Goal: Task Accomplishment & Management: Manage account settings

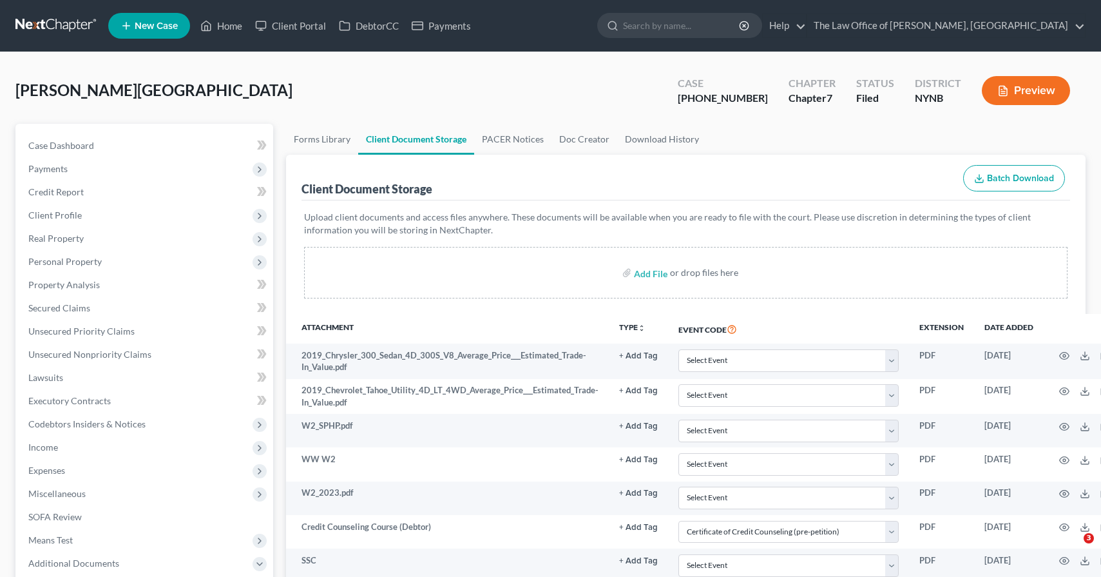
select select "1"
select select "5"
click at [77, 36] on link at bounding box center [56, 25] width 82 height 23
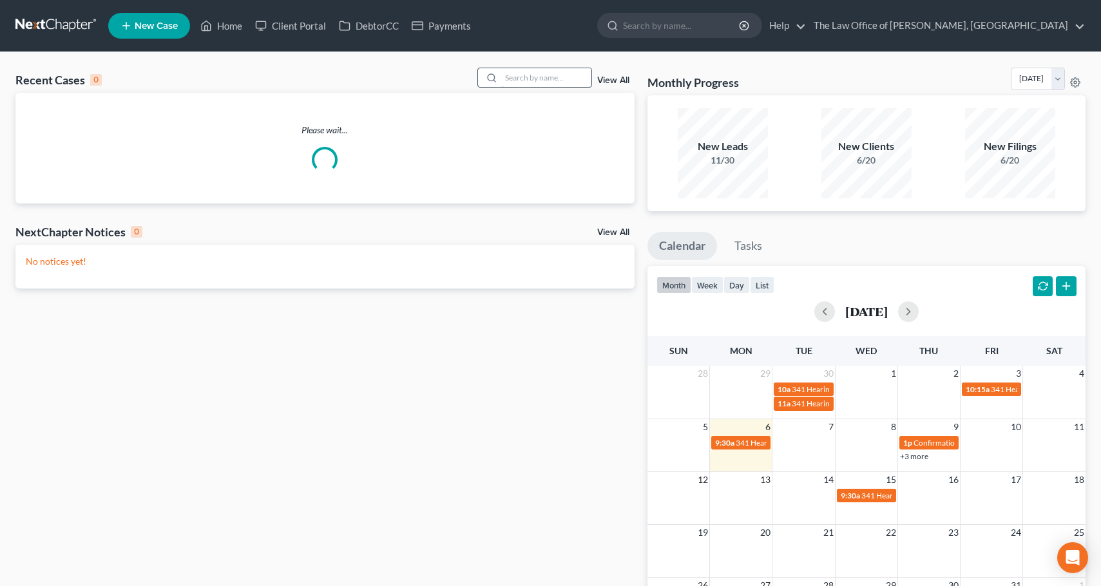
click at [559, 83] on input "search" at bounding box center [546, 77] width 90 height 19
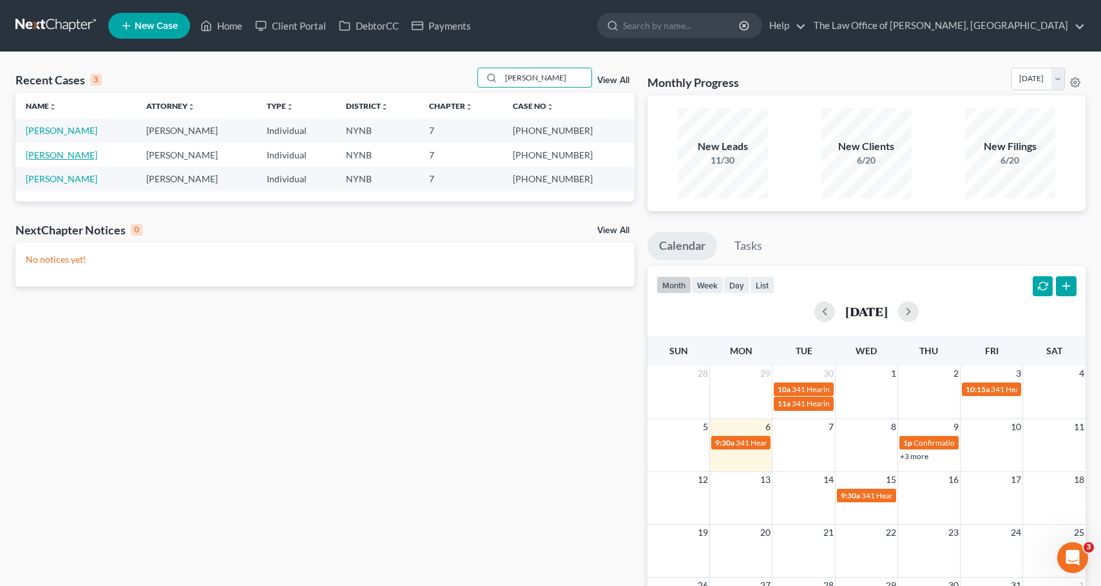
type input "ballard"
click at [54, 151] on link "Ballard, Erica" at bounding box center [62, 154] width 72 height 11
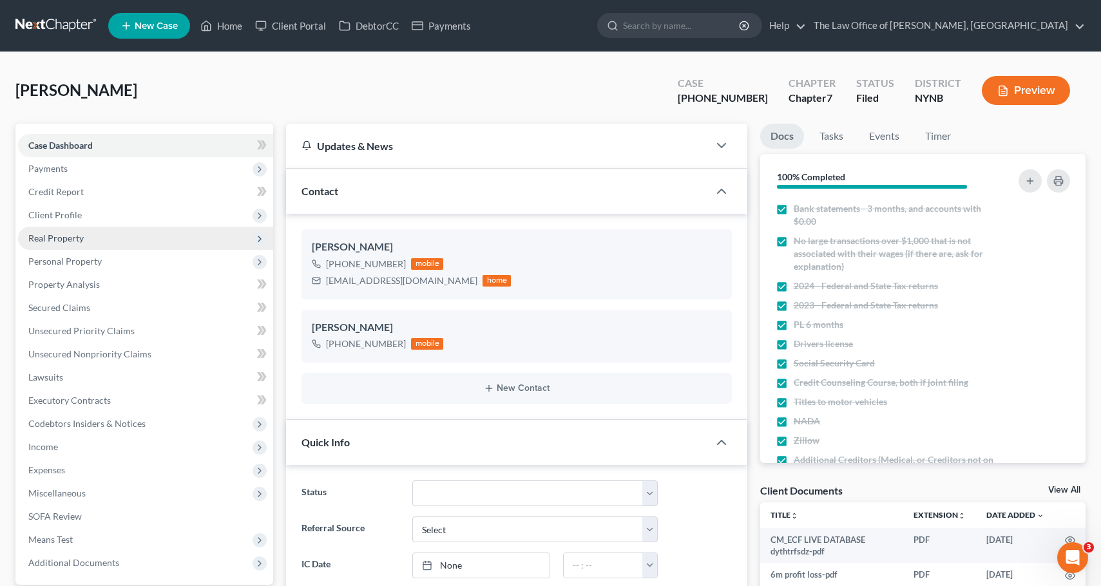
scroll to position [662, 0]
click at [83, 238] on span "Real Property" at bounding box center [145, 238] width 255 height 23
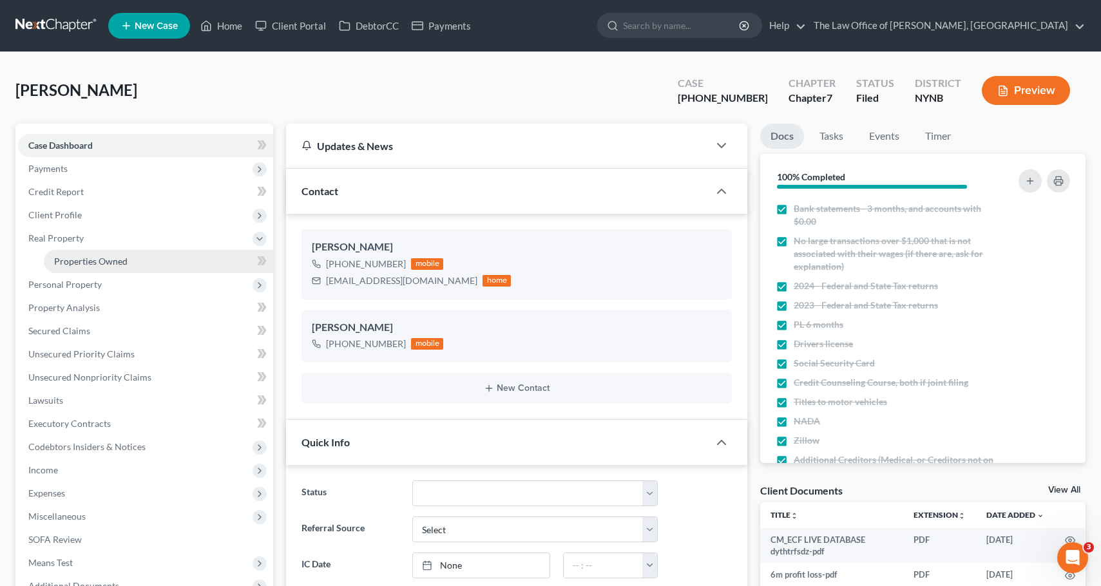
click at [177, 267] on link "Properties Owned" at bounding box center [158, 261] width 229 height 23
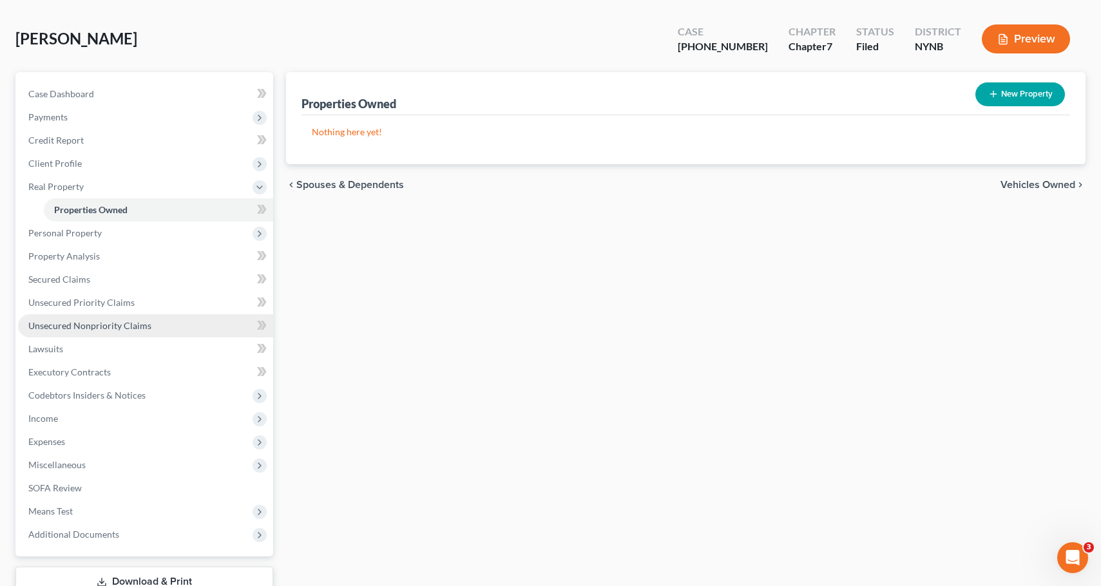
scroll to position [111, 0]
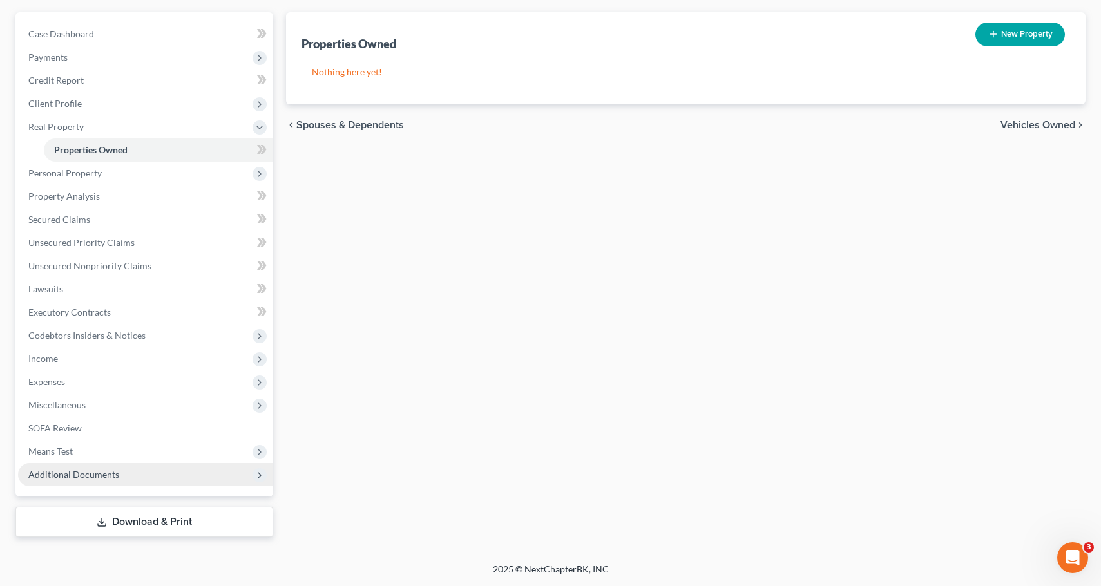
click at [139, 474] on span "Additional Documents" at bounding box center [145, 474] width 255 height 23
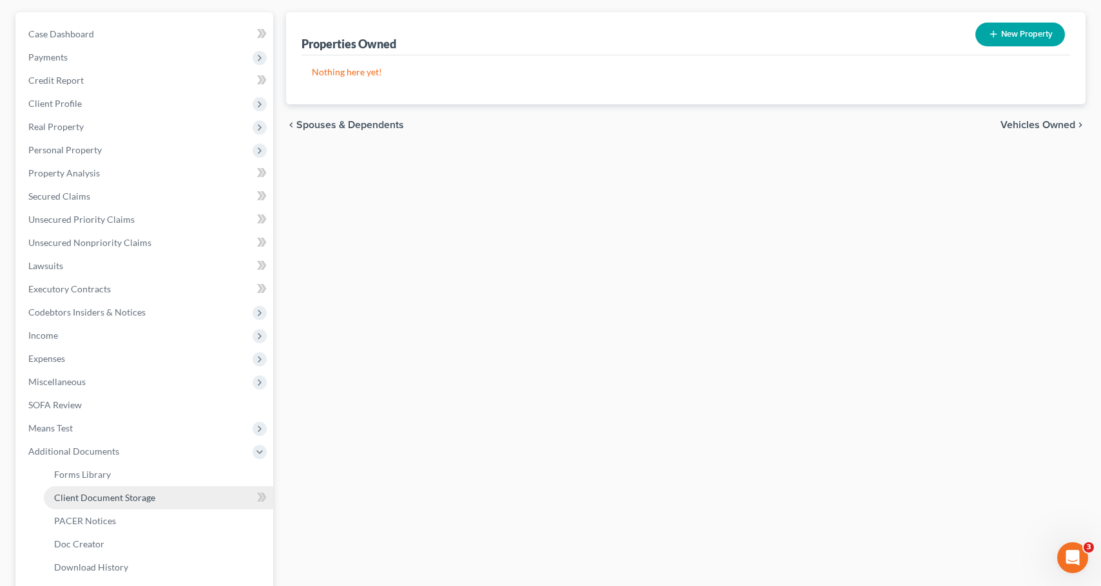
click at [176, 494] on link "Client Document Storage" at bounding box center [158, 497] width 229 height 23
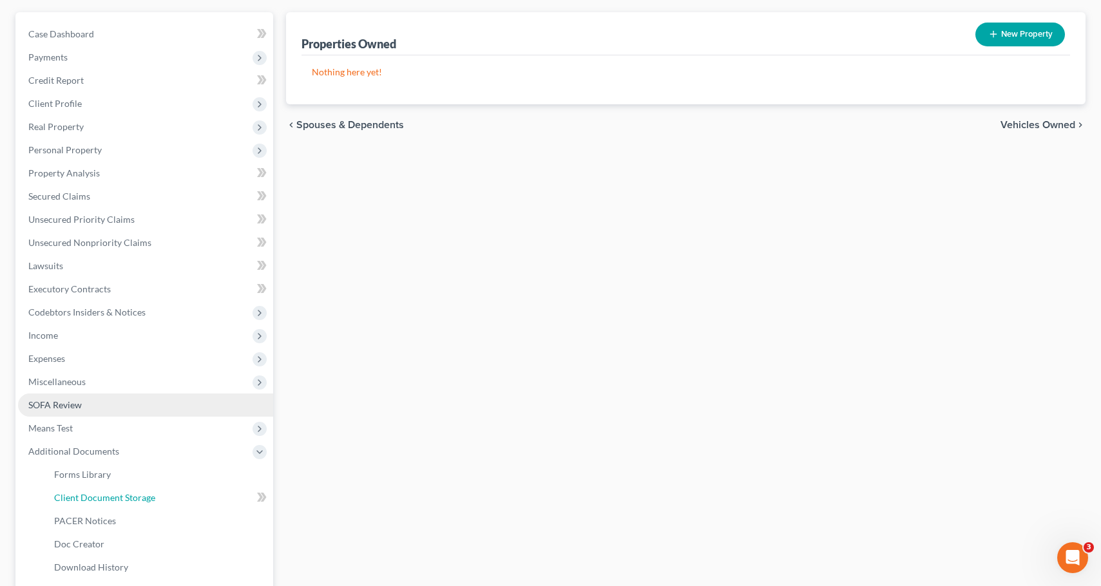
select select "1"
select select "5"
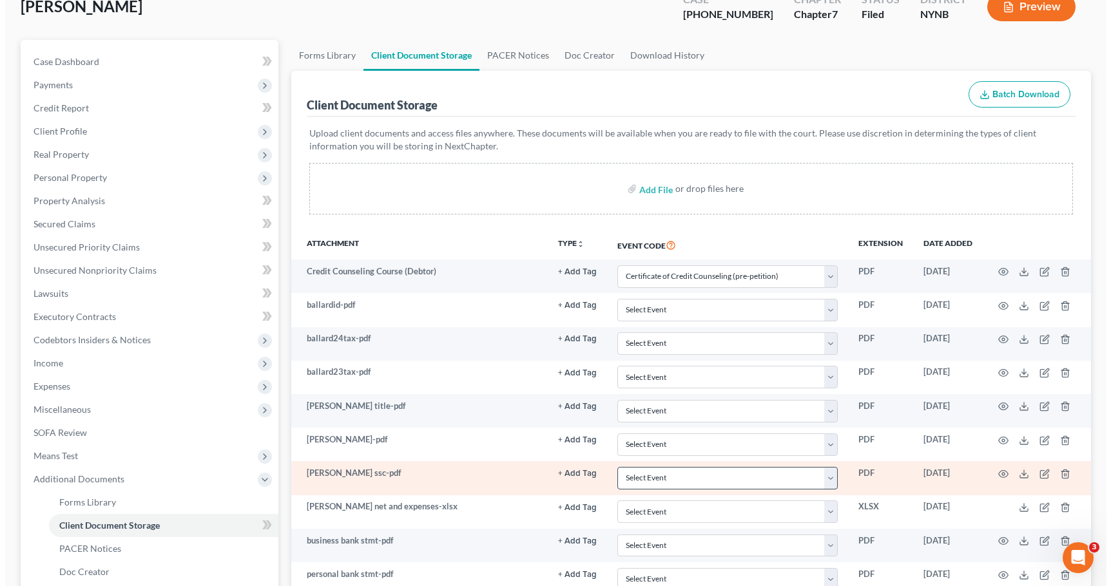
scroll to position [193, 0]
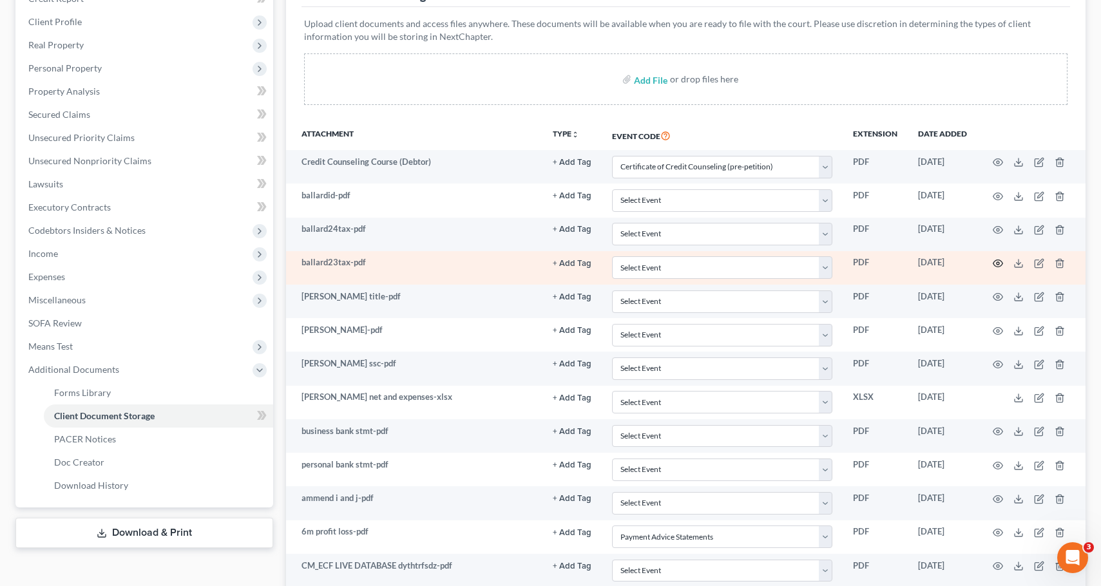
click at [1001, 266] on icon "button" at bounding box center [999, 263] width 10 height 7
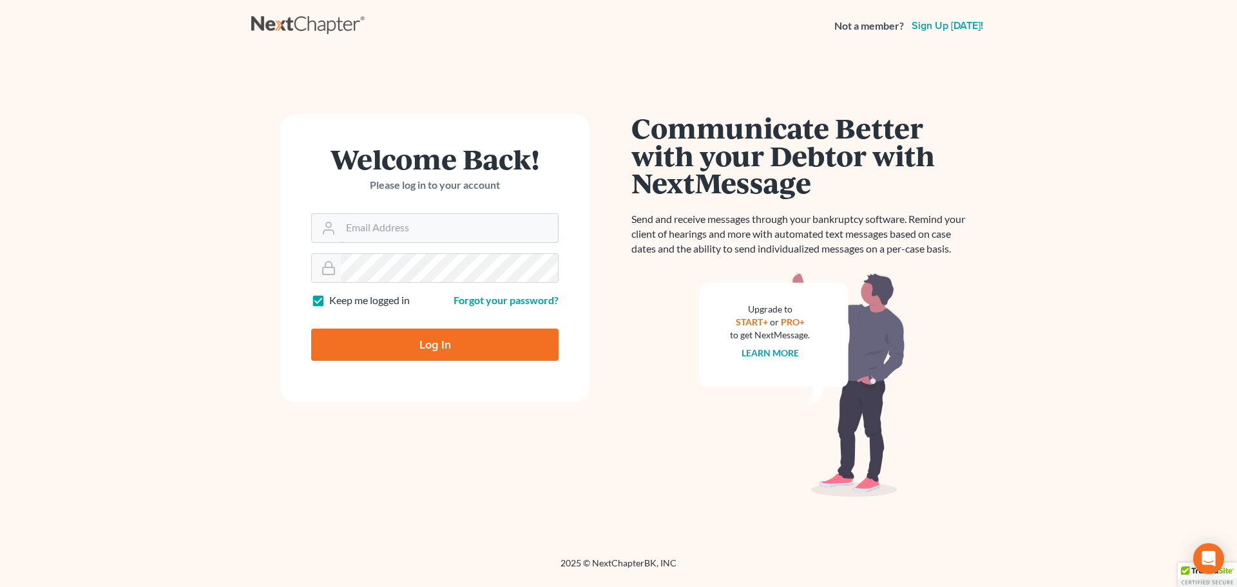
type input "[EMAIL_ADDRESS][DOMAIN_NAME]"
click at [438, 331] on input "Log In" at bounding box center [434, 345] width 247 height 32
type input "Thinking..."
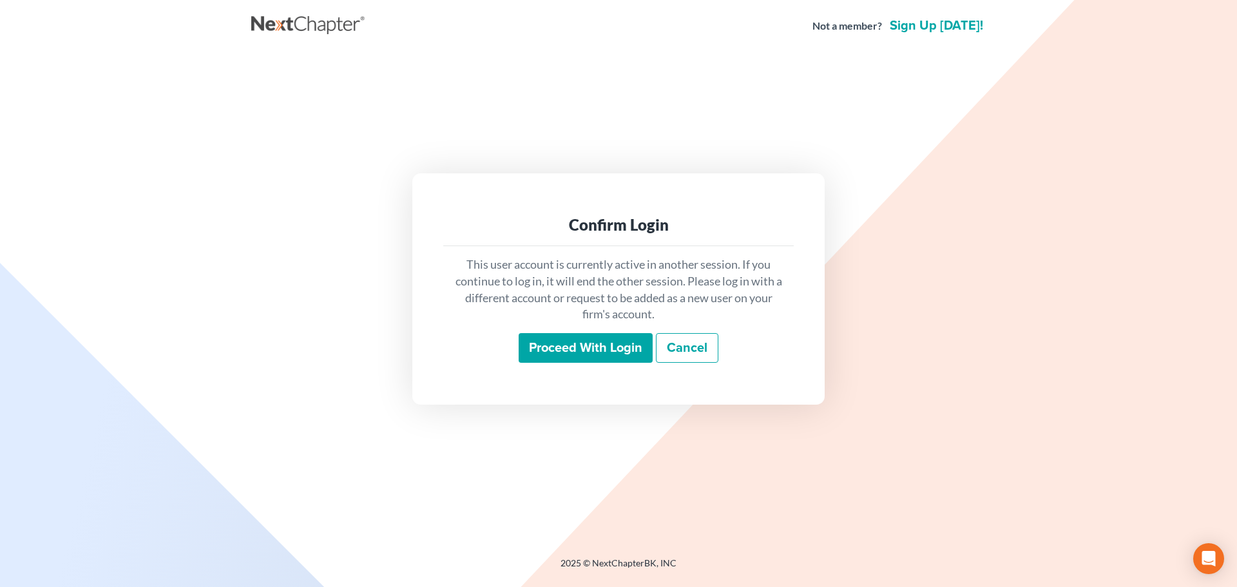
click at [630, 347] on input "Proceed with login" at bounding box center [586, 348] width 134 height 30
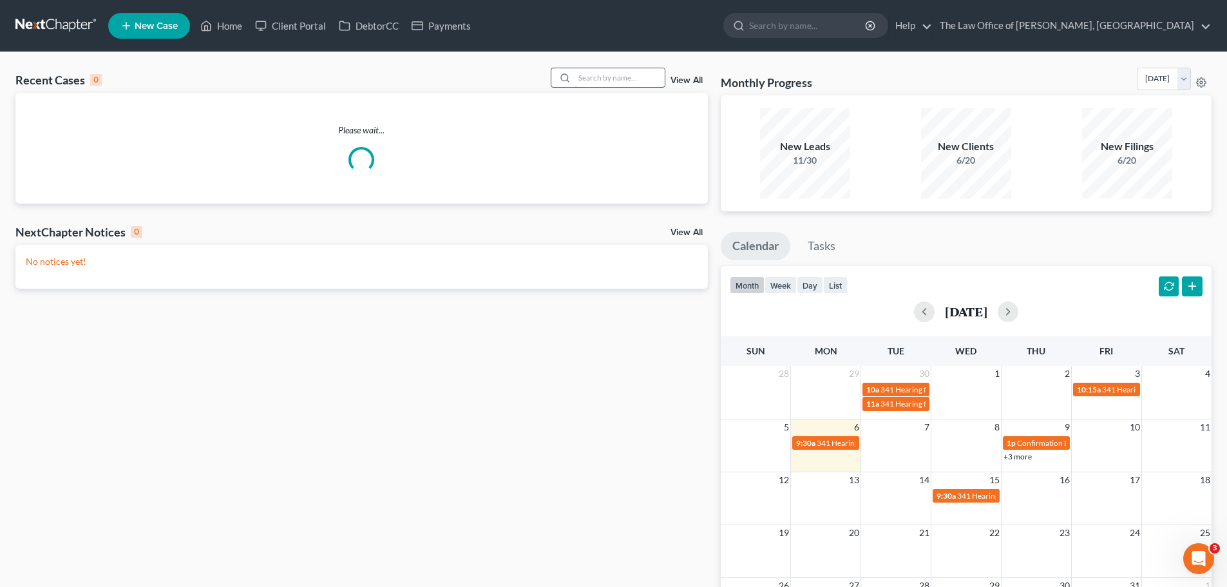
click at [644, 83] on input "search" at bounding box center [620, 77] width 90 height 19
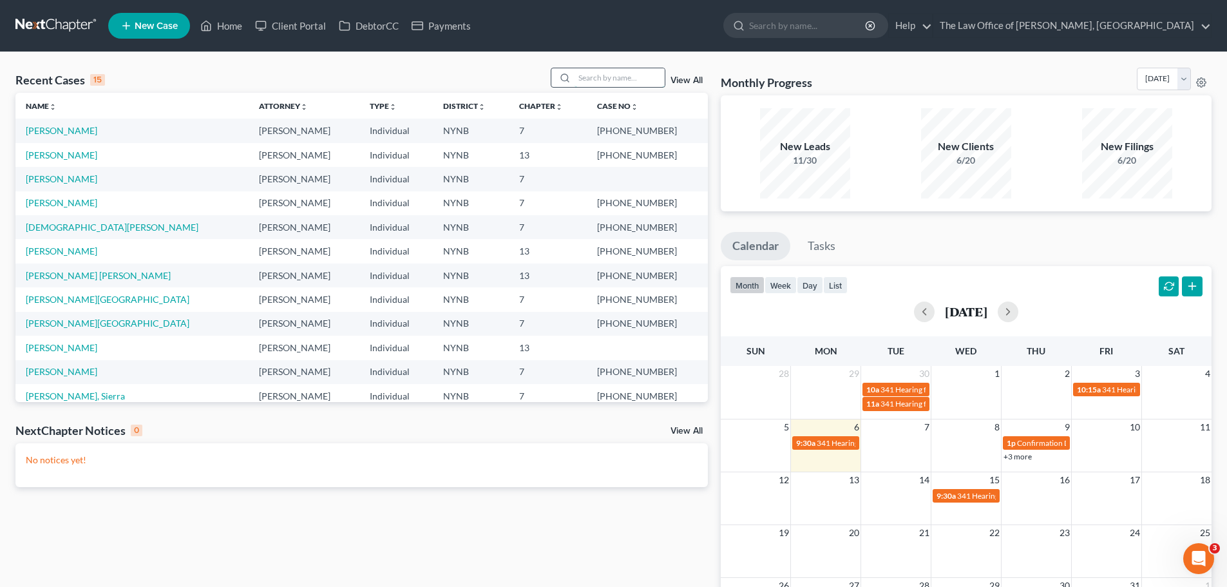
click at [611, 86] on input "search" at bounding box center [620, 77] width 90 height 19
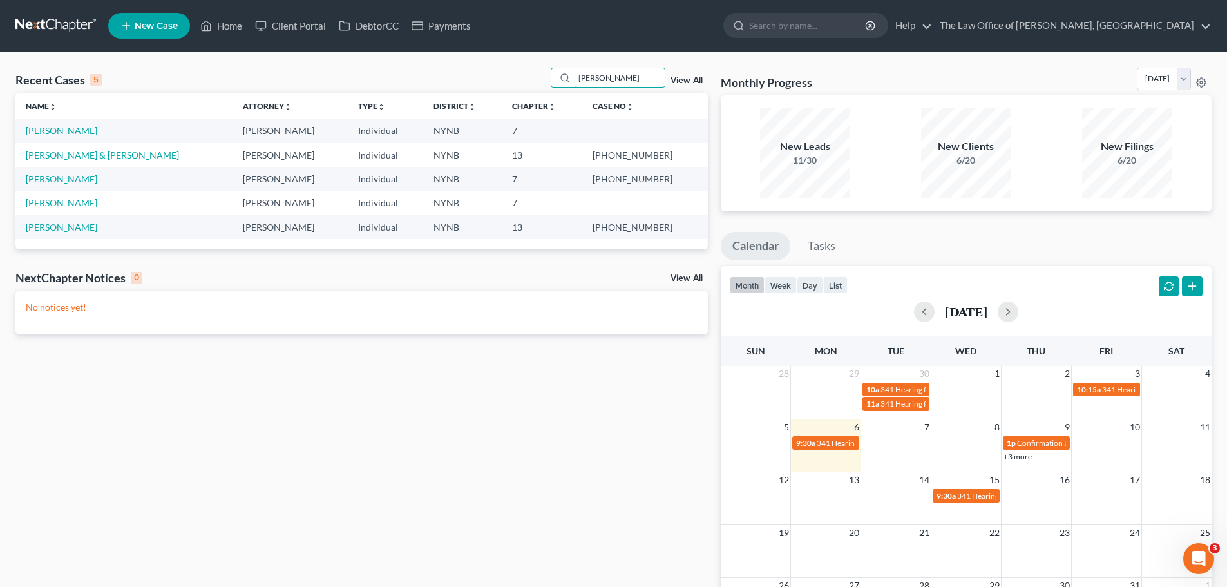
type input "gary"
click at [63, 131] on link "Greco, Gary" at bounding box center [62, 130] width 72 height 11
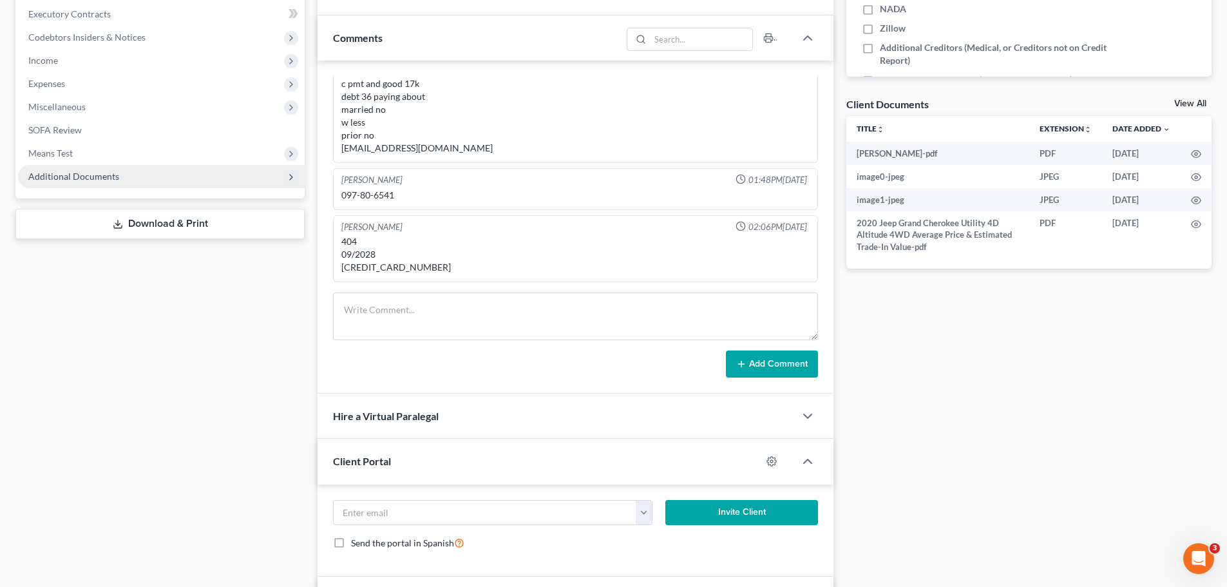
scroll to position [353, 0]
click at [101, 175] on span "Additional Documents" at bounding box center [73, 176] width 91 height 11
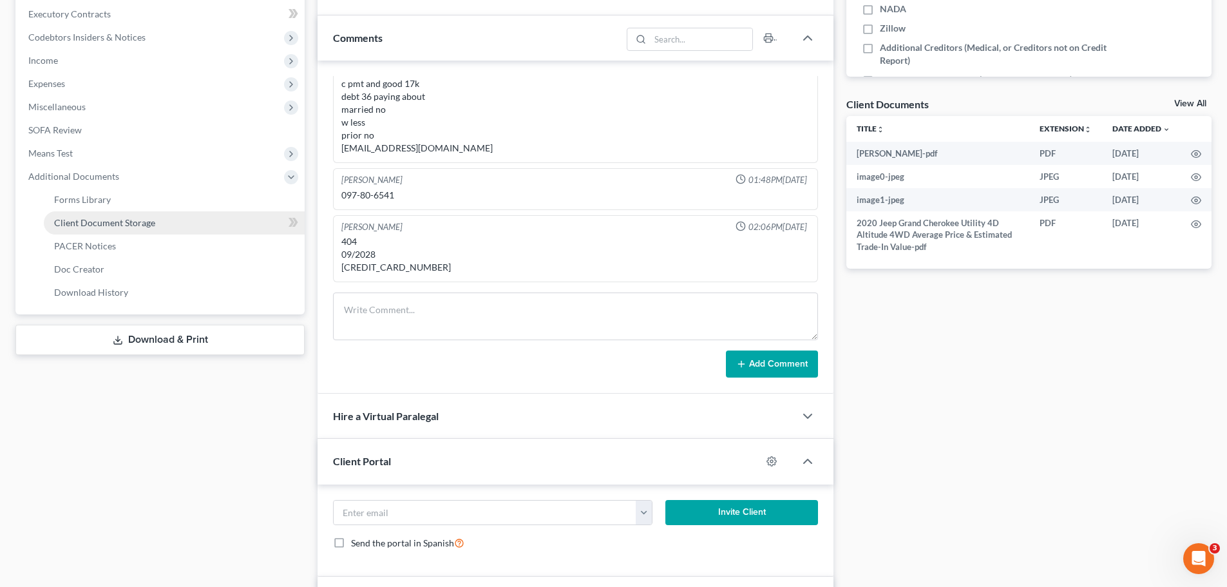
click at [156, 220] on link "Client Document Storage" at bounding box center [174, 222] width 261 height 23
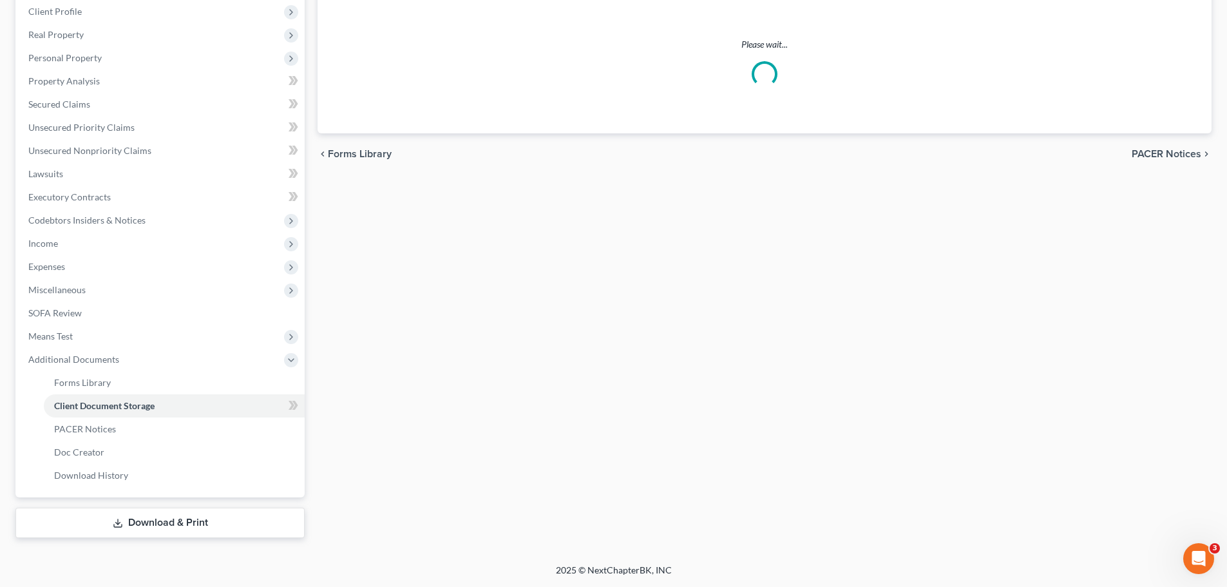
scroll to position [69, 0]
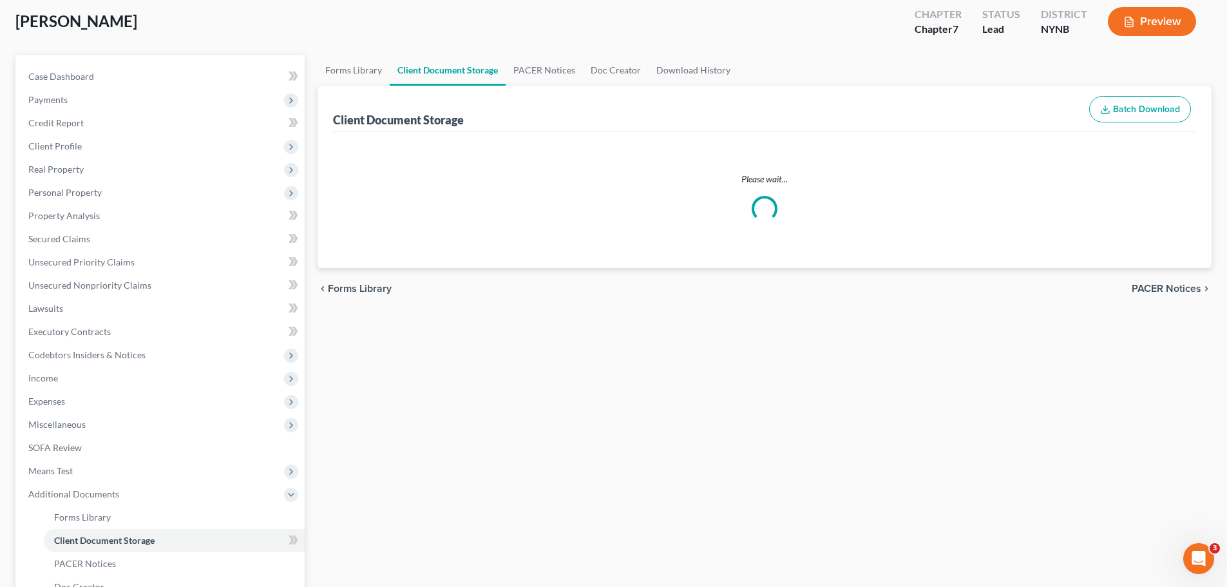
select select "1"
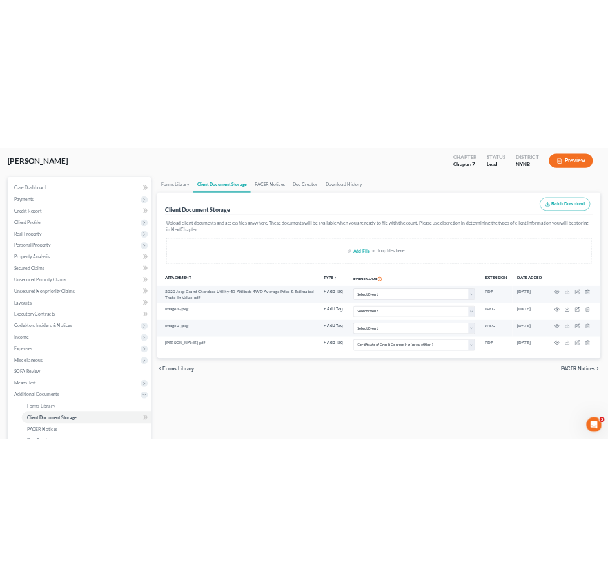
scroll to position [26, 0]
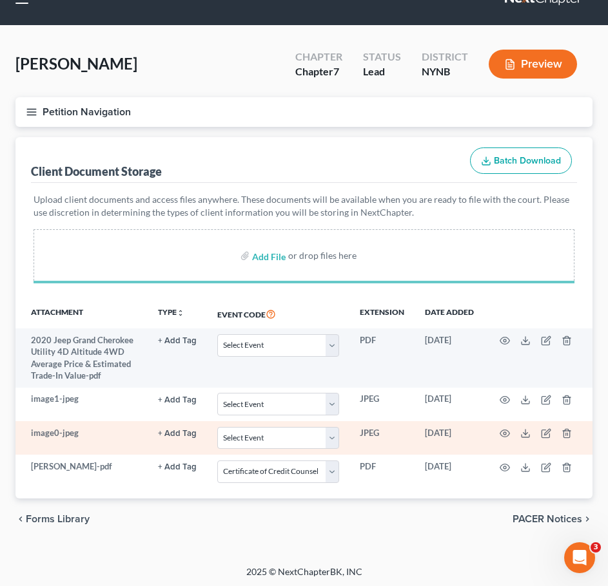
select select "1"
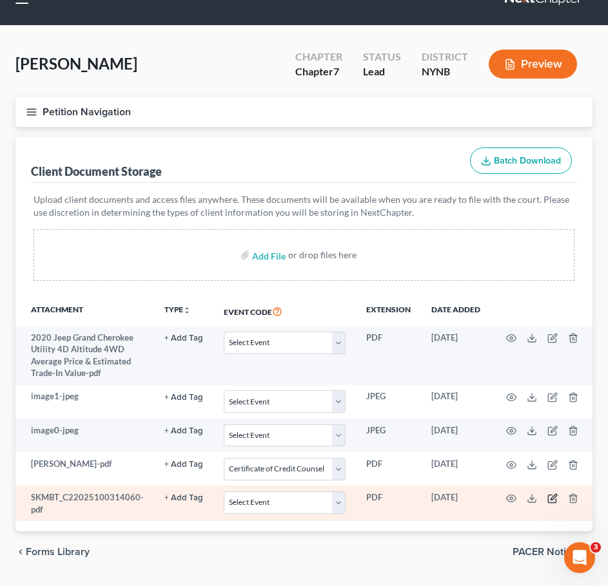
click at [548, 501] on icon "button" at bounding box center [552, 499] width 8 height 8
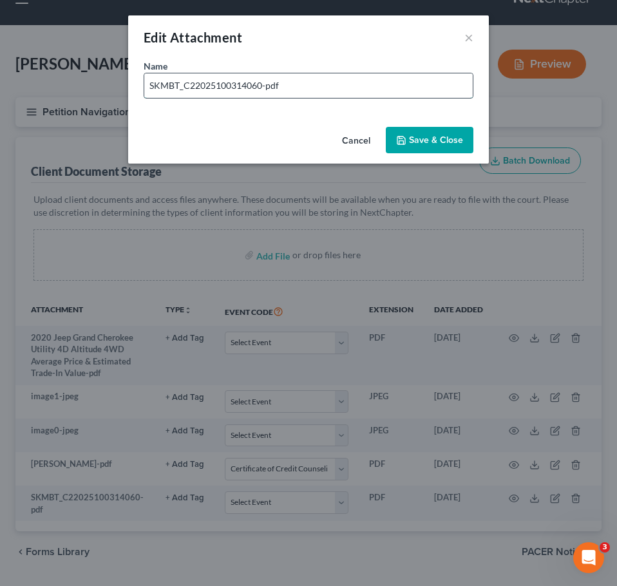
click at [288, 89] on input "SKMBT_C22025100314060-pdf" at bounding box center [308, 85] width 329 height 24
type input "id"
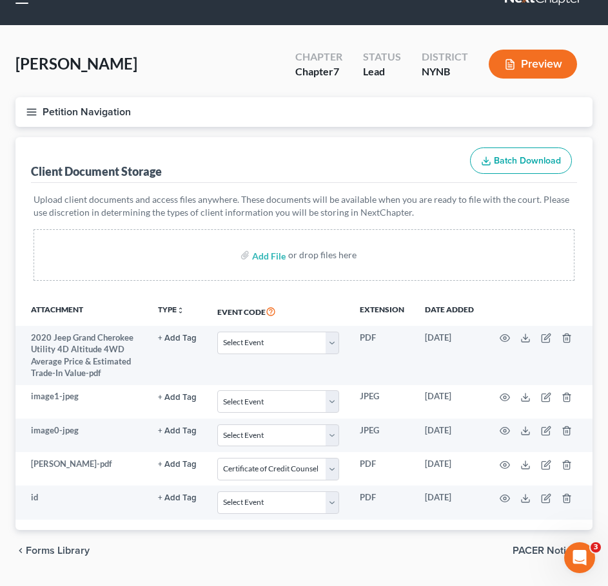
click at [403, 186] on div "Upload client documents and access files anywhere. These documents will be avai…" at bounding box center [304, 239] width 546 height 113
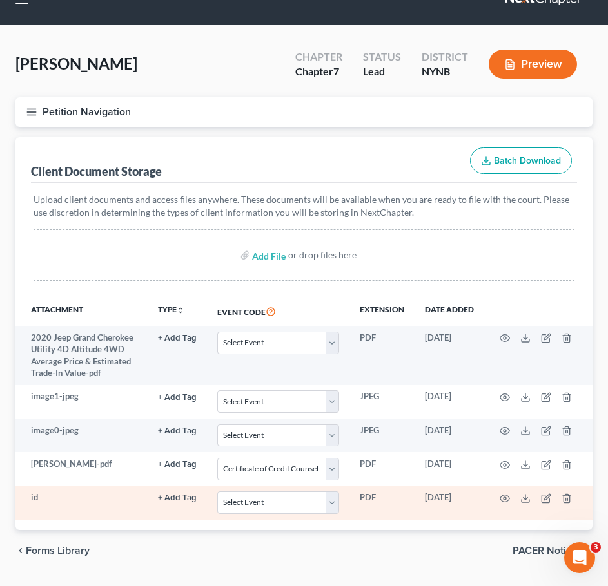
select select "1"
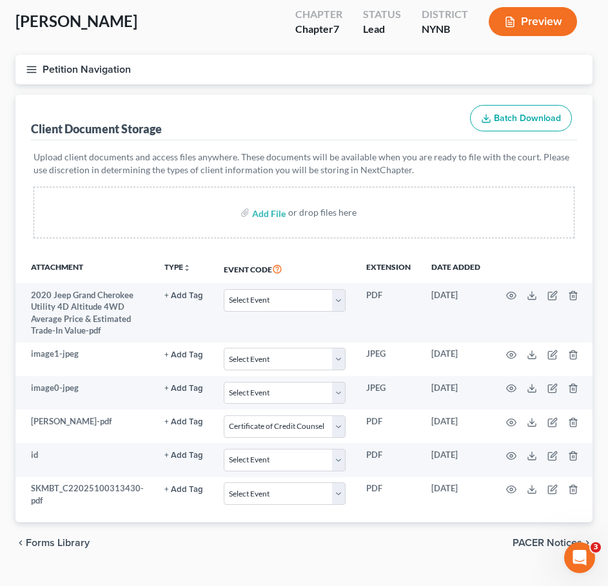
scroll to position [105, 0]
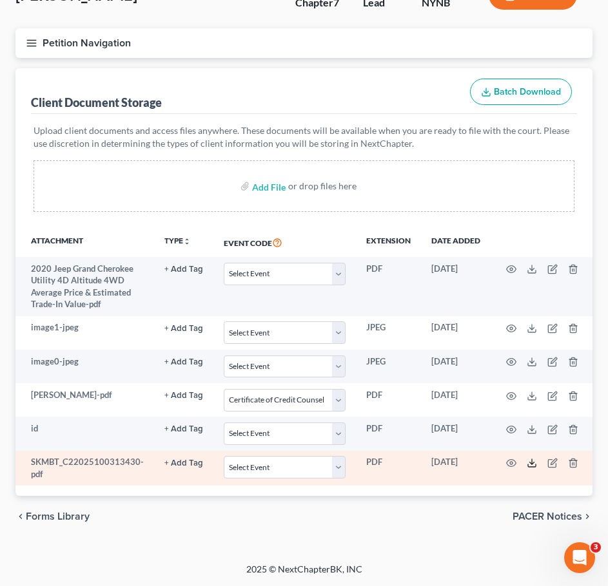
click at [526, 458] on icon at bounding box center [531, 463] width 10 height 10
click at [550, 459] on icon "button" at bounding box center [553, 462] width 6 height 6
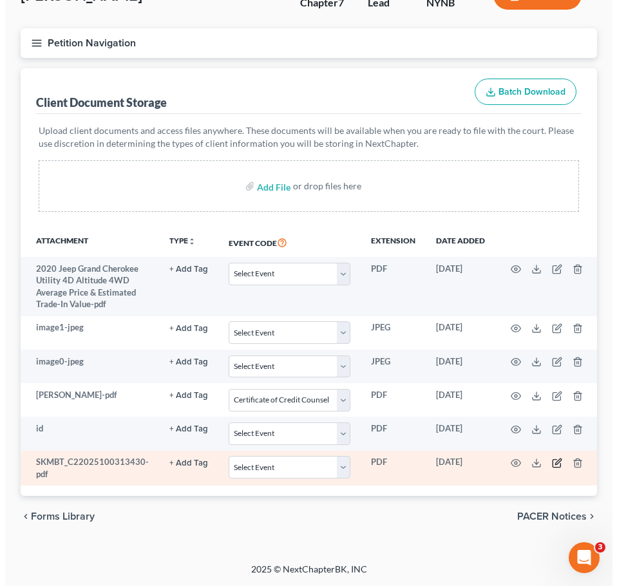
scroll to position [95, 0]
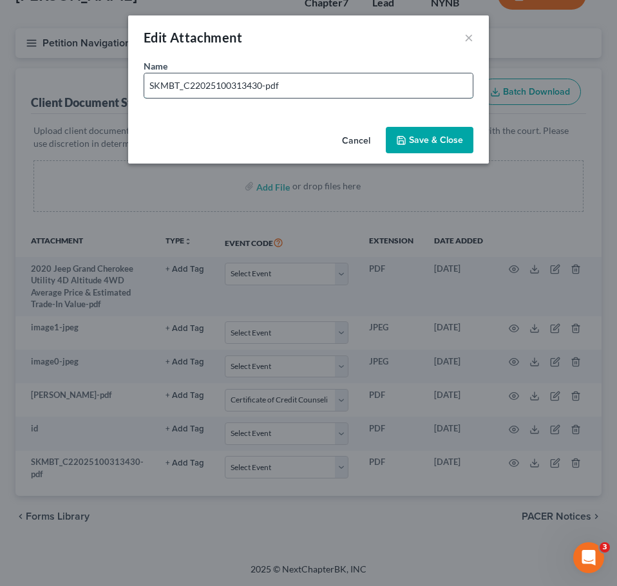
click at [257, 90] on input "SKMBT_C22025100313430-pdf" at bounding box center [308, 85] width 329 height 24
type input "may - aug bank statements"
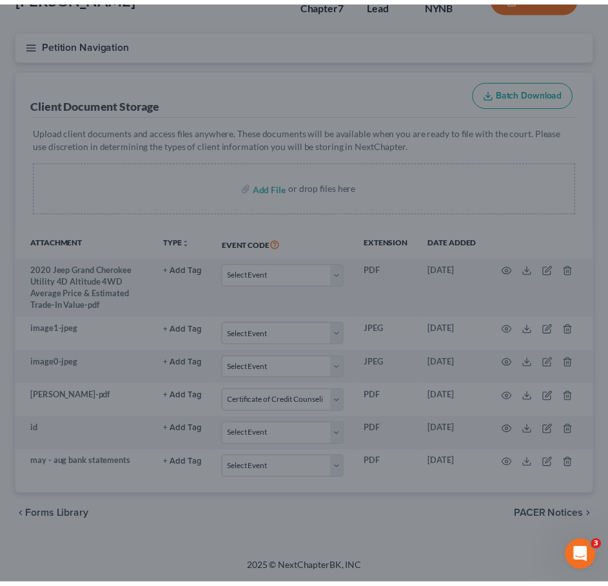
scroll to position [94, 0]
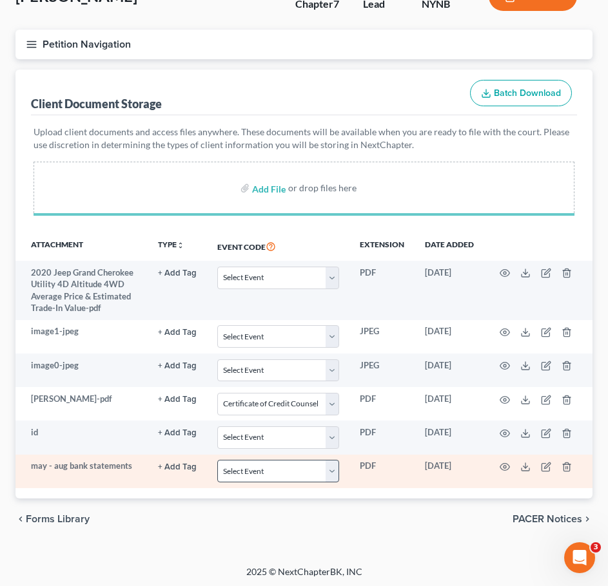
select select "1"
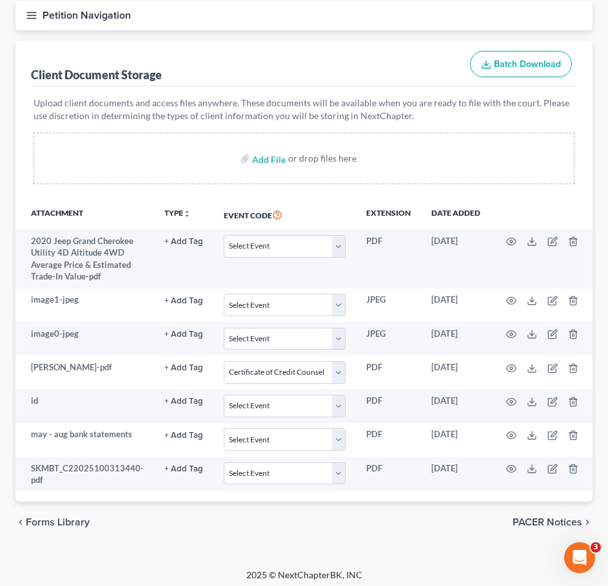
scroll to position [139, 0]
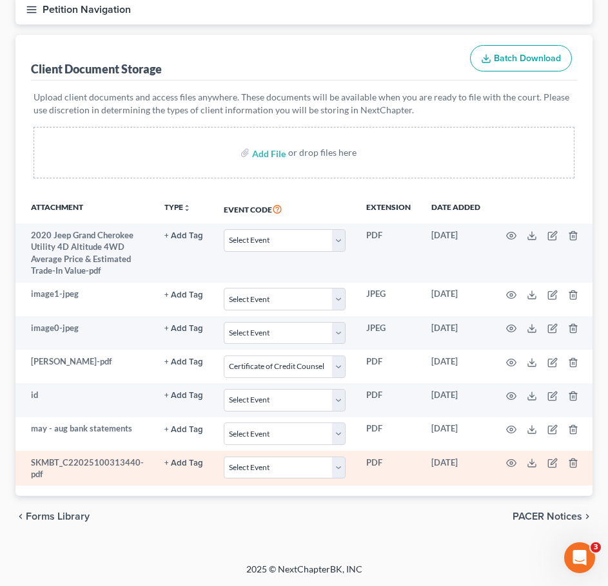
click at [541, 455] on td at bounding box center [544, 468] width 108 height 35
click at [550, 459] on icon "button" at bounding box center [553, 462] width 6 height 6
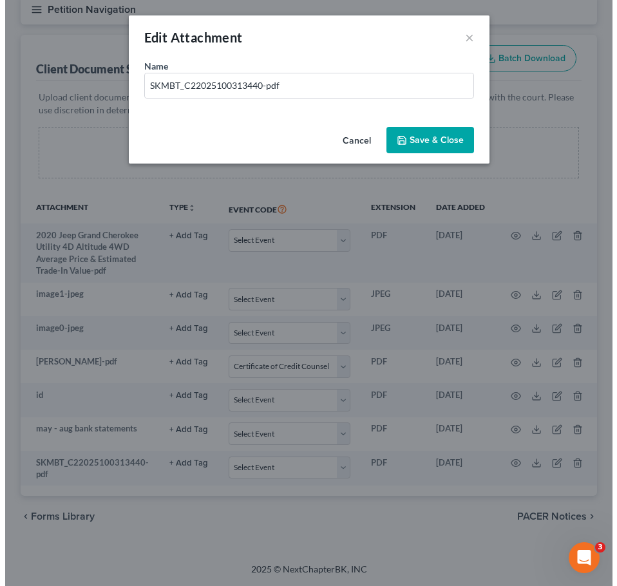
scroll to position [129, 0]
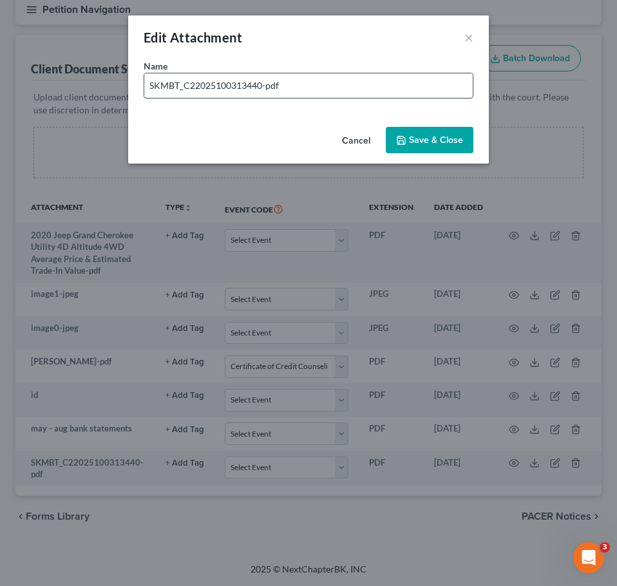
click at [307, 95] on input "SKMBT_C22025100313440-pdf" at bounding box center [308, 85] width 329 height 24
type input "2024 taxes"
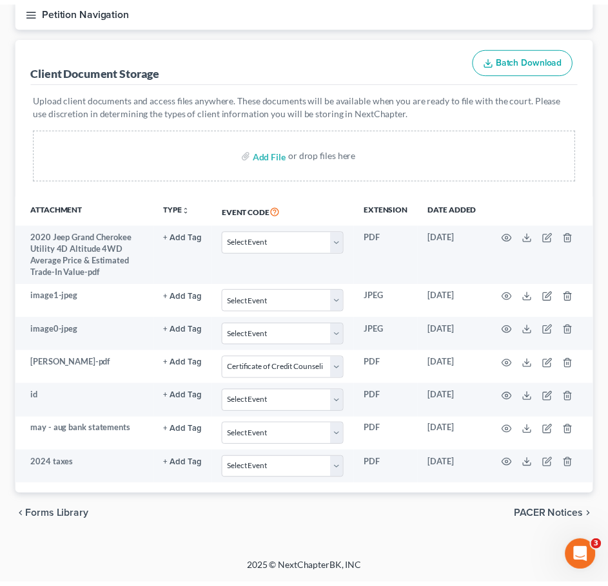
scroll to position [128, 0]
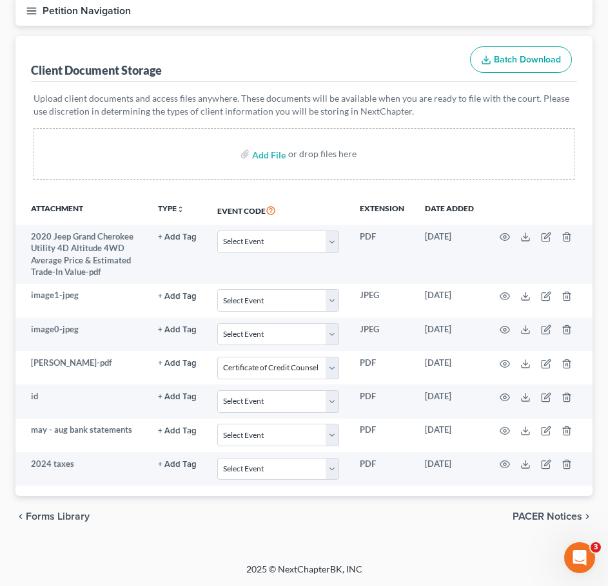
select select "1"
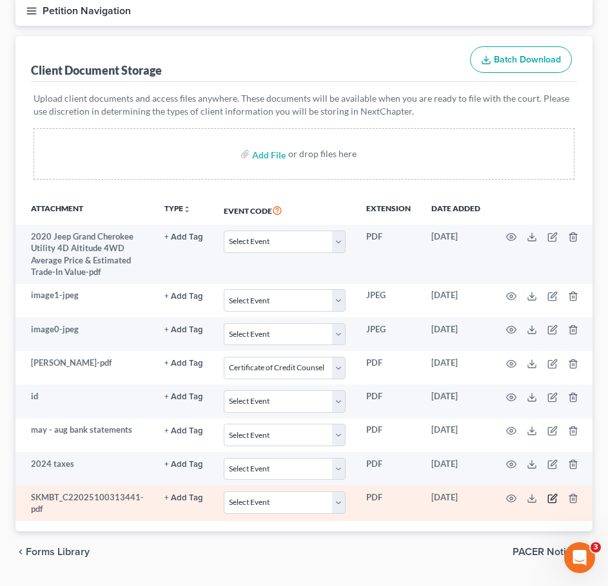
click at [552, 496] on icon "button" at bounding box center [552, 499] width 10 height 10
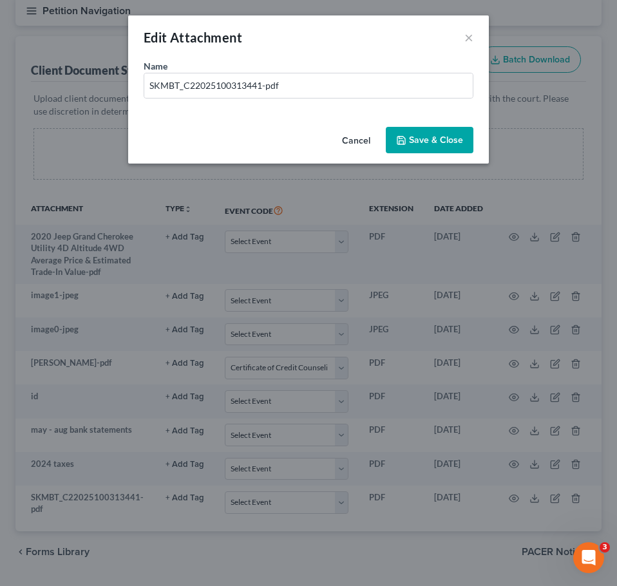
click at [320, 67] on div "Name * SKMBT_C22025100313441-pdf" at bounding box center [309, 78] width 330 height 39
click at [311, 80] on input "SKMBT_C22025100313441-pdf" at bounding box center [308, 85] width 329 height 24
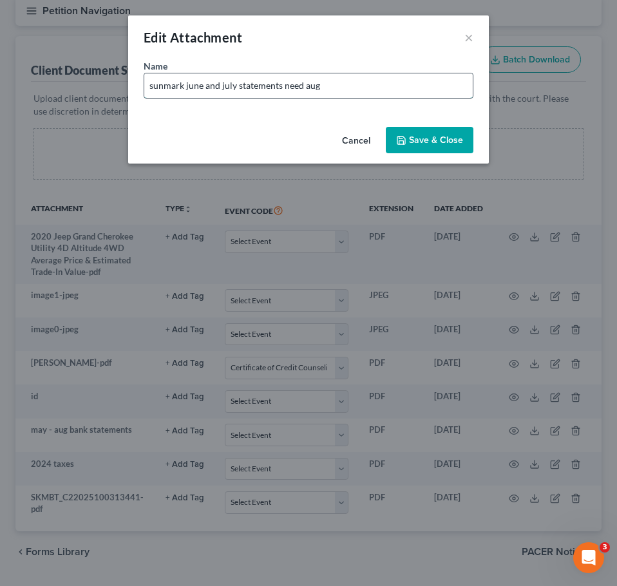
type input "sunmark june and july statements need aug"
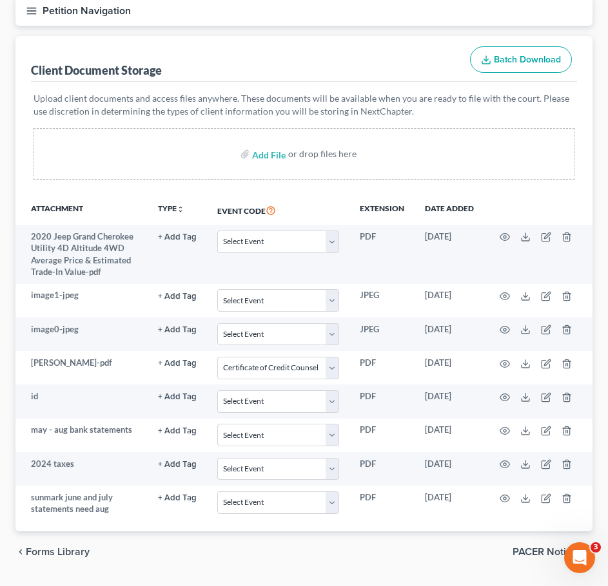
select select "1"
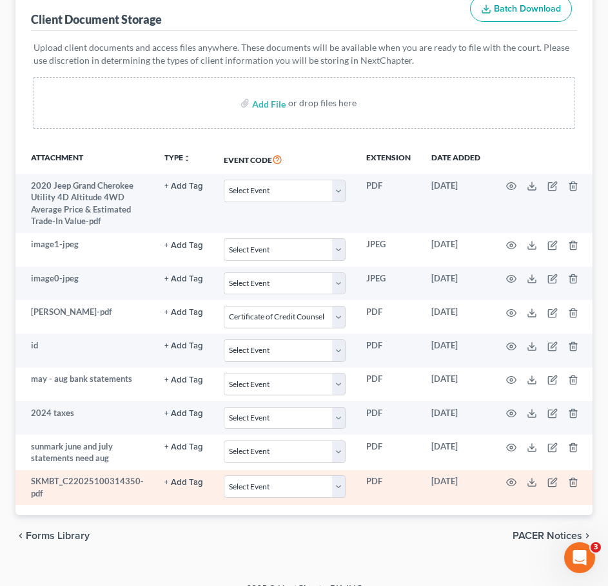
scroll to position [207, 0]
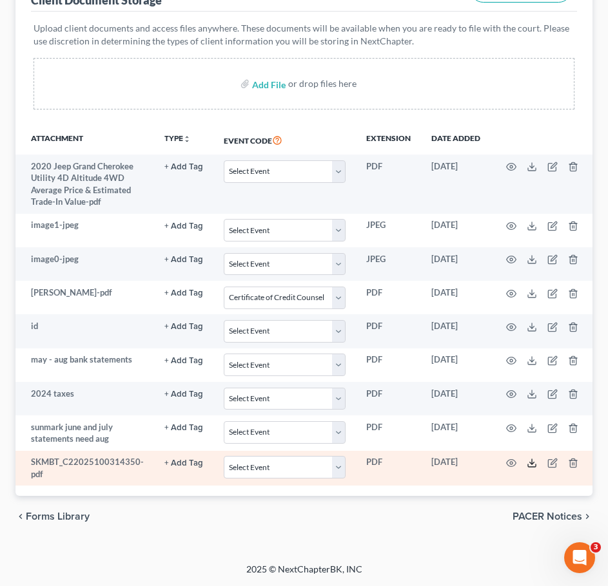
click at [529, 463] on polyline at bounding box center [531, 464] width 5 height 2
click at [546, 459] on td at bounding box center [544, 468] width 108 height 35
click at [549, 458] on icon "button" at bounding box center [552, 463] width 10 height 10
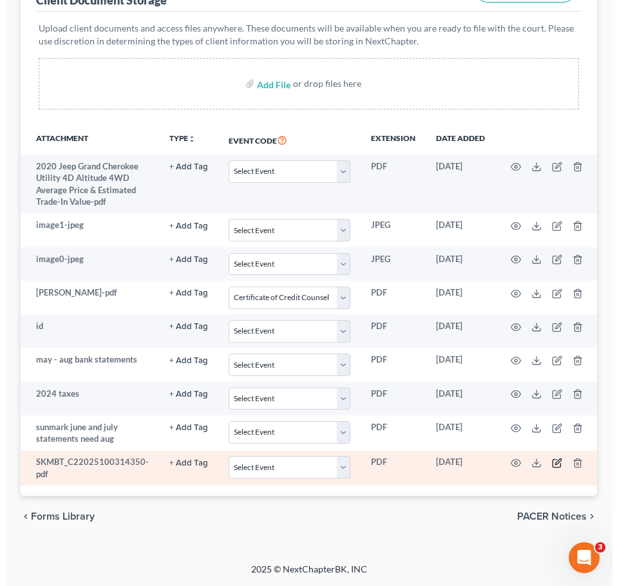
scroll to position [198, 0]
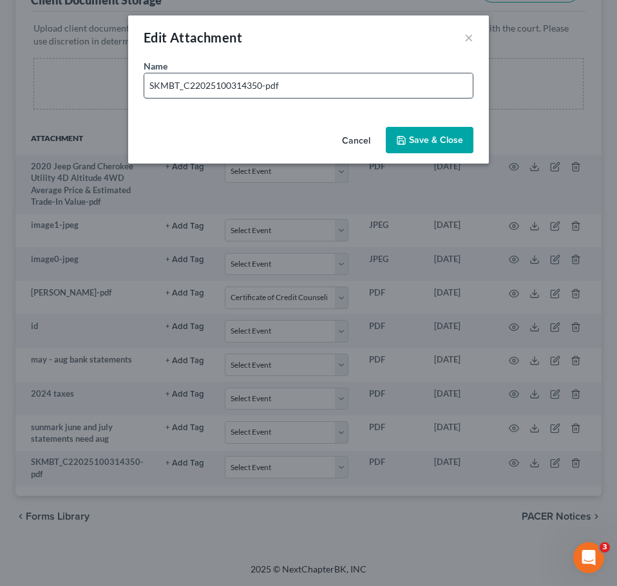
click at [275, 78] on input "SKMBT_C22025100314350-pdf" at bounding box center [308, 85] width 329 height 24
click at [274, 79] on input "SKMBT_C22025100314350-pdf" at bounding box center [308, 85] width 329 height 24
click at [262, 79] on input "SKMBT_C22025100314350-pdf" at bounding box center [308, 85] width 329 height 24
drag, startPoint x: 263, startPoint y: 86, endPoint x: 55, endPoint y: 84, distance: 207.5
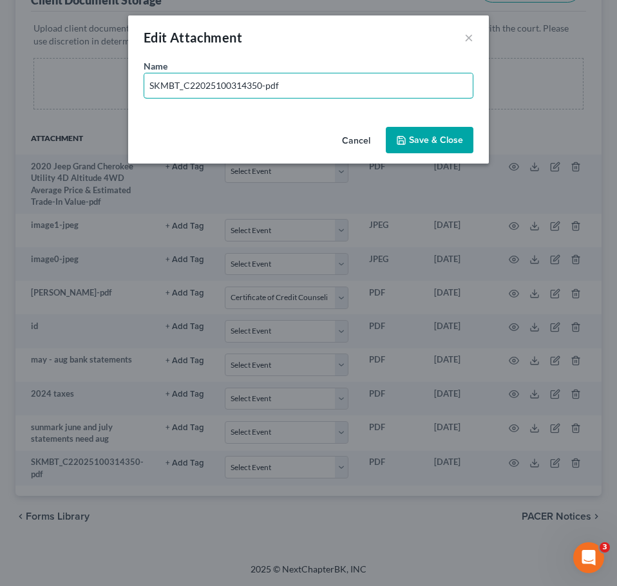
click at [55, 84] on div "Edit Attachment × Name * SKMBT_C22025100314350-pdf Cancel Save & Close" at bounding box center [308, 293] width 617 height 586
type input "2023 taxes-pdf"
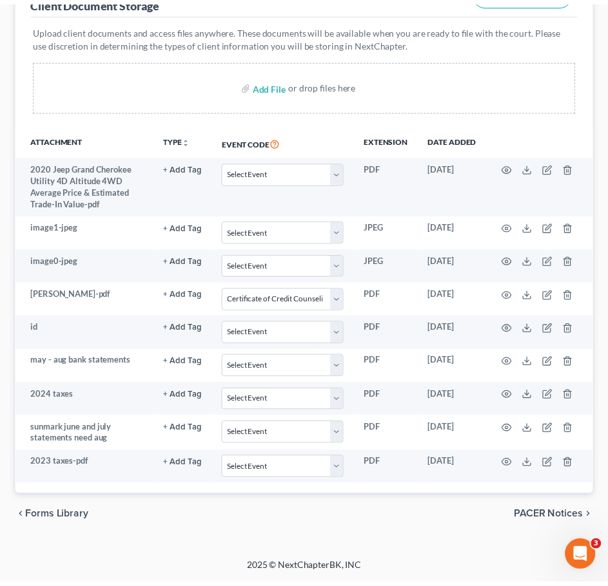
scroll to position [197, 0]
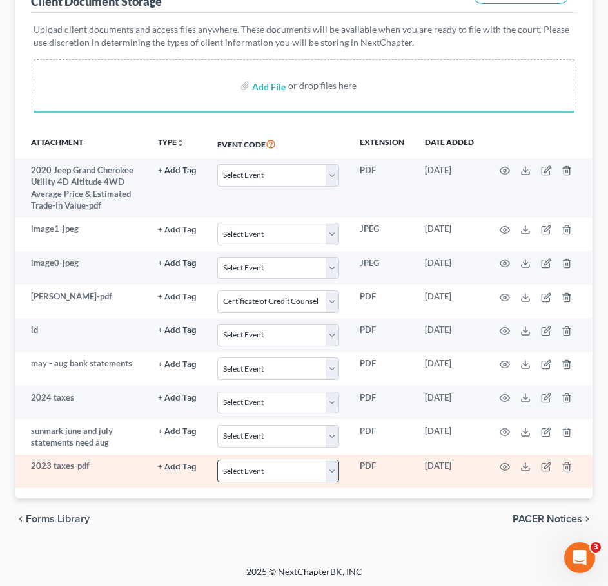
select select "1"
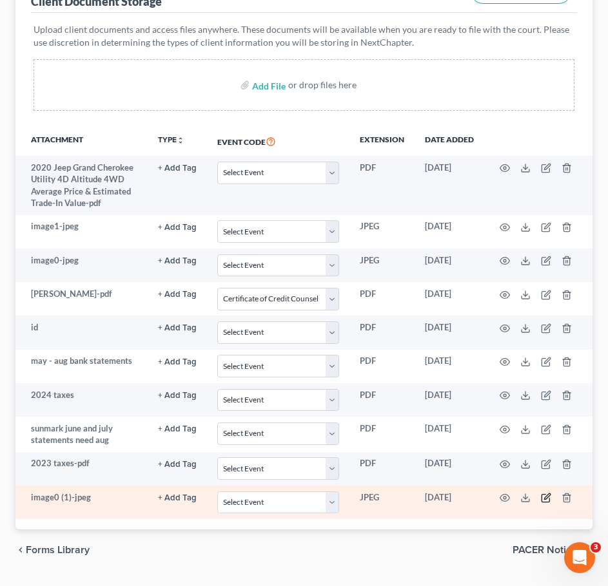
click at [544, 497] on icon "button" at bounding box center [546, 498] width 10 height 10
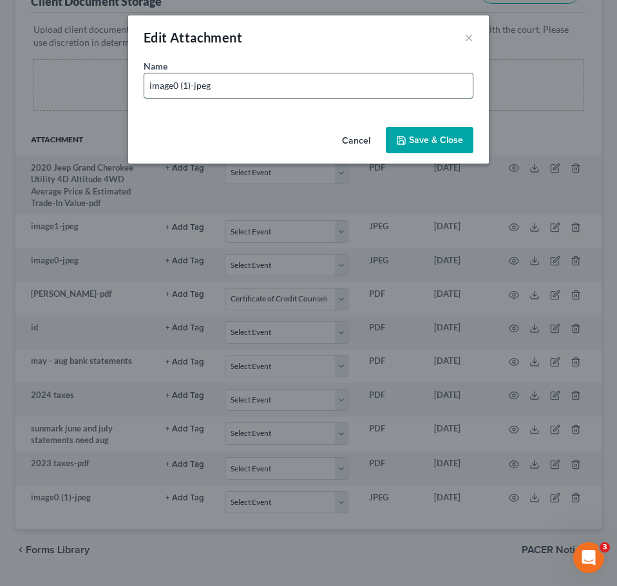
click at [191, 89] on input "image0 (1)-jpeg" at bounding box center [308, 85] width 329 height 24
type input "social"
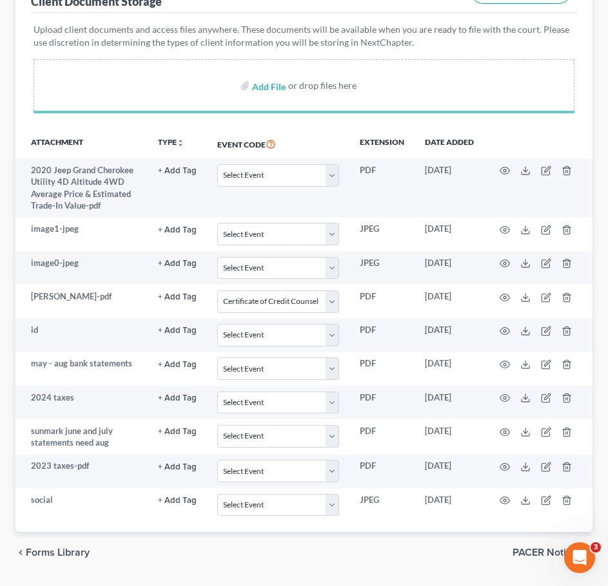
select select "1"
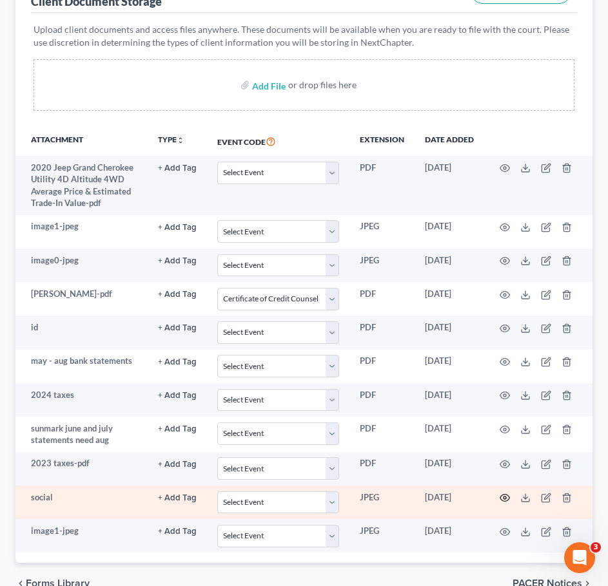
scroll to position [230, 0]
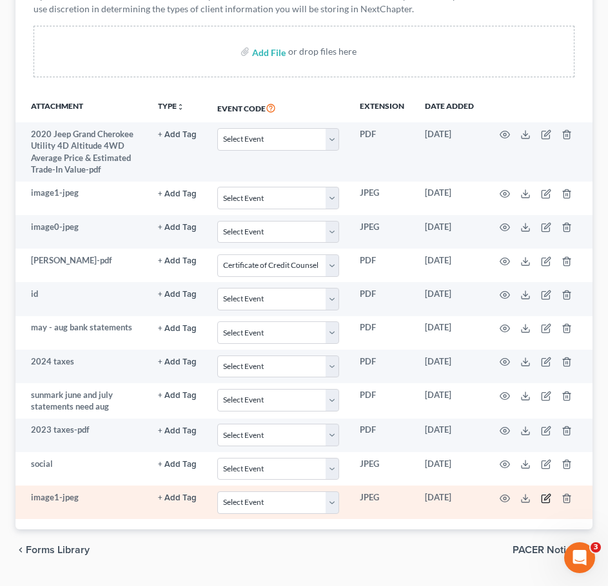
click at [543, 498] on icon "button" at bounding box center [546, 499] width 10 height 10
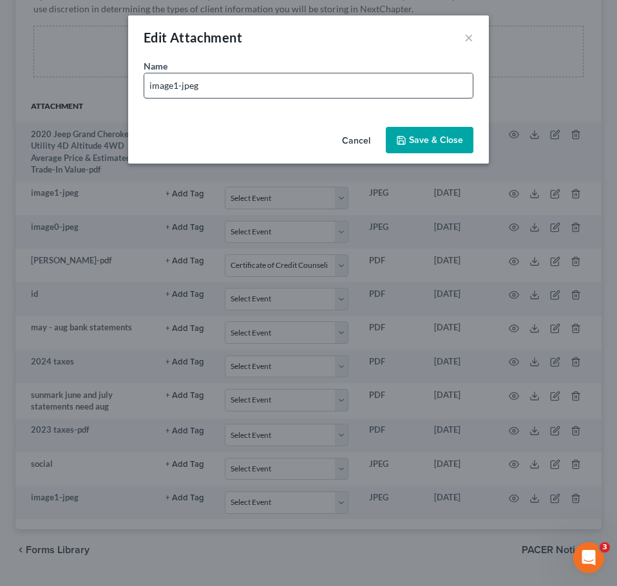
click at [325, 77] on input "image1-jpeg" at bounding box center [308, 85] width 329 height 24
type input "cert of completion"
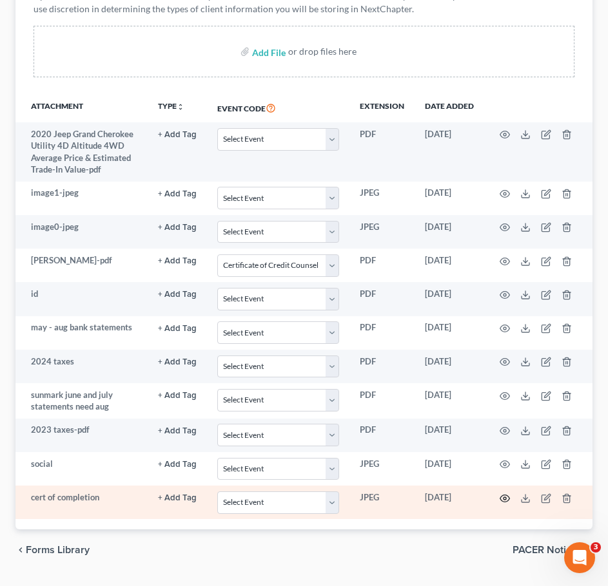
click at [501, 494] on icon "button" at bounding box center [504, 499] width 10 height 10
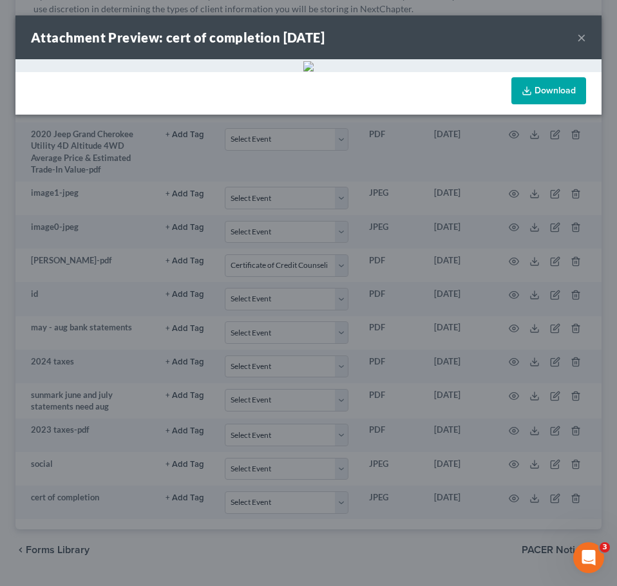
click at [577, 34] on button "×" at bounding box center [581, 37] width 9 height 15
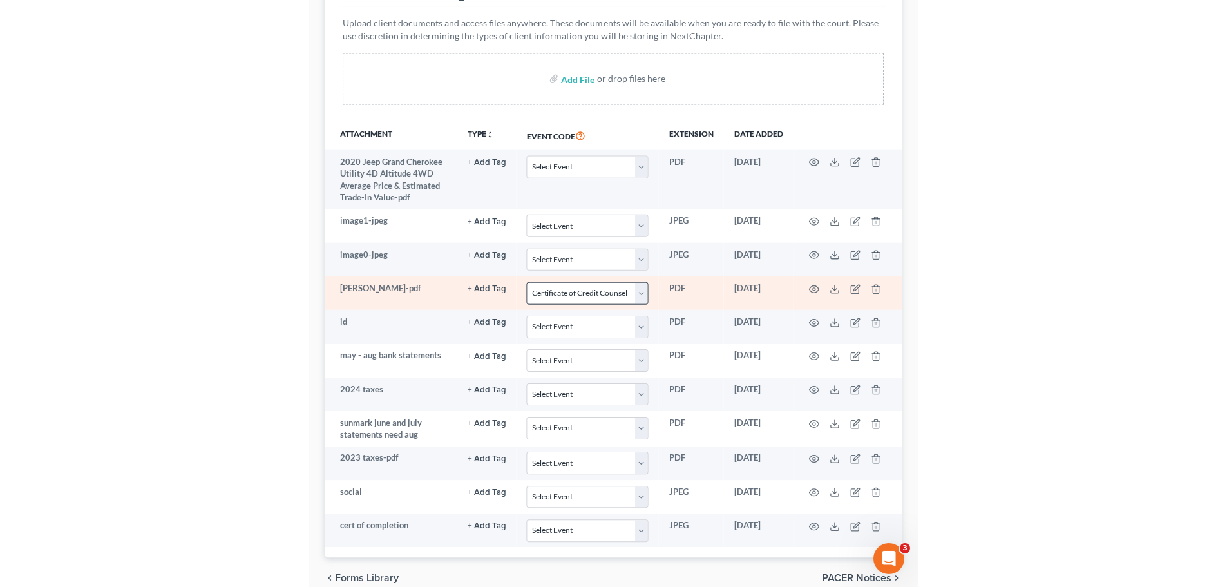
scroll to position [0, 0]
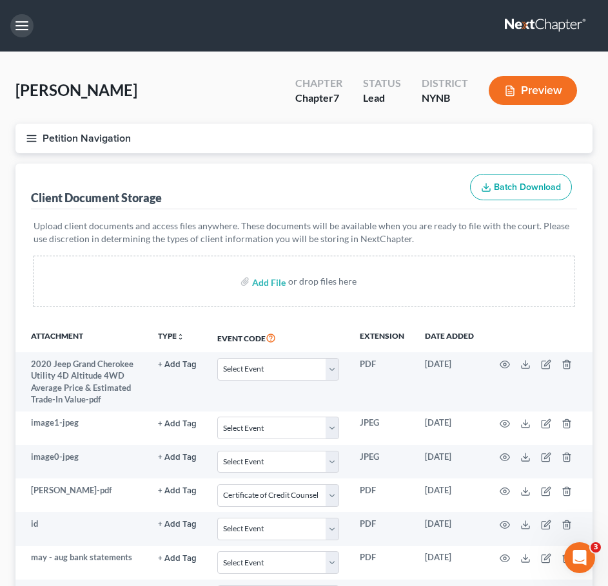
click at [24, 22] on button "button" at bounding box center [21, 25] width 23 height 23
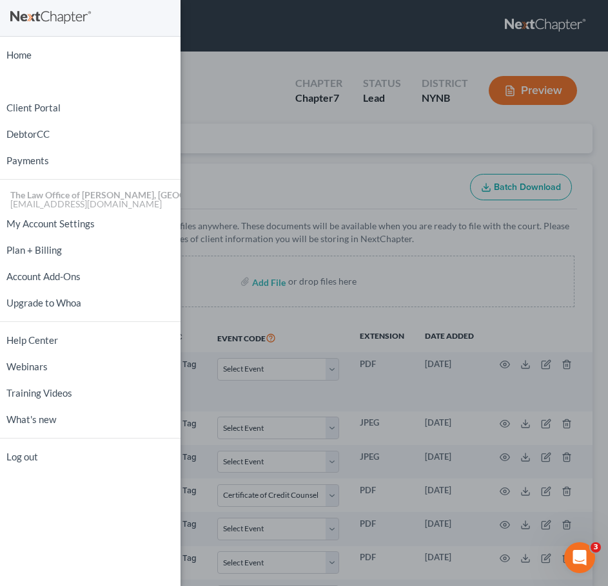
click at [221, 64] on div "Home New Case Client Portal DebtorCC Payments The Law Office of Christiaan Van …" at bounding box center [304, 293] width 608 height 586
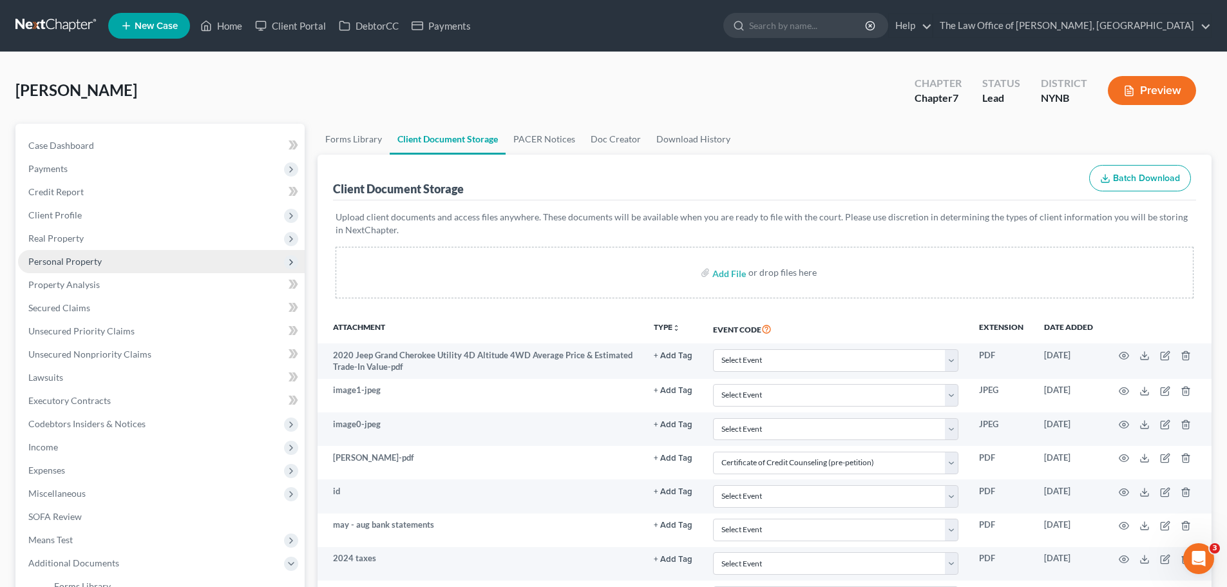
click at [117, 265] on span "Personal Property" at bounding box center [161, 261] width 287 height 23
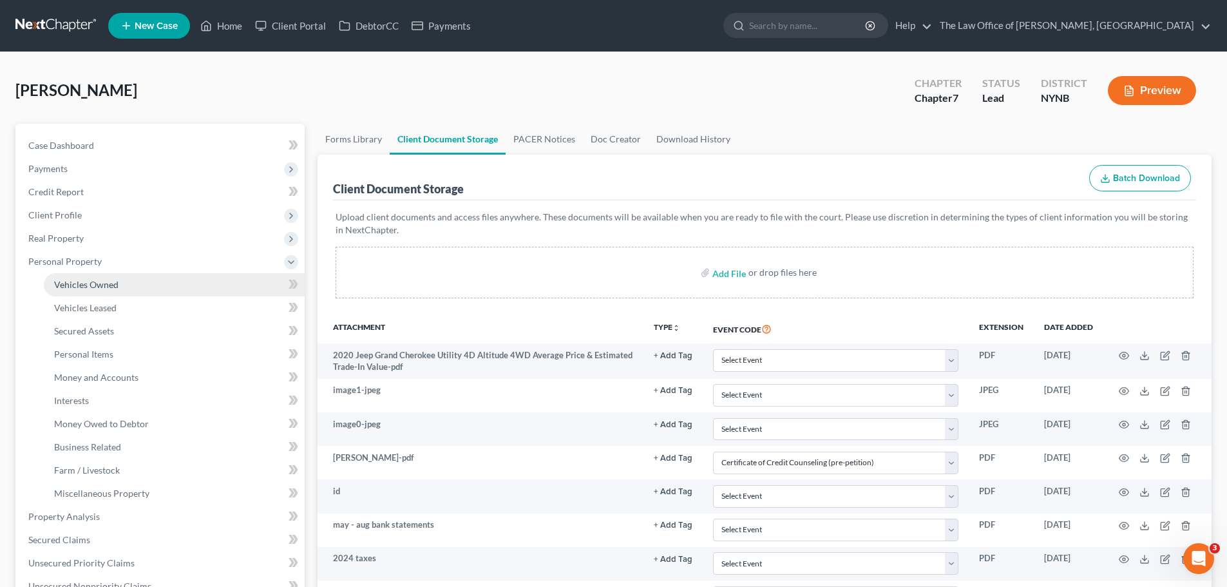
click at [113, 273] on link "Vehicles Owned" at bounding box center [174, 284] width 261 height 23
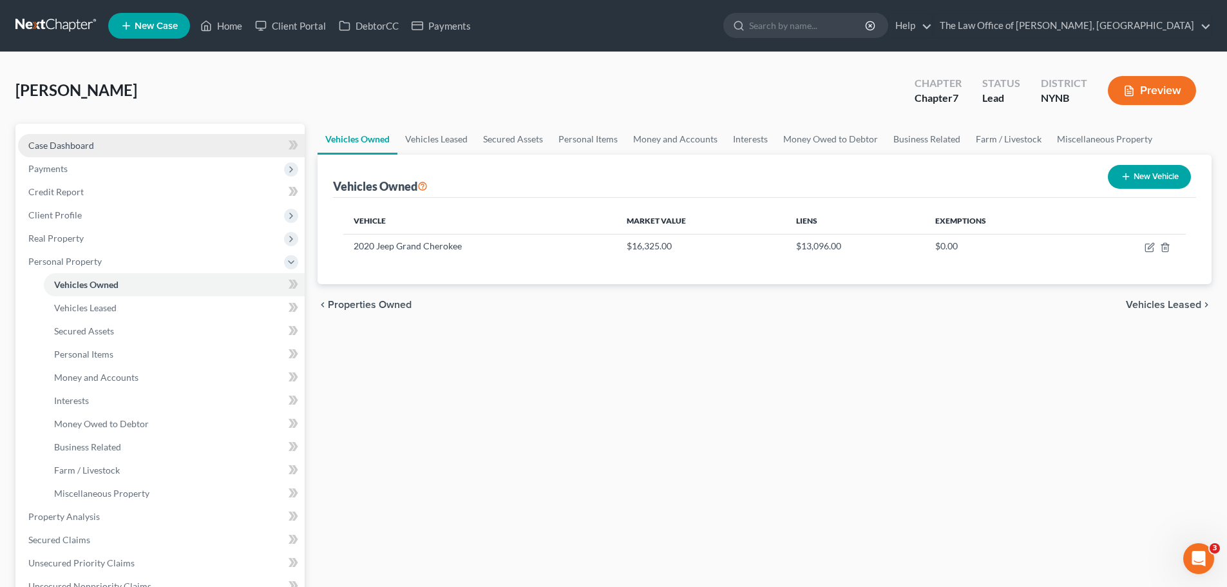
click at [199, 146] on link "Case Dashboard" at bounding box center [161, 145] width 287 height 23
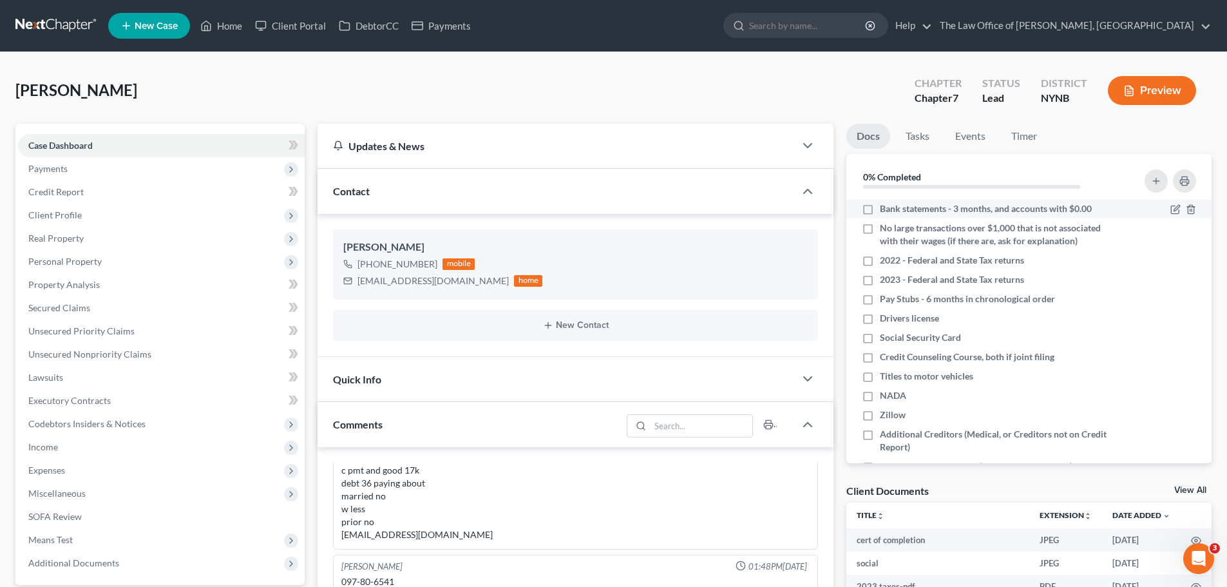
click at [932, 214] on span "Bank statements - 3 months, and accounts with $0.00" at bounding box center [986, 208] width 212 height 13
click at [894, 211] on input "Bank statements - 3 months, and accounts with $0.00" at bounding box center [889, 206] width 8 height 8
checkbox input "true"
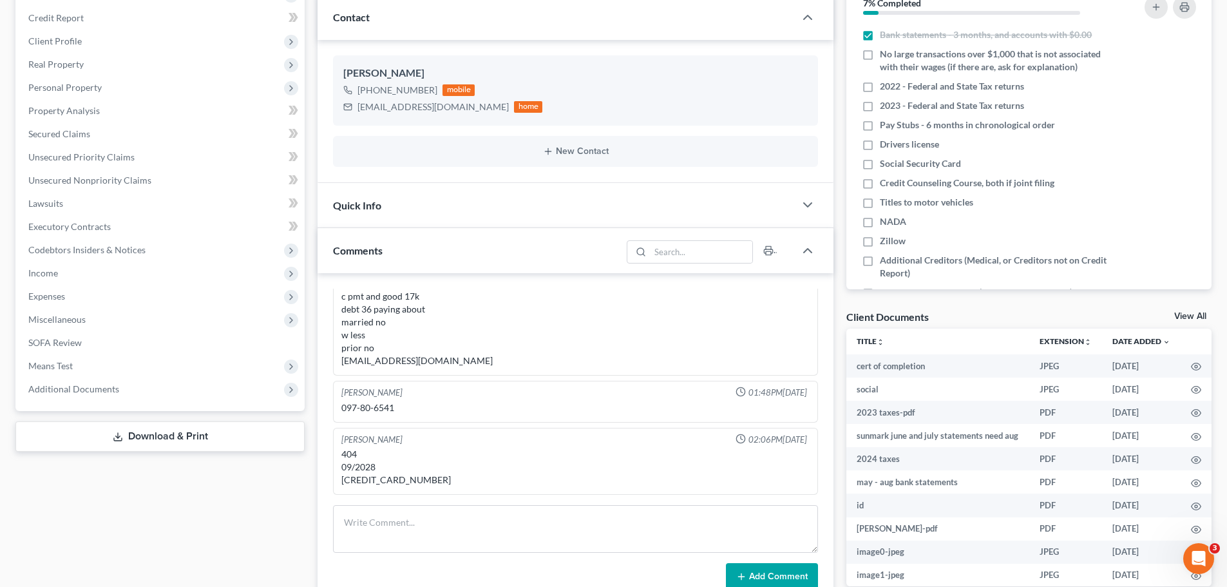
scroll to position [322, 0]
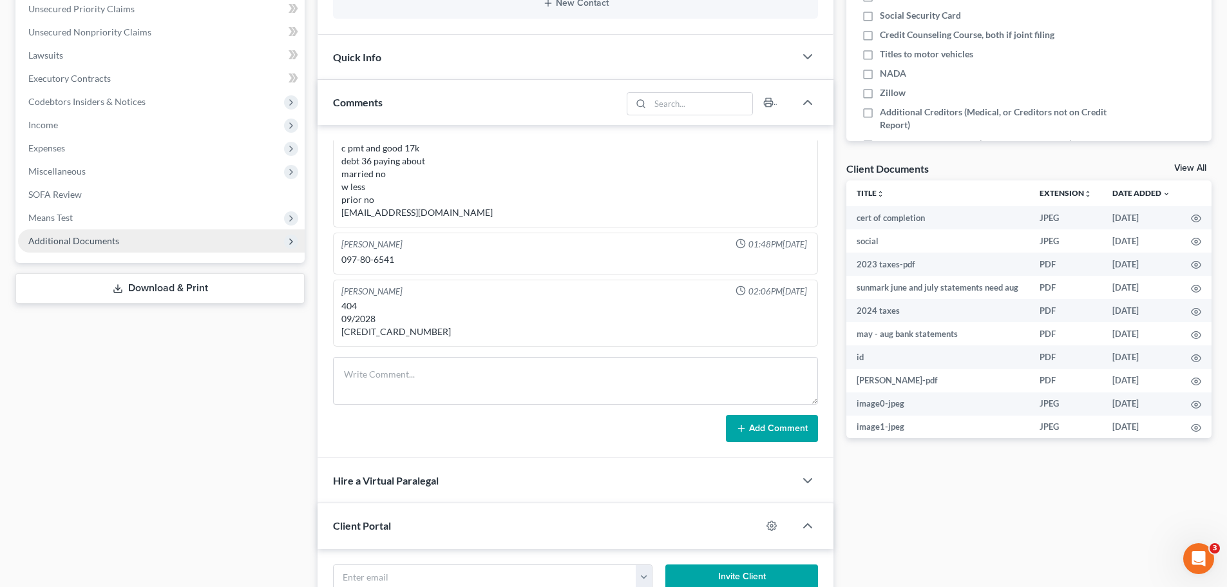
click at [170, 242] on span "Additional Documents" at bounding box center [161, 240] width 287 height 23
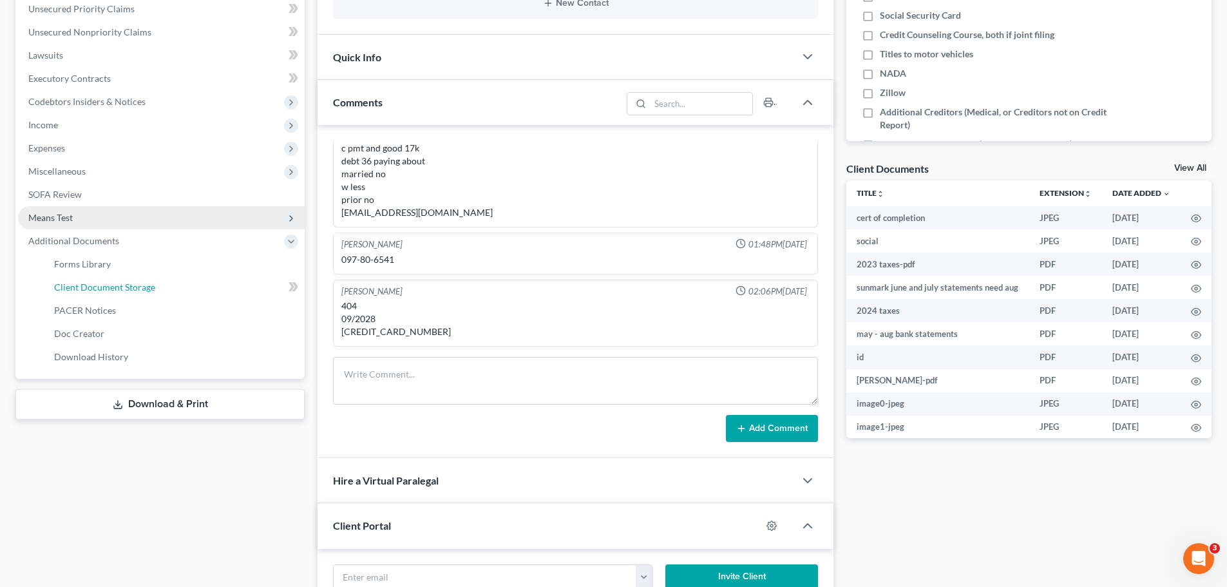
drag, startPoint x: 219, startPoint y: 286, endPoint x: 255, endPoint y: 326, distance: 53.8
click at [220, 285] on link "Client Document Storage" at bounding box center [174, 287] width 261 height 23
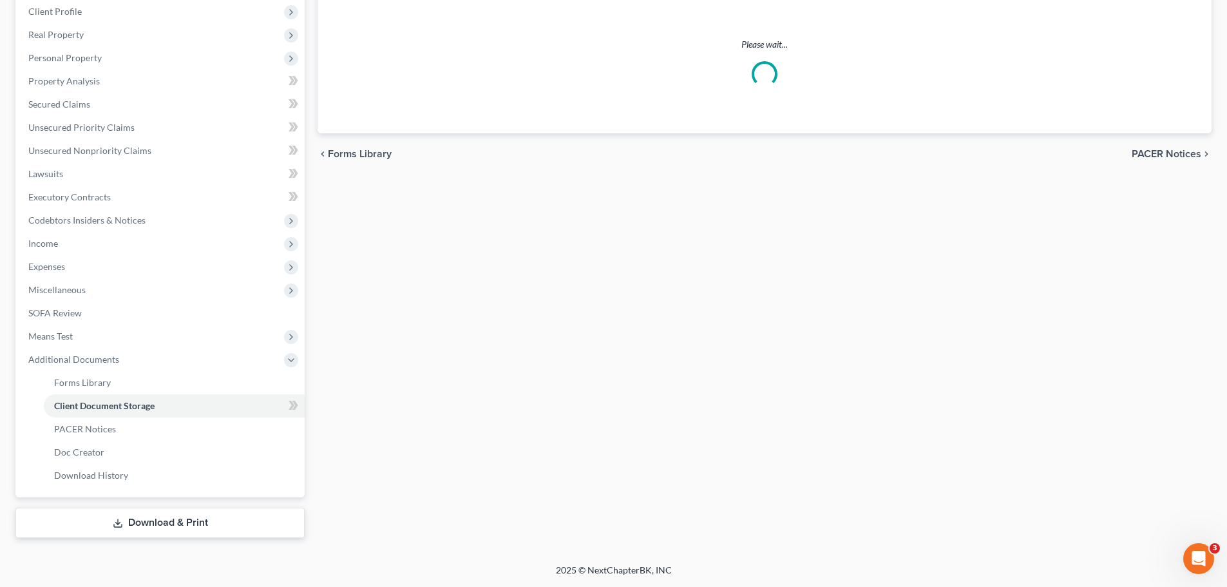
scroll to position [204, 0]
select select "1"
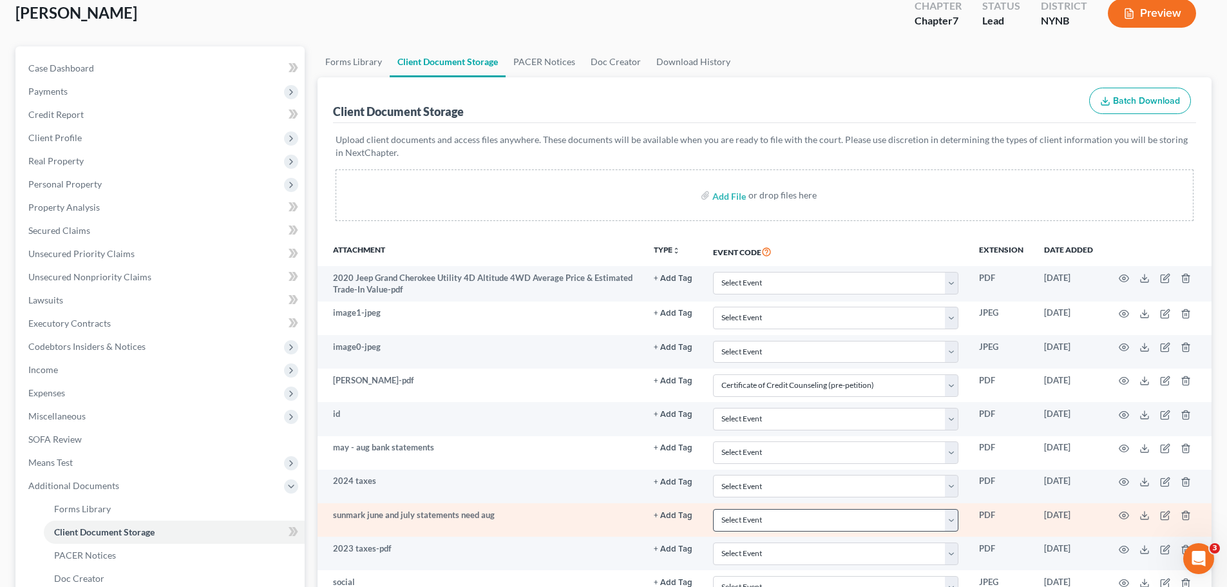
scroll to position [193, 0]
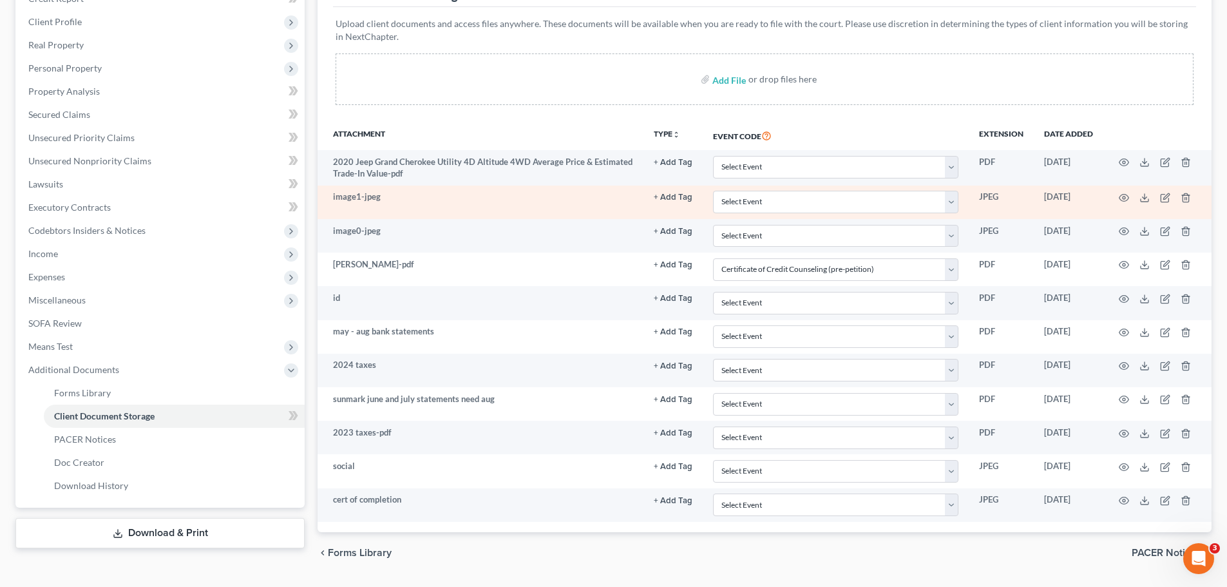
click at [1131, 195] on td at bounding box center [1158, 203] width 108 height 34
click at [1124, 199] on circle "button" at bounding box center [1124, 198] width 3 height 3
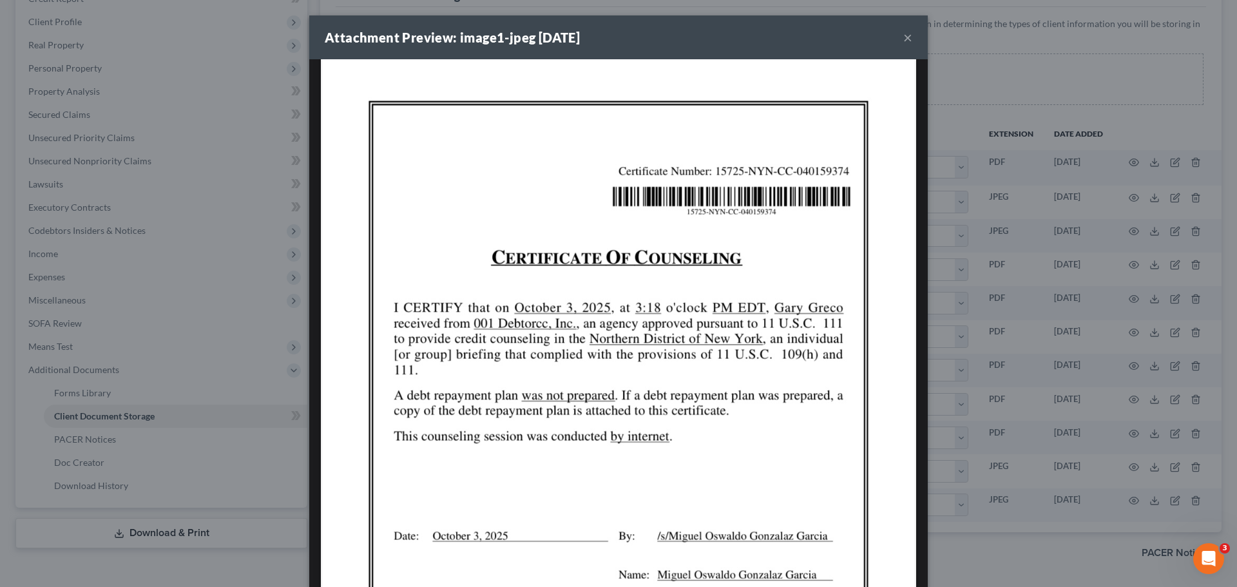
click at [999, 203] on div "Attachment Preview: image1-jpeg 10/05/2025 × Download" at bounding box center [618, 293] width 1237 height 587
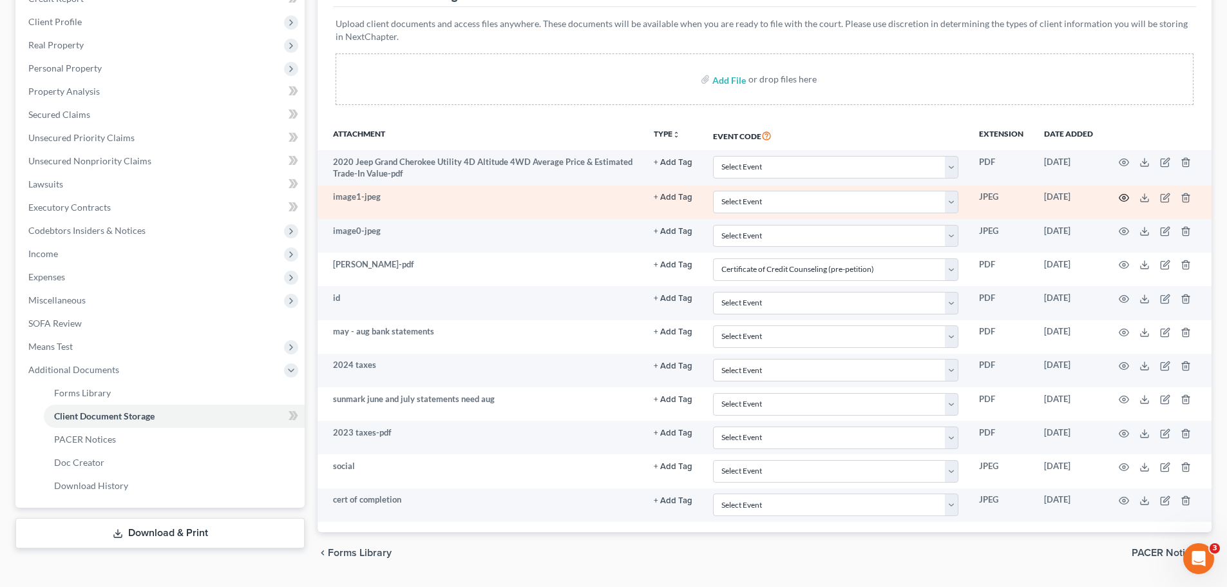
click at [1126, 197] on icon "button" at bounding box center [1124, 198] width 10 height 10
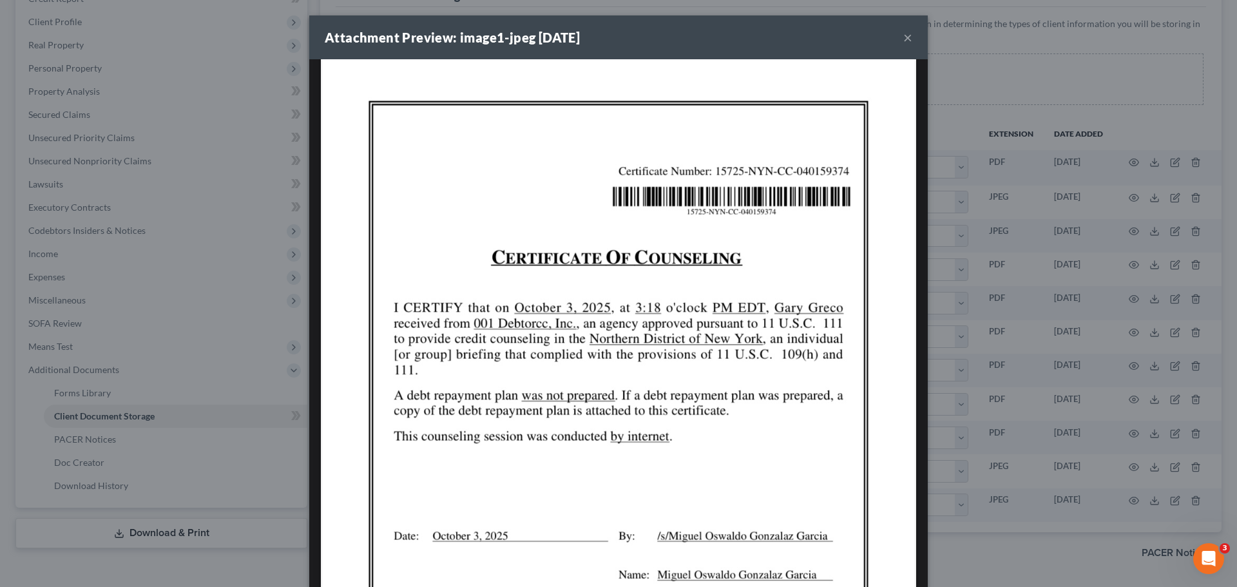
click at [909, 50] on div "Attachment Preview: image1-jpeg 10/05/2025 ×" at bounding box center [618, 37] width 619 height 44
click at [906, 35] on button "×" at bounding box center [907, 37] width 9 height 15
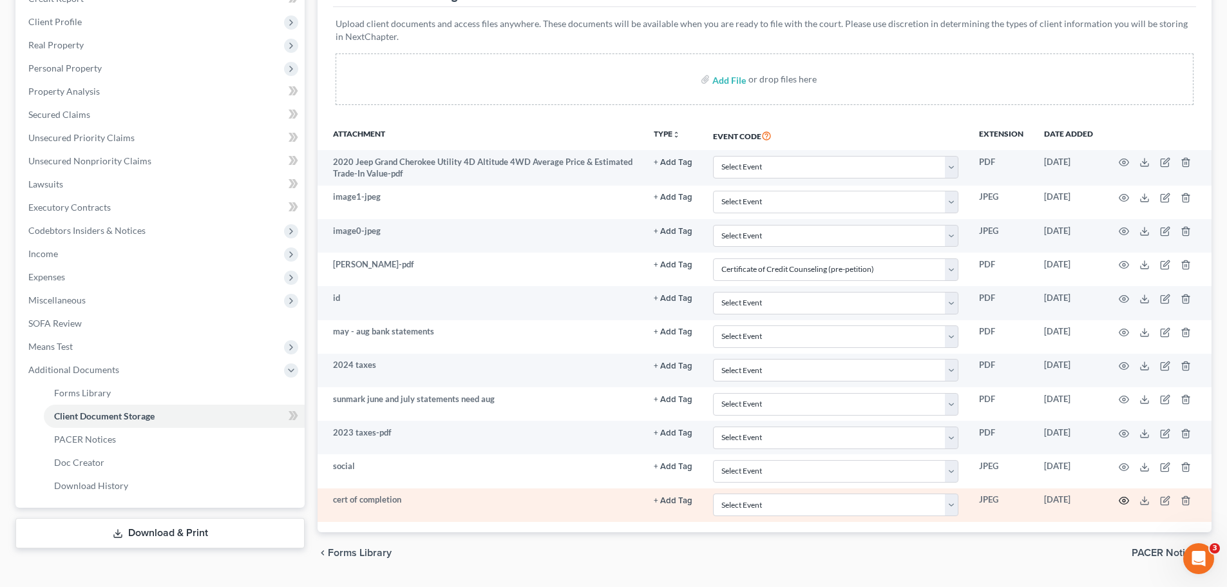
click at [1124, 498] on icon "button" at bounding box center [1124, 500] width 10 height 10
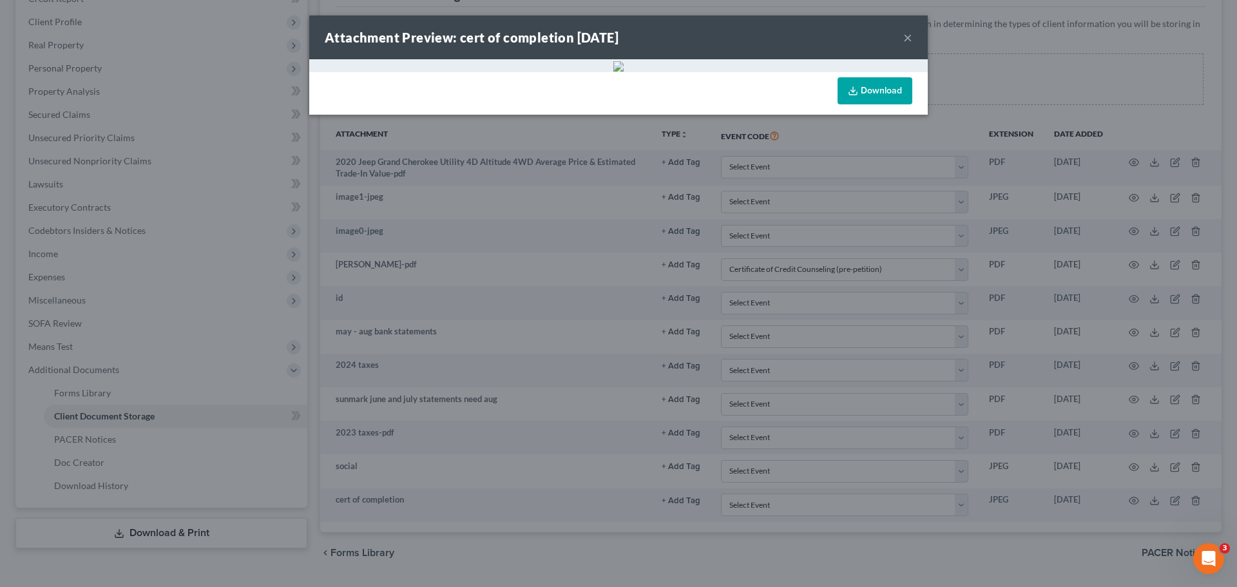
click at [903, 39] on button "×" at bounding box center [907, 37] width 9 height 15
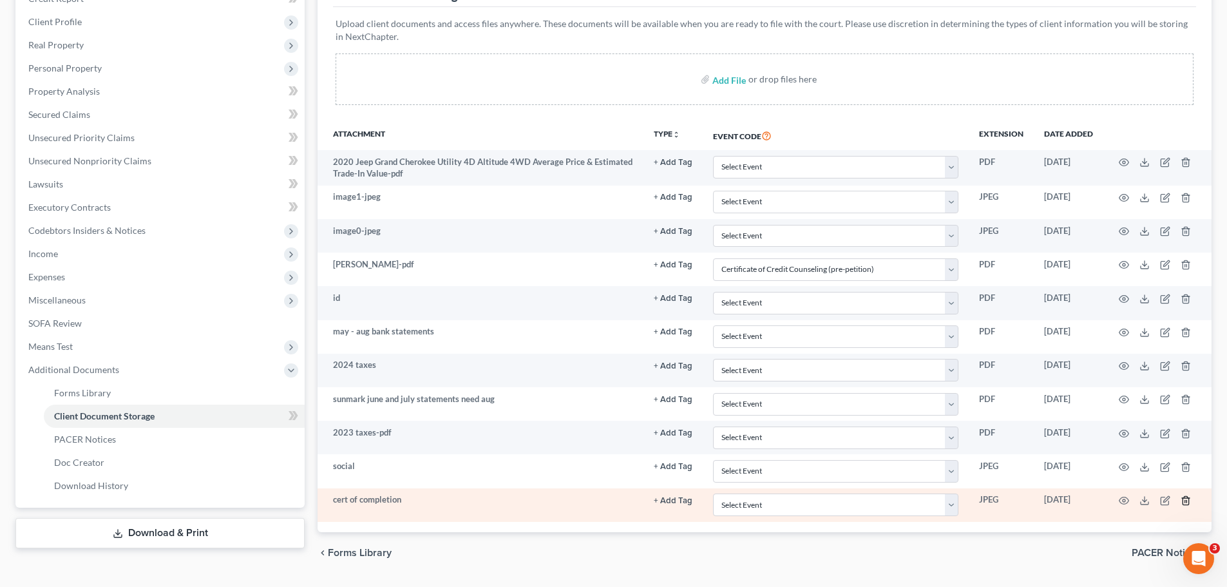
click at [1186, 497] on icon "button" at bounding box center [1186, 500] width 10 height 10
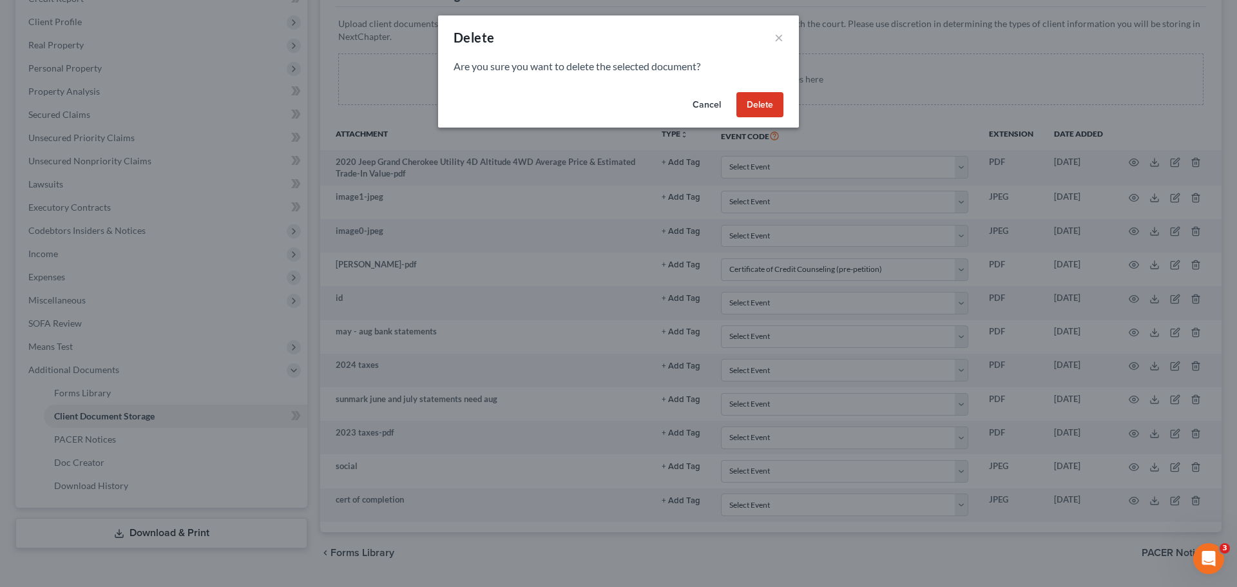
click at [765, 106] on button "Delete" at bounding box center [759, 105] width 47 height 26
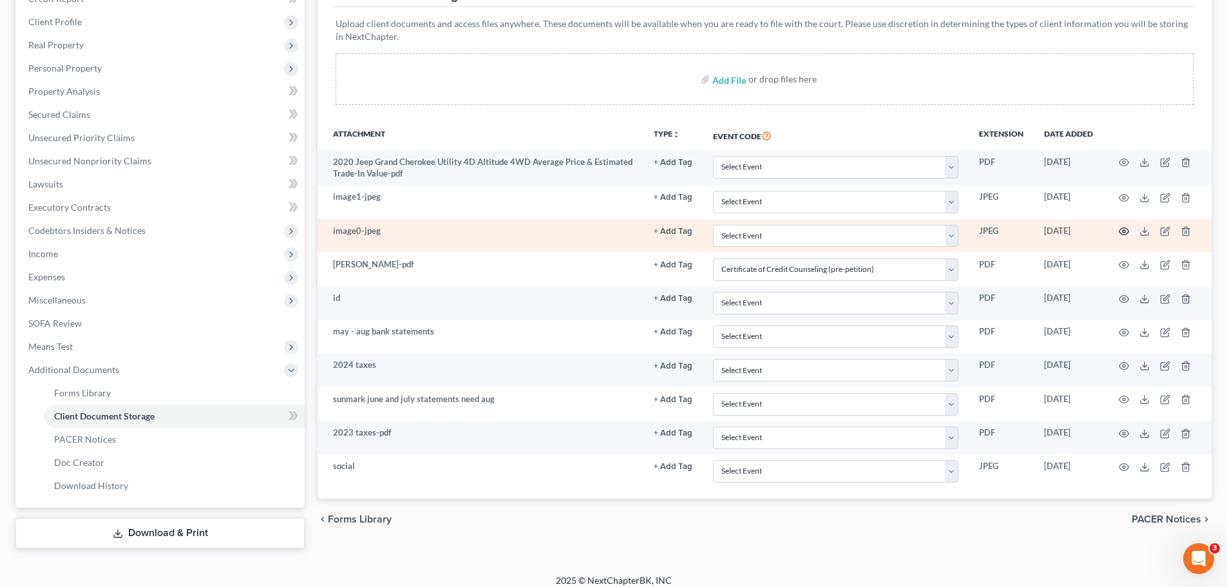
click at [1126, 235] on icon "button" at bounding box center [1124, 231] width 10 height 10
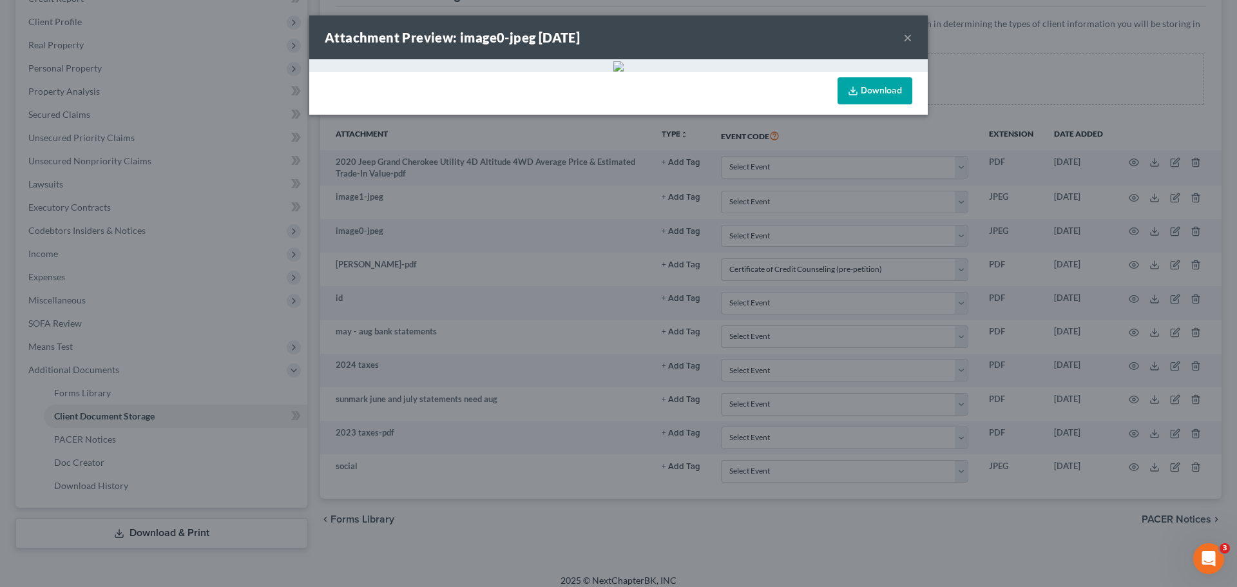
click at [908, 39] on button "×" at bounding box center [907, 37] width 9 height 15
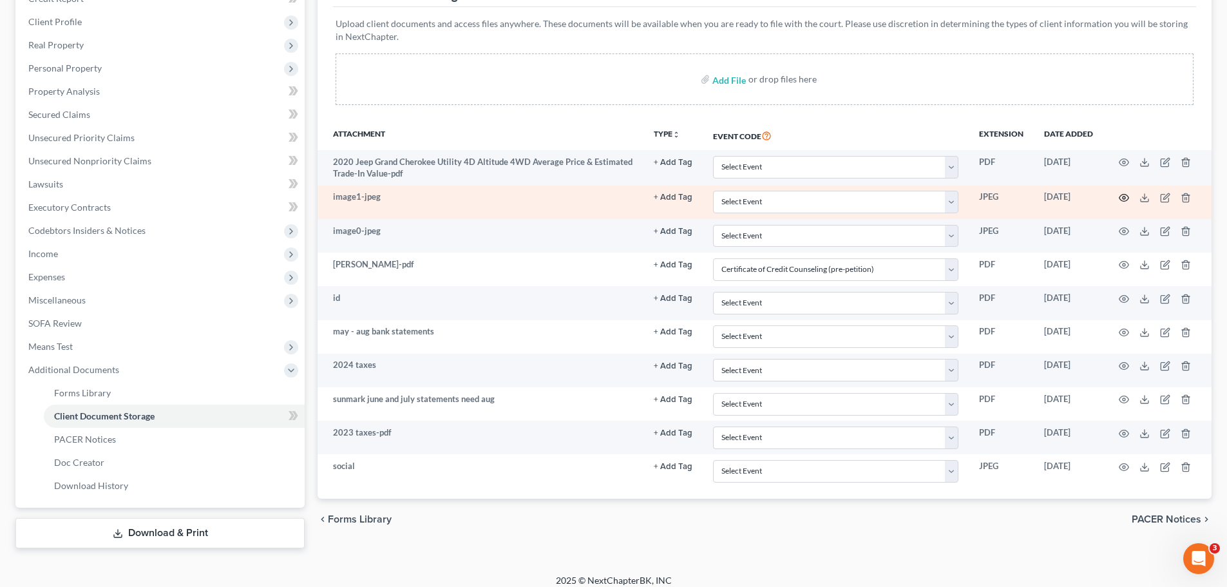
click at [1126, 193] on icon "button" at bounding box center [1124, 198] width 10 height 10
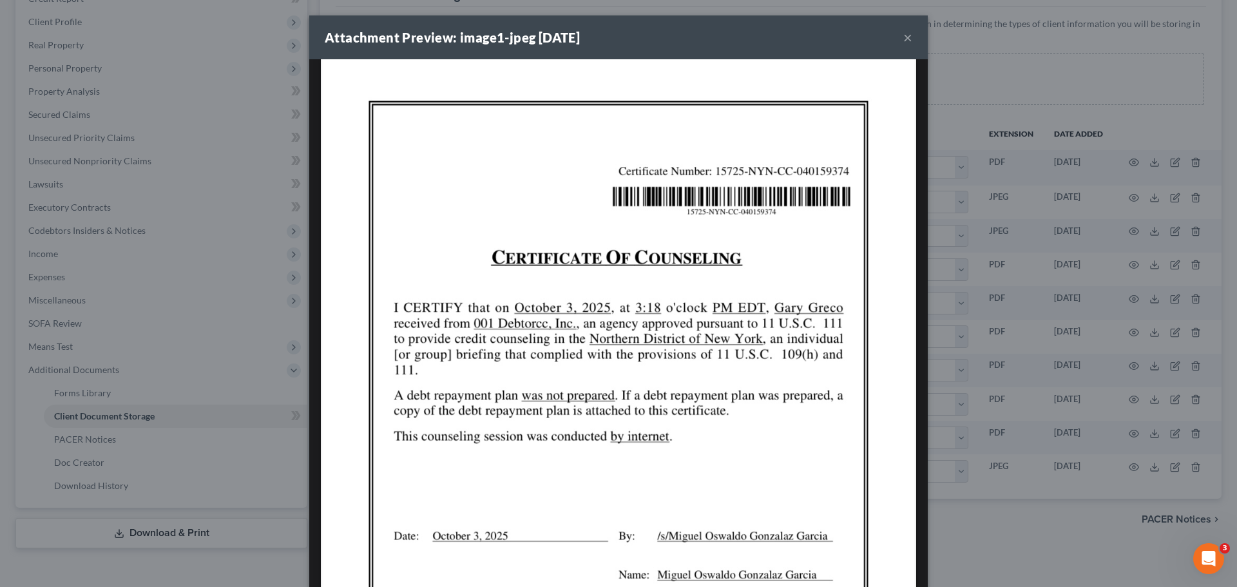
click at [895, 33] on div "Attachment Preview: image1-jpeg 10/05/2025 ×" at bounding box center [618, 37] width 619 height 44
click at [903, 43] on button "×" at bounding box center [907, 37] width 9 height 15
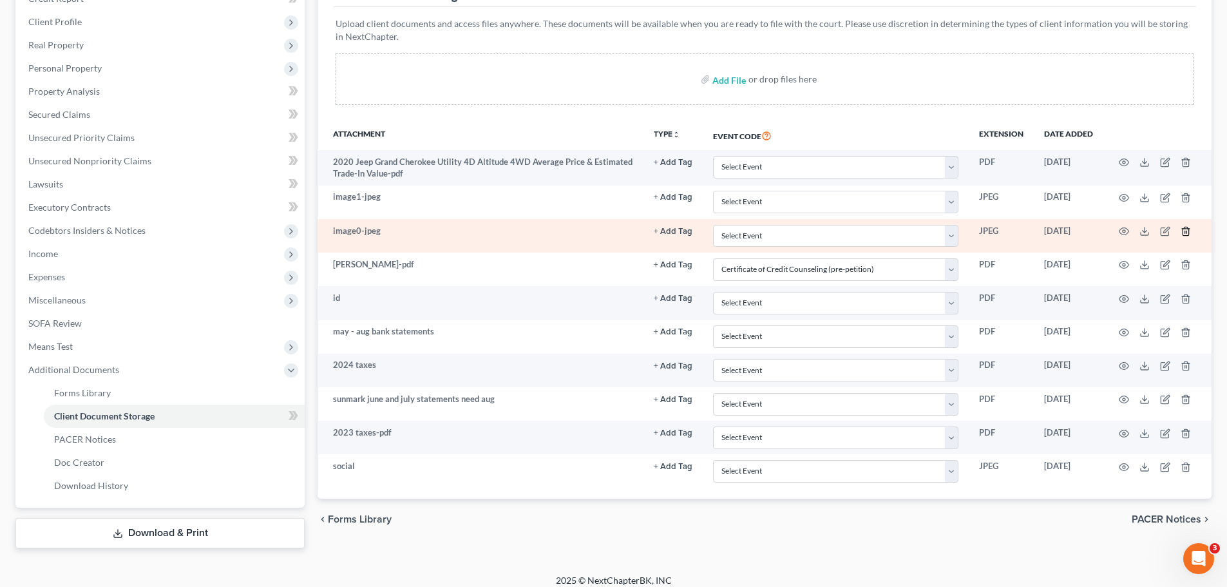
click at [1183, 234] on icon "button" at bounding box center [1186, 231] width 6 height 8
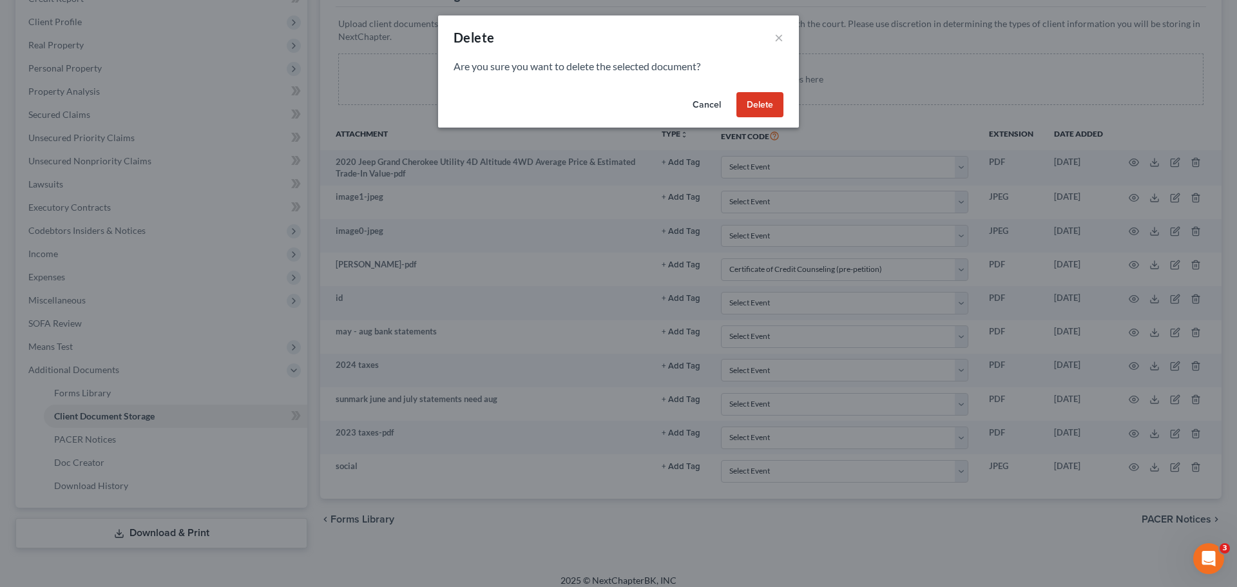
click at [769, 107] on button "Delete" at bounding box center [759, 105] width 47 height 26
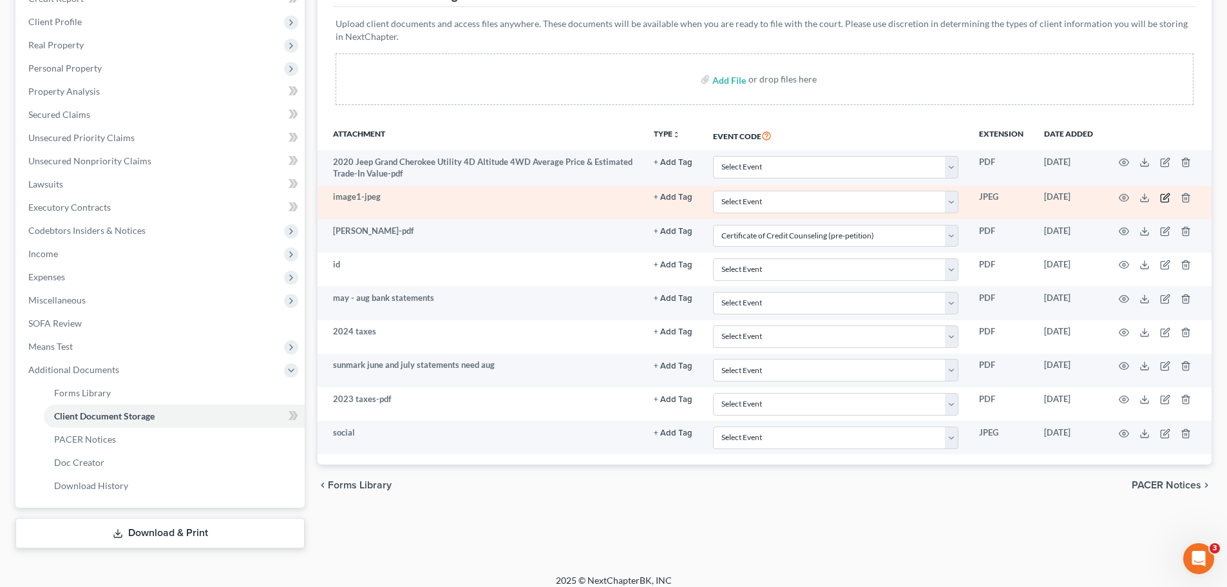
click at [1166, 197] on icon "button" at bounding box center [1167, 196] width 6 height 6
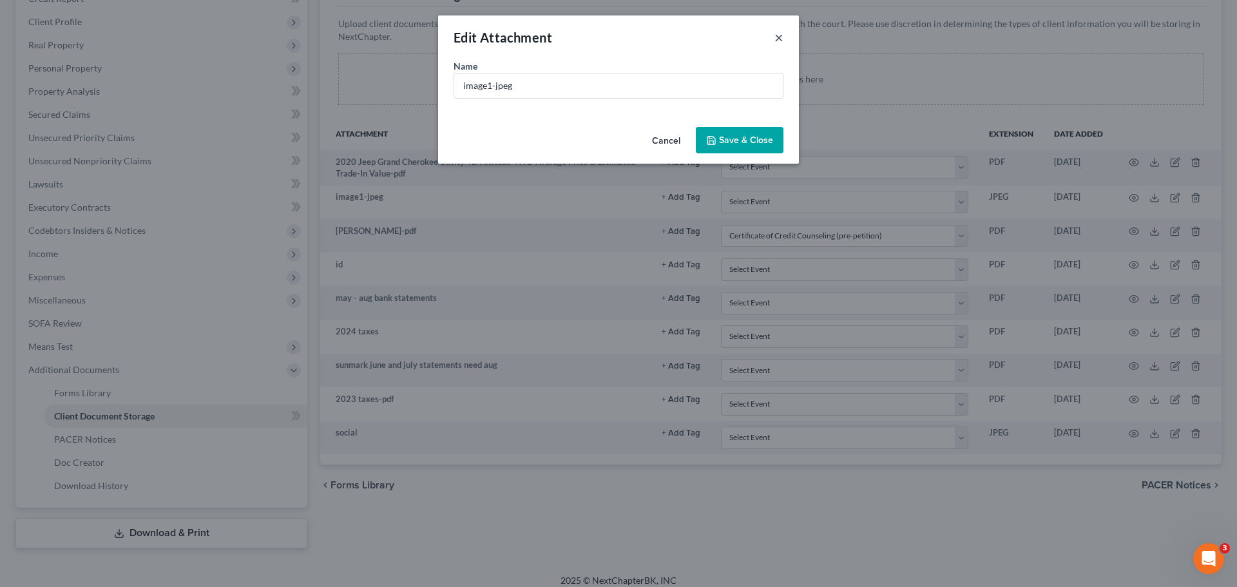
click at [782, 37] on button "×" at bounding box center [778, 37] width 9 height 15
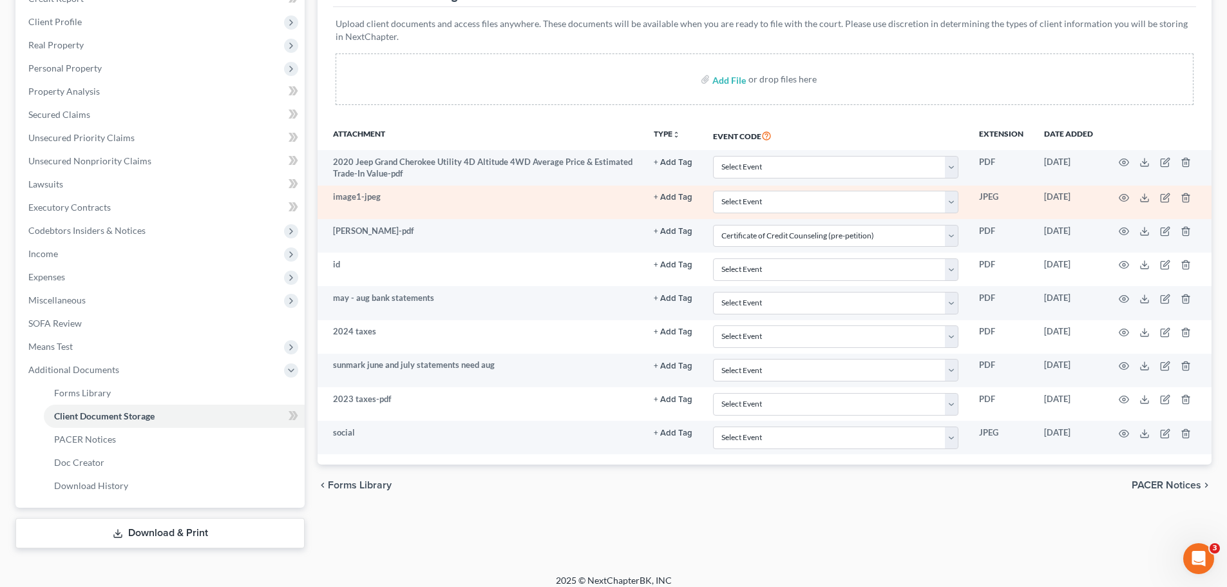
click at [1130, 197] on td at bounding box center [1158, 203] width 108 height 34
click at [1128, 197] on icon "button" at bounding box center [1124, 198] width 10 height 10
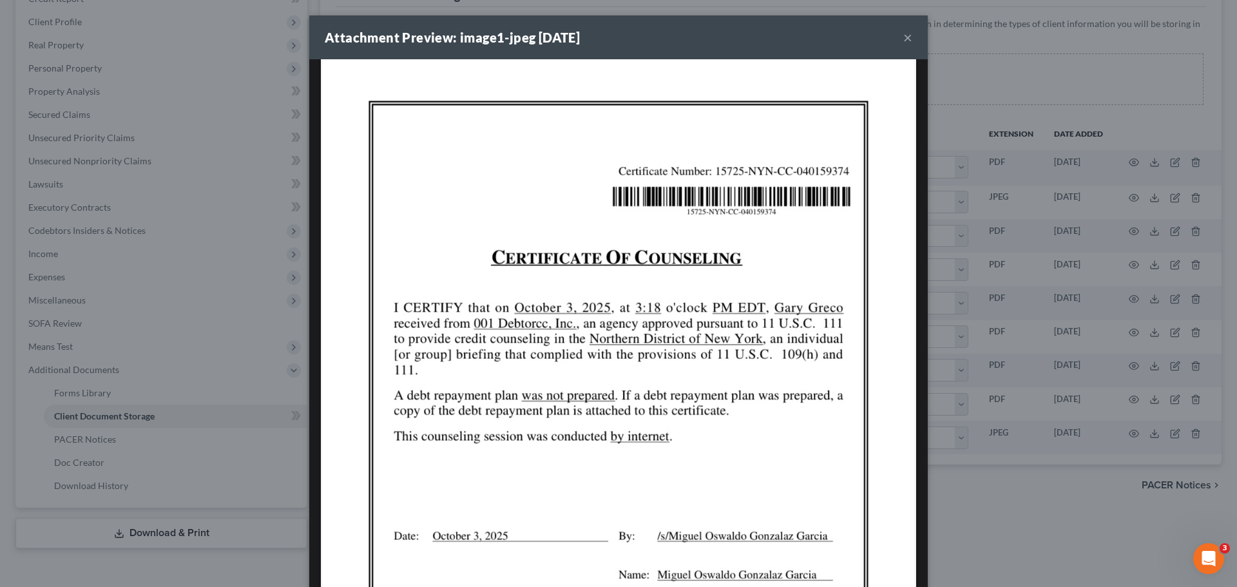
click at [895, 39] on div "Attachment Preview: image1-jpeg 10/05/2025 ×" at bounding box center [618, 37] width 619 height 44
click at [898, 39] on div "Attachment Preview: image1-jpeg 10/05/2025 ×" at bounding box center [618, 37] width 619 height 44
click at [919, 48] on div "Attachment Preview: image1-jpeg 10/05/2025 ×" at bounding box center [618, 37] width 619 height 44
click at [903, 44] on button "×" at bounding box center [907, 37] width 9 height 15
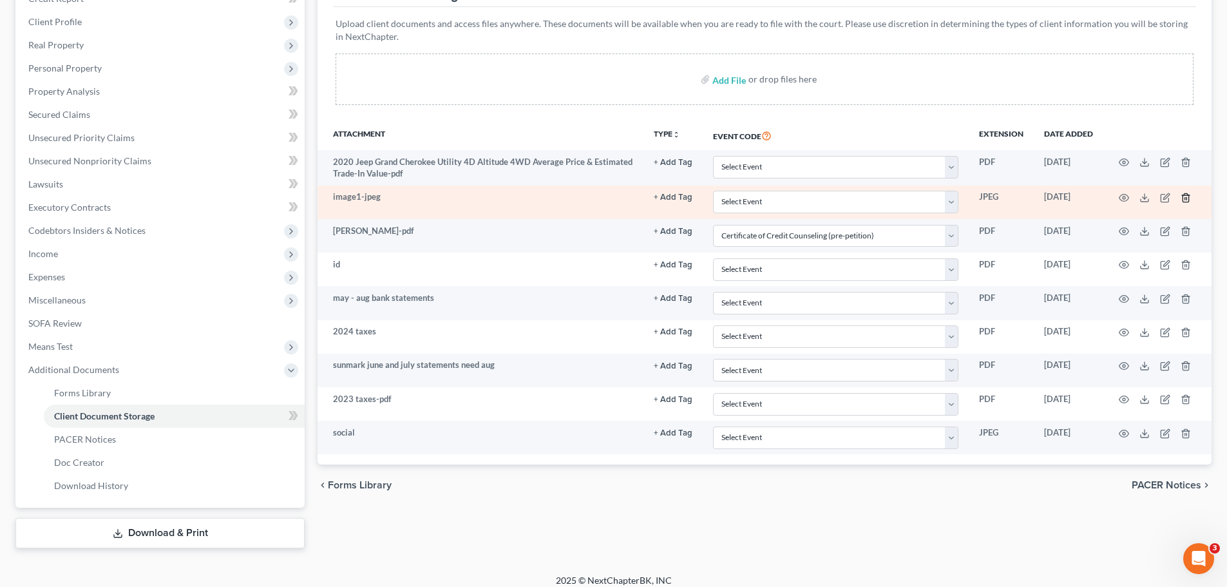
click at [1185, 197] on icon "button" at bounding box center [1186, 198] width 10 height 10
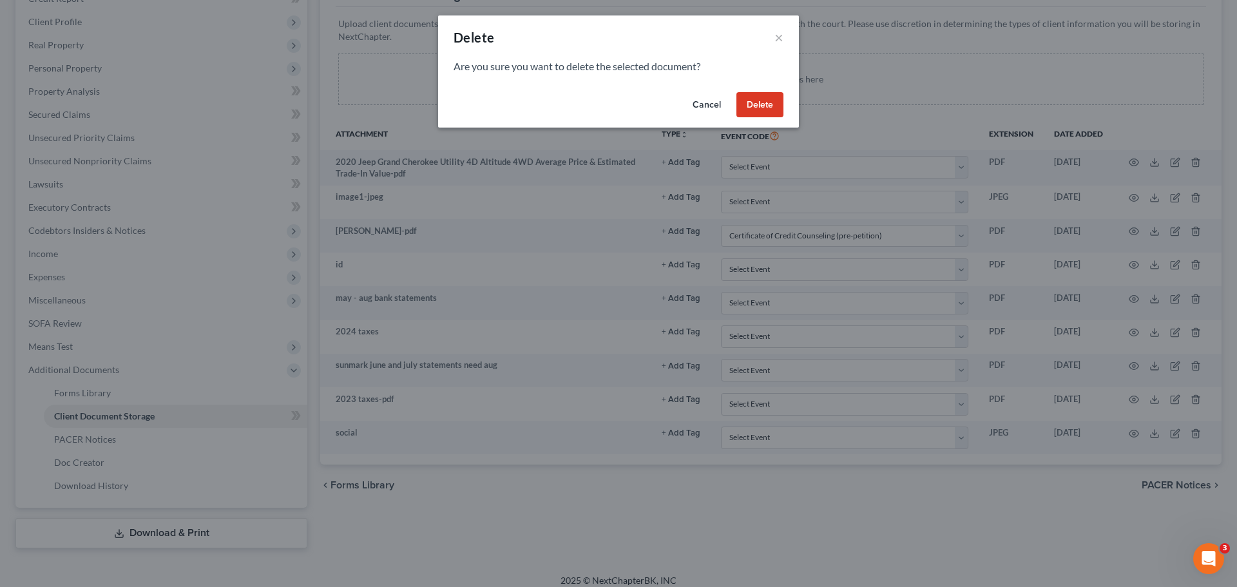
click at [739, 102] on button "Delete" at bounding box center [759, 105] width 47 height 26
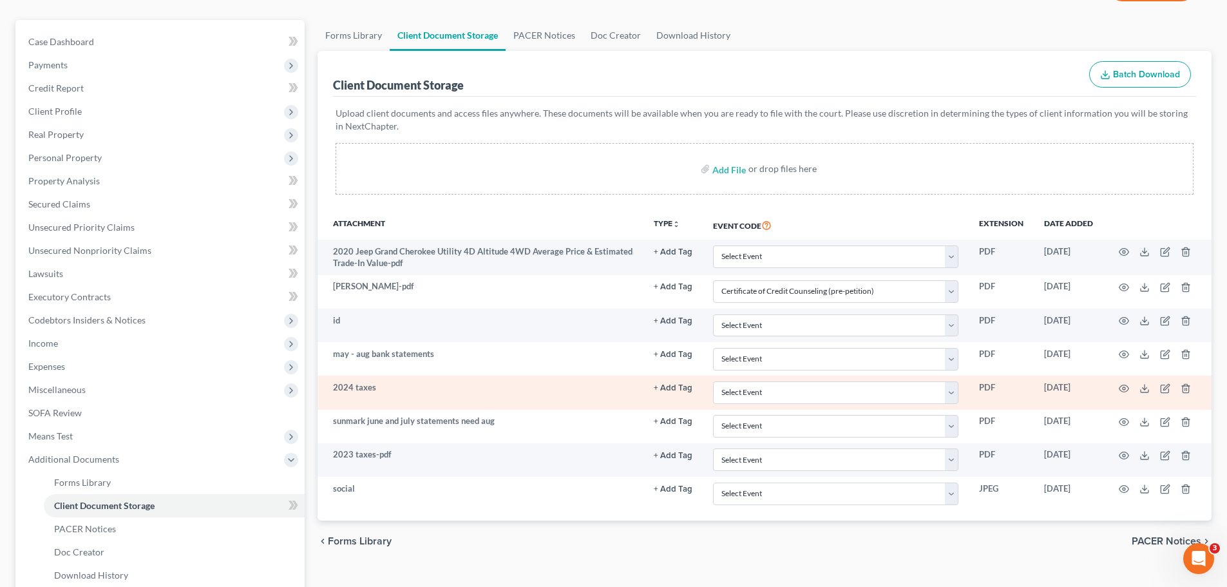
scroll to position [204, 0]
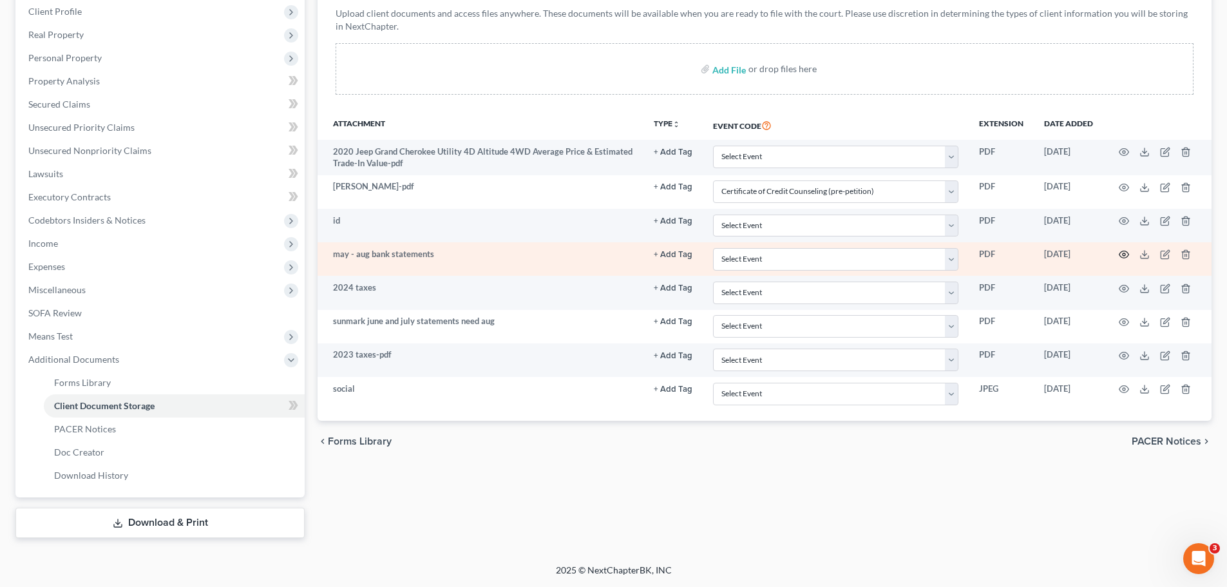
click at [1126, 254] on circle "button" at bounding box center [1124, 254] width 3 height 3
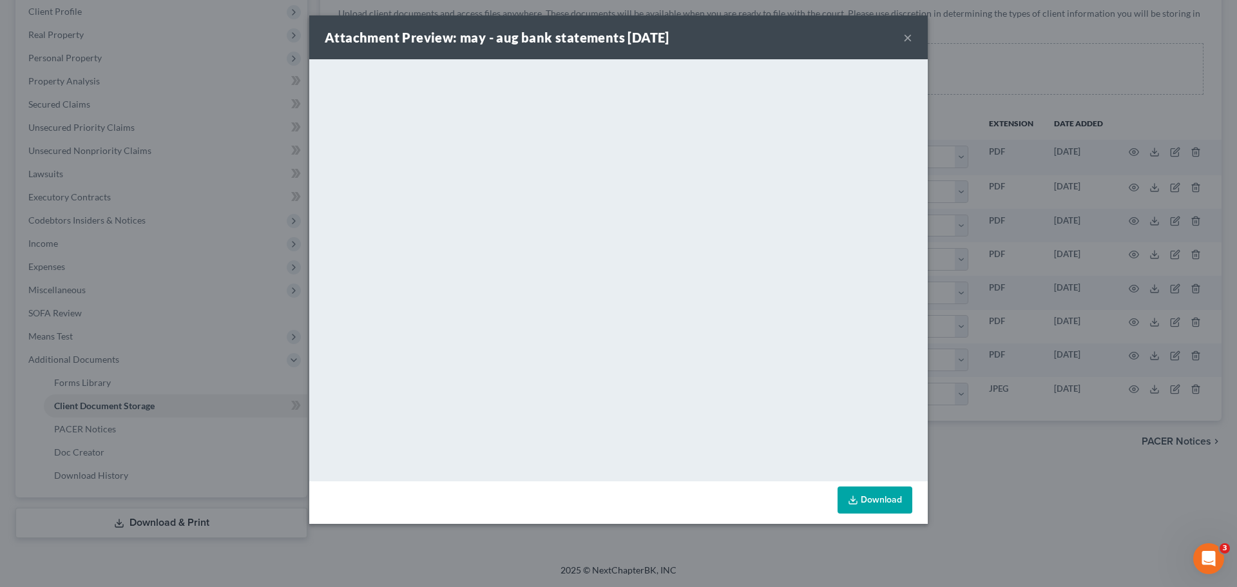
click at [906, 32] on button "×" at bounding box center [907, 37] width 9 height 15
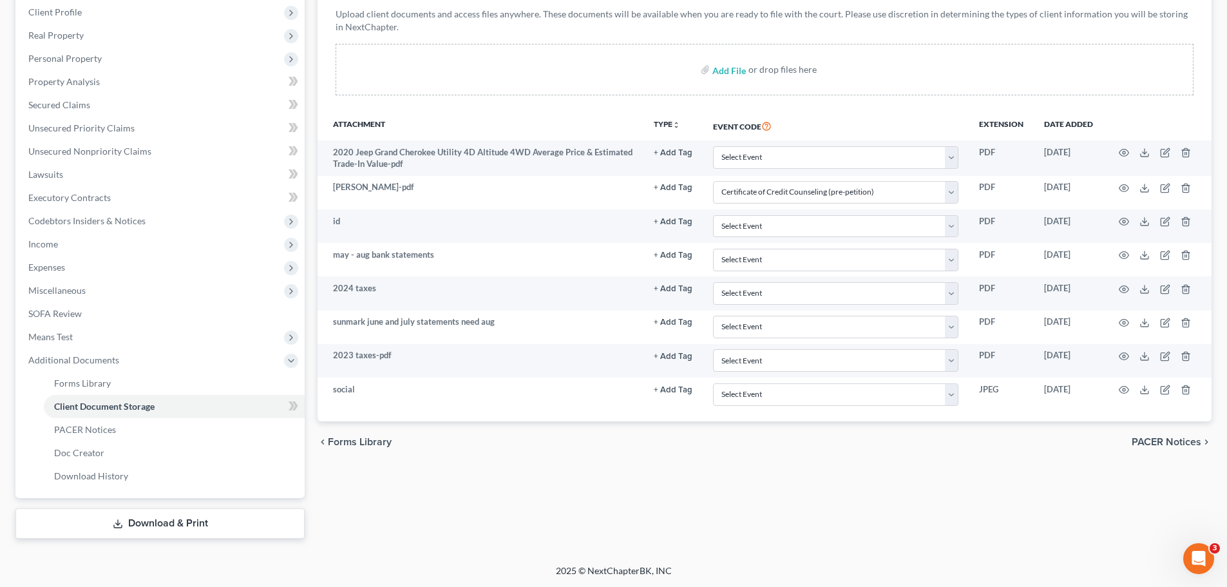
scroll to position [0, 0]
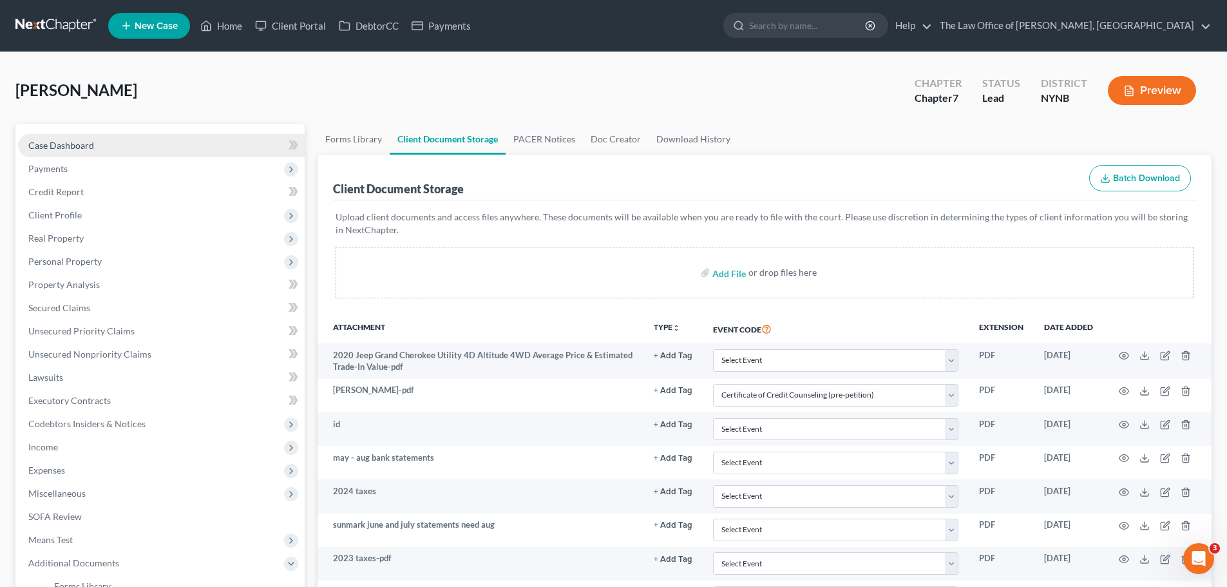
click at [89, 154] on link "Case Dashboard" at bounding box center [161, 145] width 287 height 23
click at [91, 152] on link "Case Dashboard" at bounding box center [161, 145] width 287 height 23
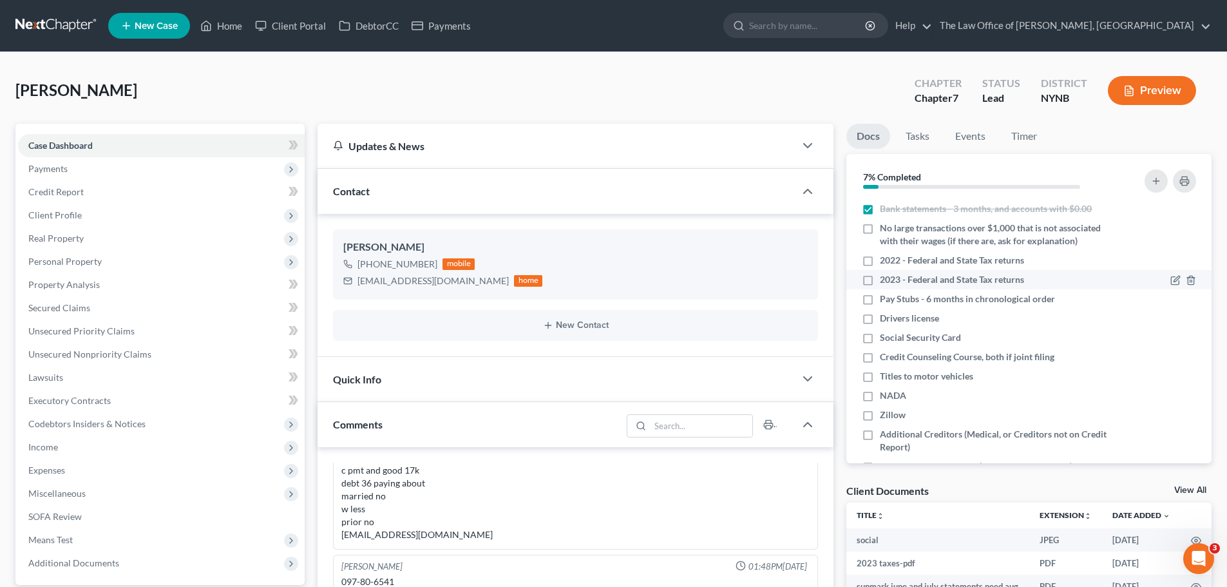
scroll to position [353, 0]
click at [947, 234] on span "No large transactions over $1,000 that is not associated with their wages (if t…" at bounding box center [994, 235] width 229 height 26
click at [894, 230] on input "No large transactions over $1,000 that is not associated with their wages (if t…" at bounding box center [889, 226] width 8 height 8
checkbox input "true"
click at [961, 267] on span "2022 - Federal and State Tax returns" at bounding box center [952, 260] width 144 height 13
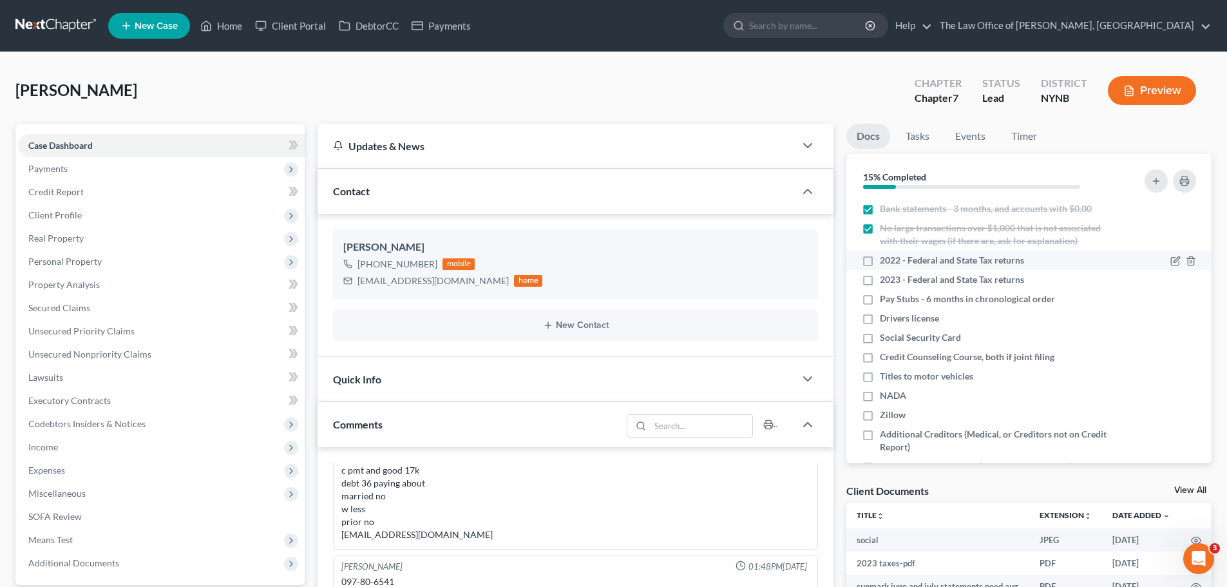
click at [894, 262] on input "2022 - Federal and State Tax returns" at bounding box center [889, 258] width 8 height 8
click at [963, 267] on span "2022 - Federal and State Tax returns" at bounding box center [952, 260] width 144 height 13
click at [894, 262] on input "2022 - Federal and State Tax returns" at bounding box center [889, 258] width 8 height 8
click at [967, 267] on span "2022 - Federal and State Tax returns" at bounding box center [952, 260] width 144 height 13
click at [894, 262] on input "2022 - Federal and State Tax returns" at bounding box center [889, 258] width 8 height 8
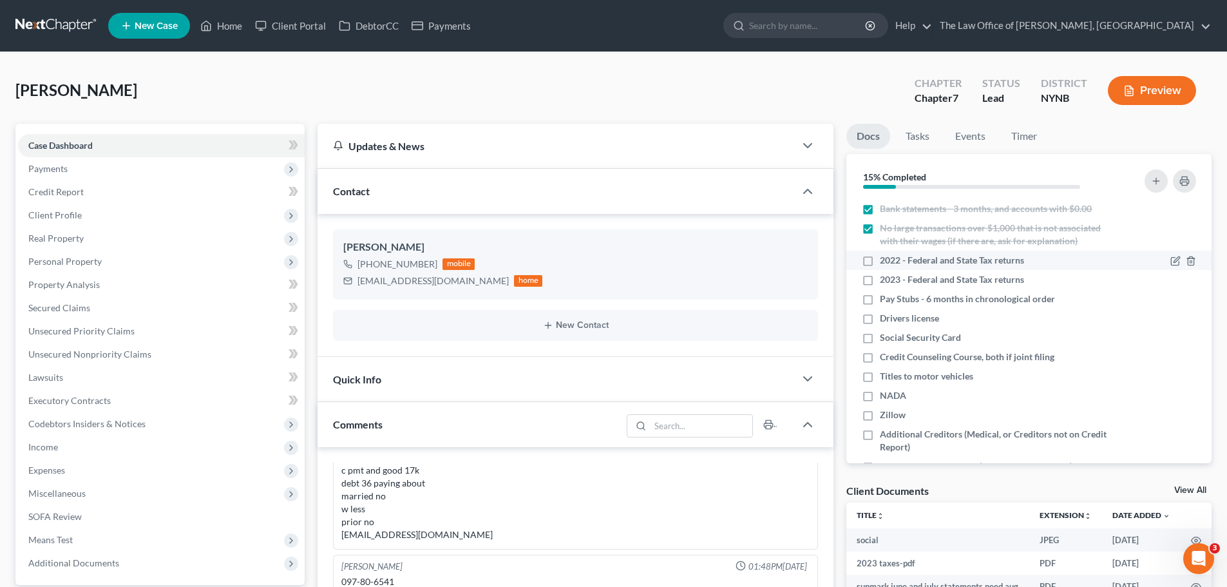
checkbox input "true"
drag, startPoint x: 962, startPoint y: 287, endPoint x: 954, endPoint y: 322, distance: 35.6
click at [963, 286] on span "2023 - Federal and State Tax returns" at bounding box center [952, 279] width 144 height 13
click at [894, 282] on input "2023 - Federal and State Tax returns" at bounding box center [889, 277] width 8 height 8
checkbox input "true"
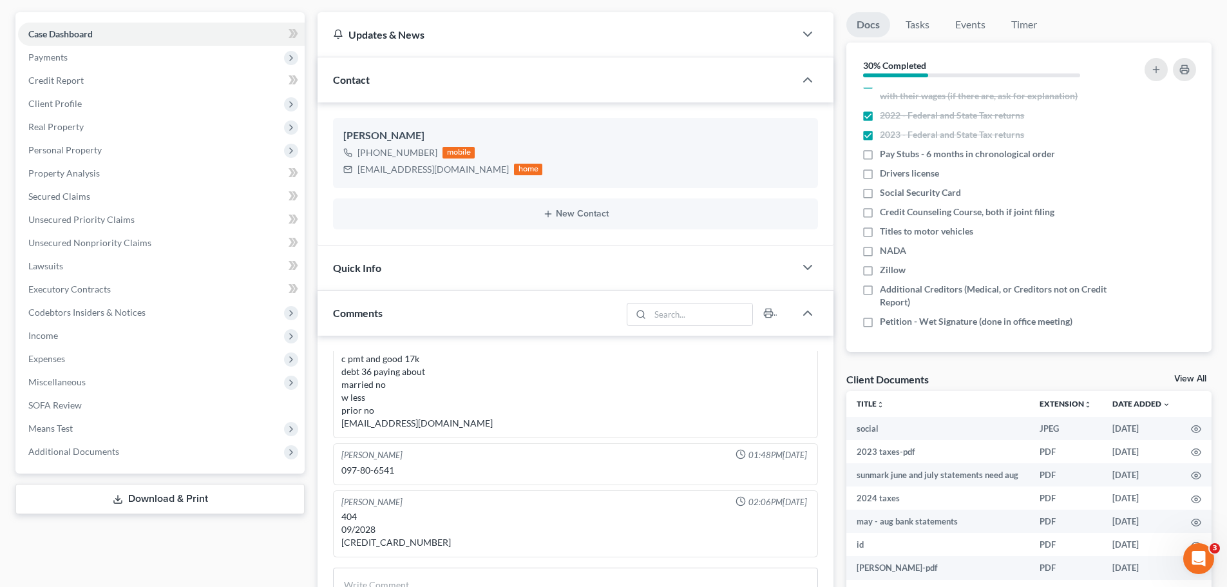
scroll to position [193, 0]
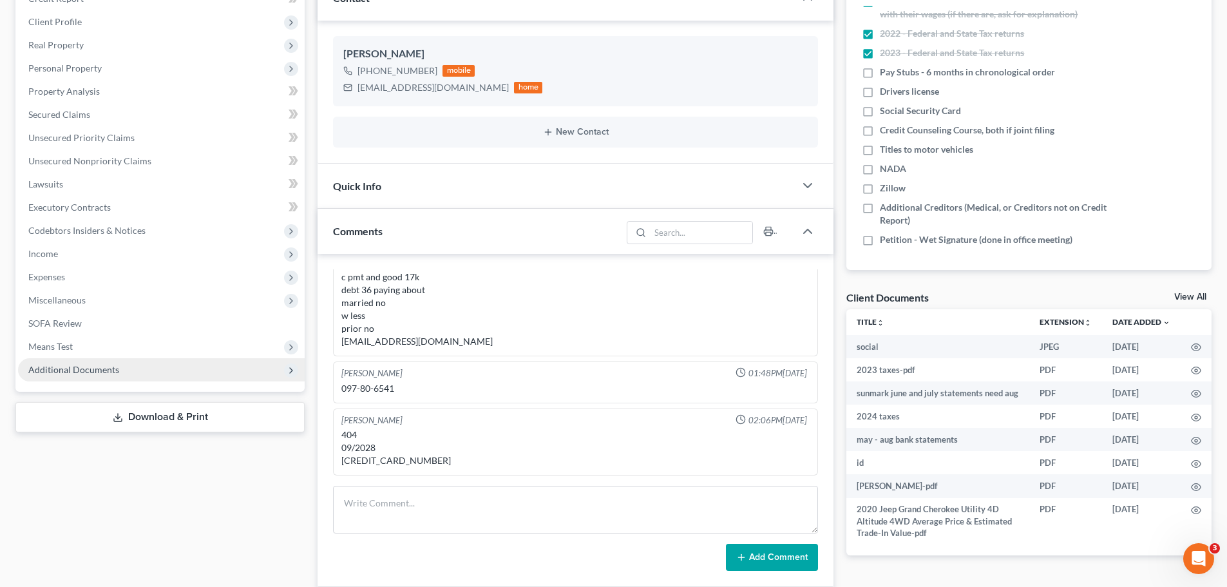
click at [97, 383] on div "Case Dashboard Payments Invoices Payments Payments Credit Report Client Profile…" at bounding box center [159, 160] width 289 height 461
click at [102, 378] on span "Additional Documents" at bounding box center [161, 369] width 287 height 23
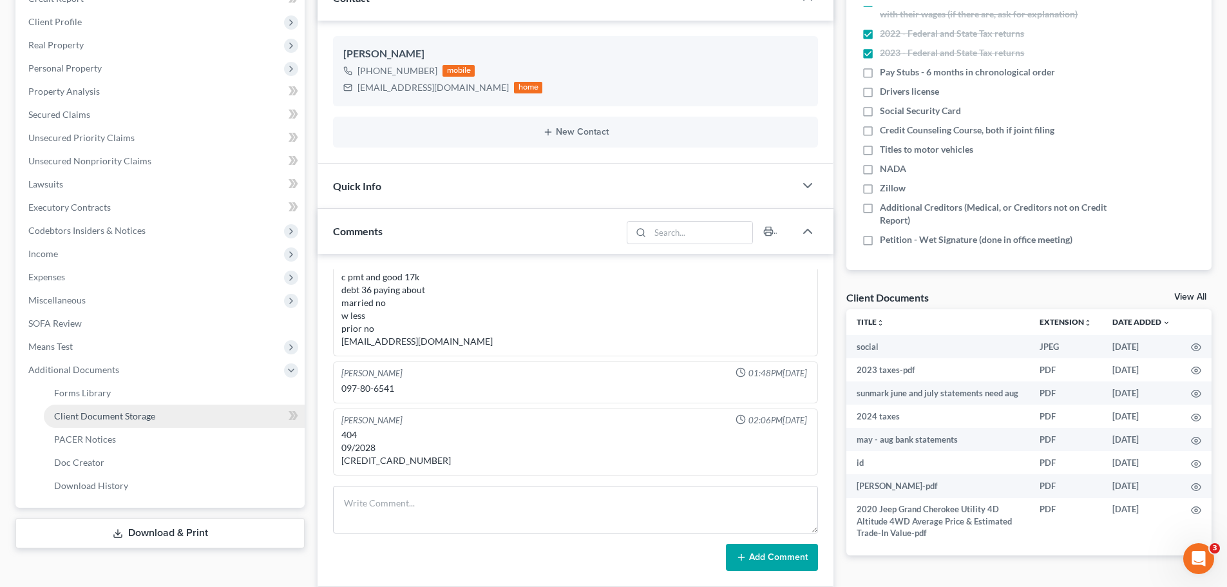
click at [161, 420] on link "Client Document Storage" at bounding box center [174, 416] width 261 height 23
select select "1"
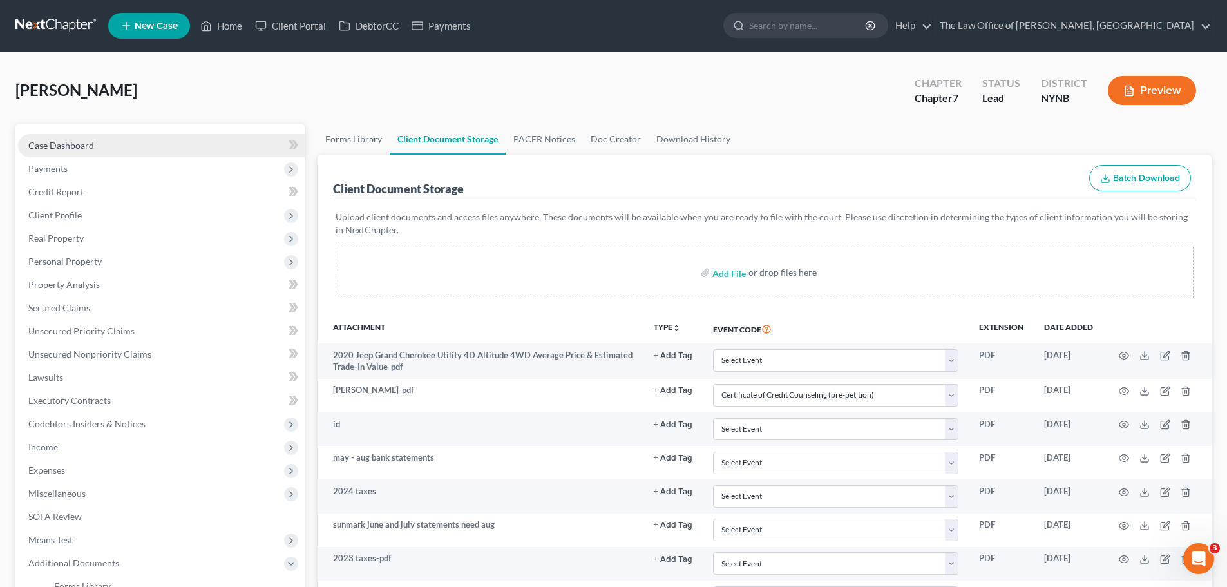
click at [100, 144] on link "Case Dashboard" at bounding box center [161, 145] width 287 height 23
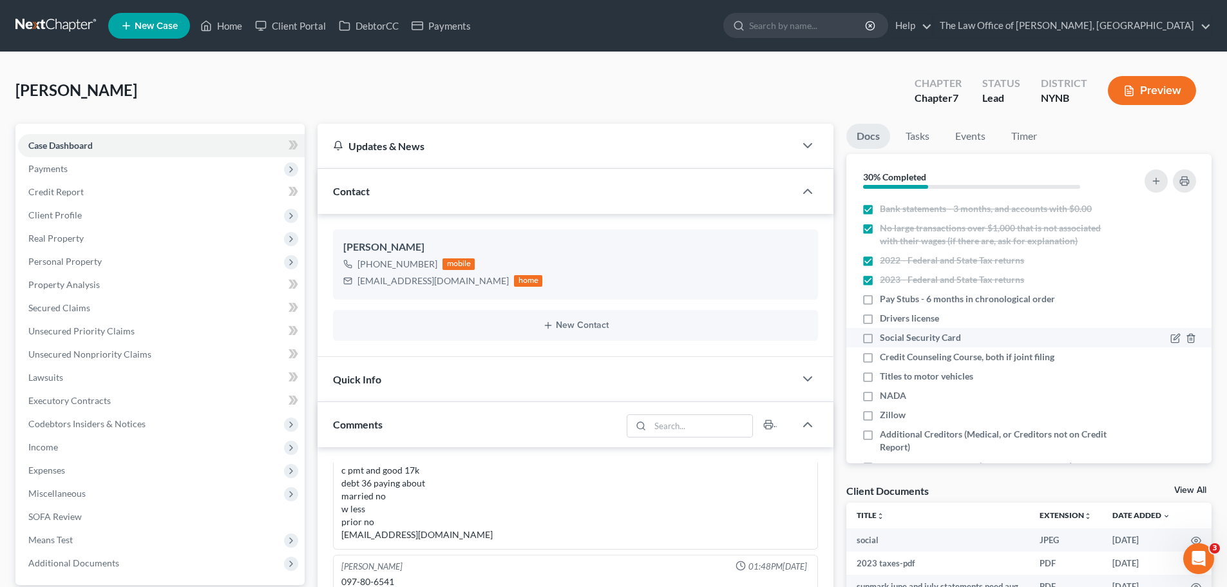
scroll to position [353, 0]
click at [937, 305] on span "Pay Stubs - 6 months in chronological order" at bounding box center [967, 299] width 175 height 13
click at [894, 301] on input "Pay Stubs - 6 months in chronological order" at bounding box center [889, 297] width 8 height 8
checkbox input "true"
click at [930, 325] on span "Drivers license" at bounding box center [909, 318] width 59 height 13
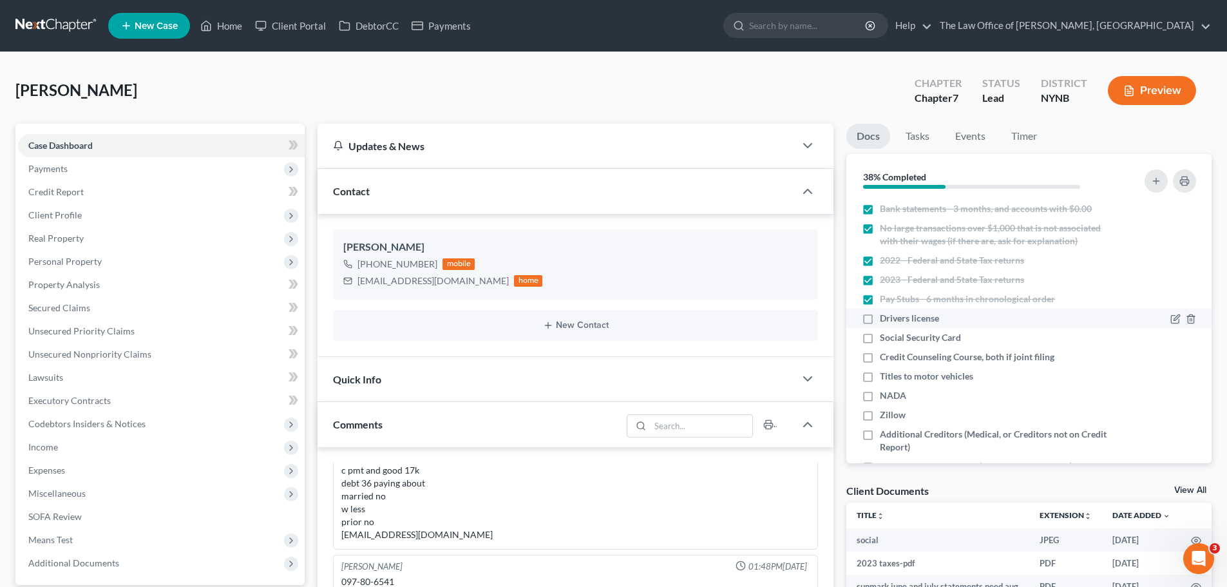
click at [894, 320] on input "Drivers license" at bounding box center [889, 316] width 8 height 8
checkbox input "true"
click at [928, 328] on li "Drivers license" at bounding box center [1029, 318] width 365 height 19
click at [928, 344] on span "Social Security Card" at bounding box center [920, 337] width 81 height 13
click at [894, 340] on input "Social Security Card" at bounding box center [889, 335] width 8 height 8
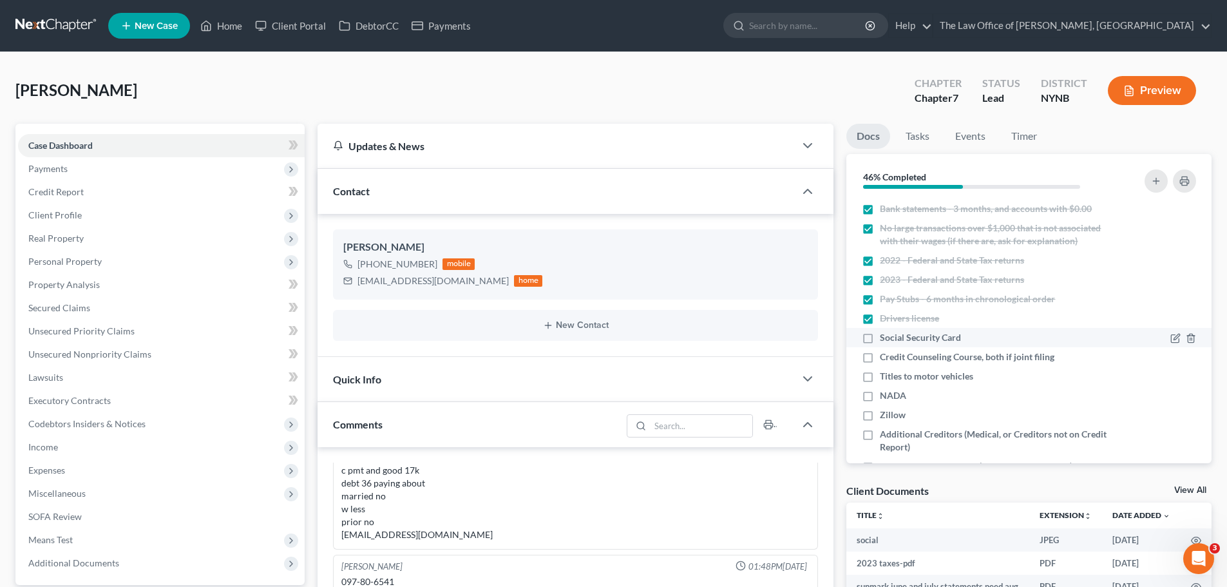
checkbox input "true"
click at [931, 363] on span "Credit Counseling Course, both if joint filing" at bounding box center [967, 357] width 175 height 13
click at [894, 359] on input "Credit Counseling Course, both if joint filing" at bounding box center [889, 355] width 8 height 8
checkbox input "true"
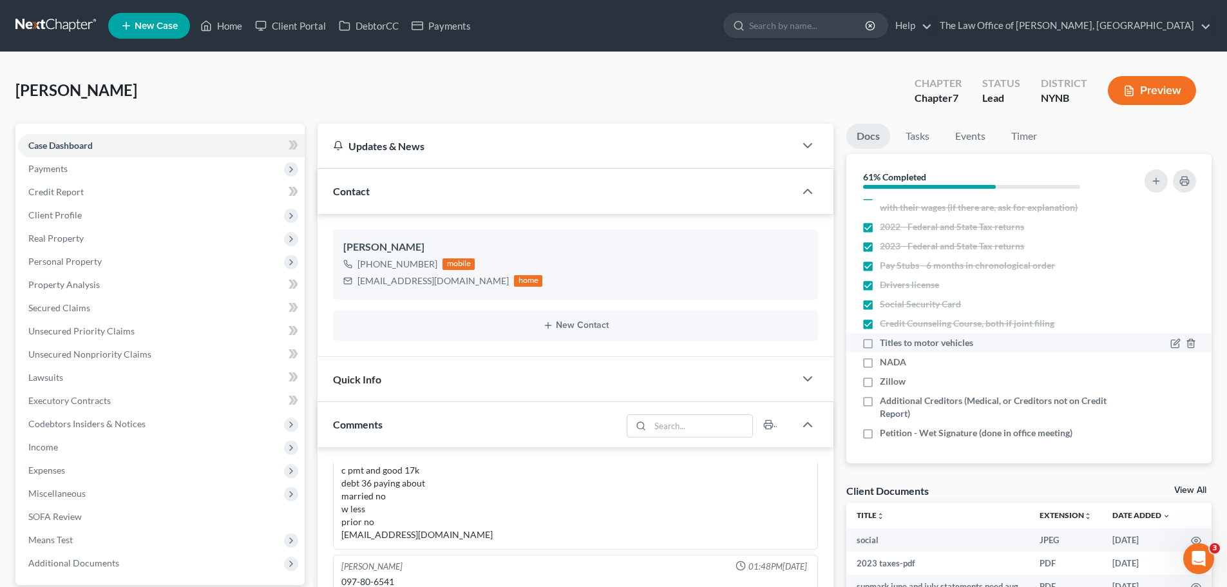
click at [930, 345] on span "Titles to motor vehicles" at bounding box center [926, 342] width 93 height 13
click at [894, 345] on input "Titles to motor vehicles" at bounding box center [889, 340] width 8 height 8
checkbox input "true"
click at [925, 361] on div "NADA" at bounding box center [985, 362] width 247 height 13
click at [938, 427] on span "Petition - Wet Signature (done in office meeting)" at bounding box center [976, 433] width 193 height 13
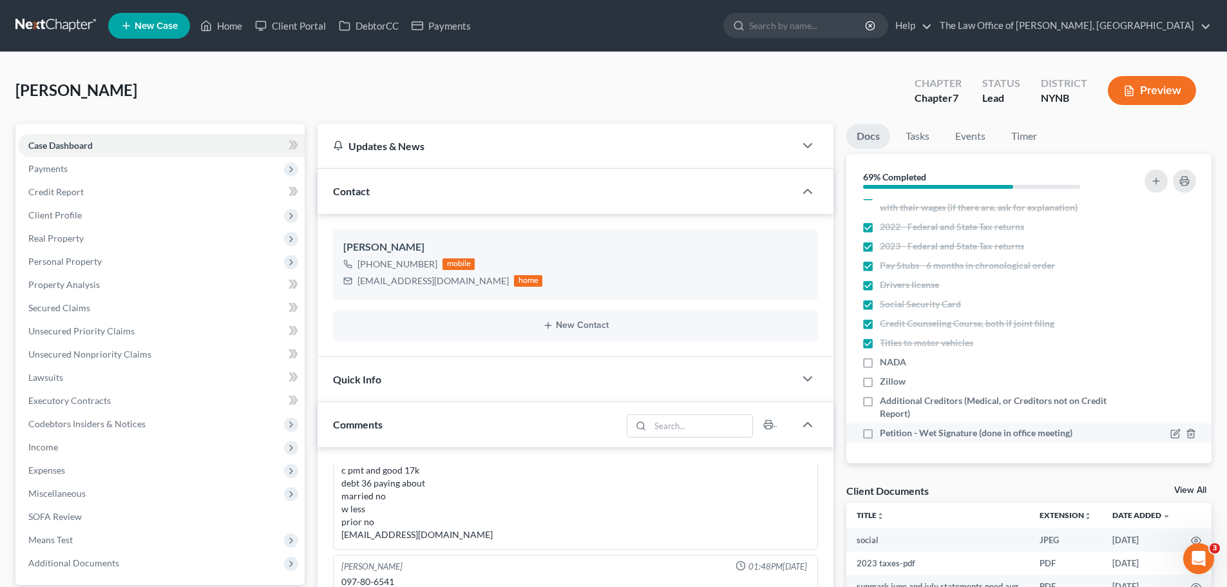
click at [894, 427] on input "Petition - Wet Signature (done in office meeting)" at bounding box center [889, 431] width 8 height 8
checkbox input "true"
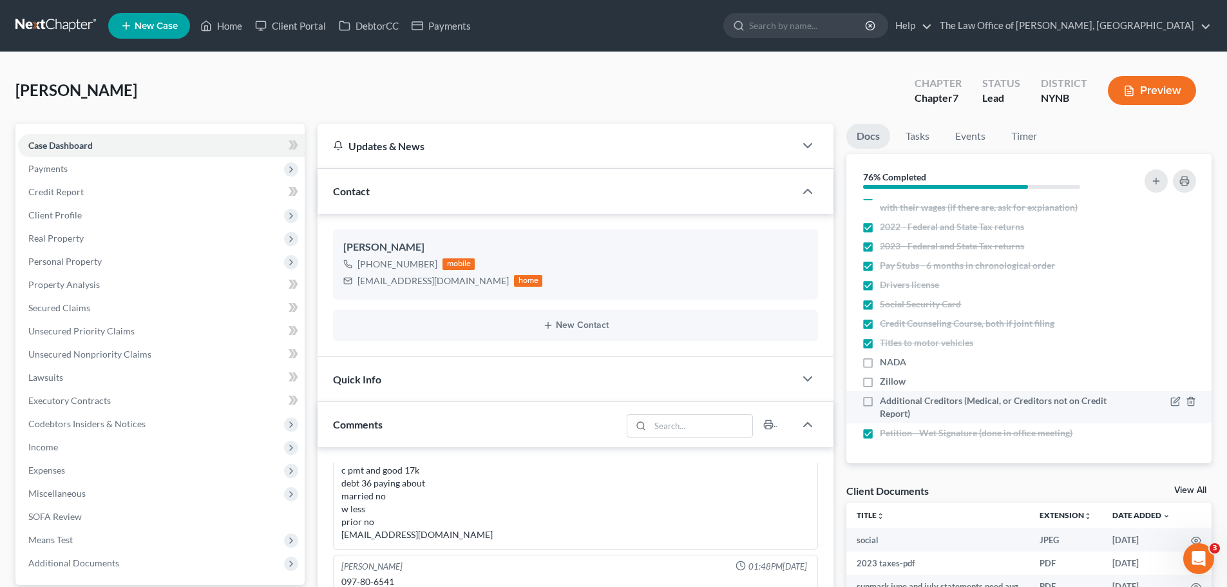
click at [938, 414] on span "Additional Creditors (Medical, or Creditors not on Credit Report)" at bounding box center [994, 407] width 229 height 26
click at [894, 403] on input "Additional Creditors (Medical, or Creditors not on Credit Report)" at bounding box center [889, 398] width 8 height 8
checkbox input "true"
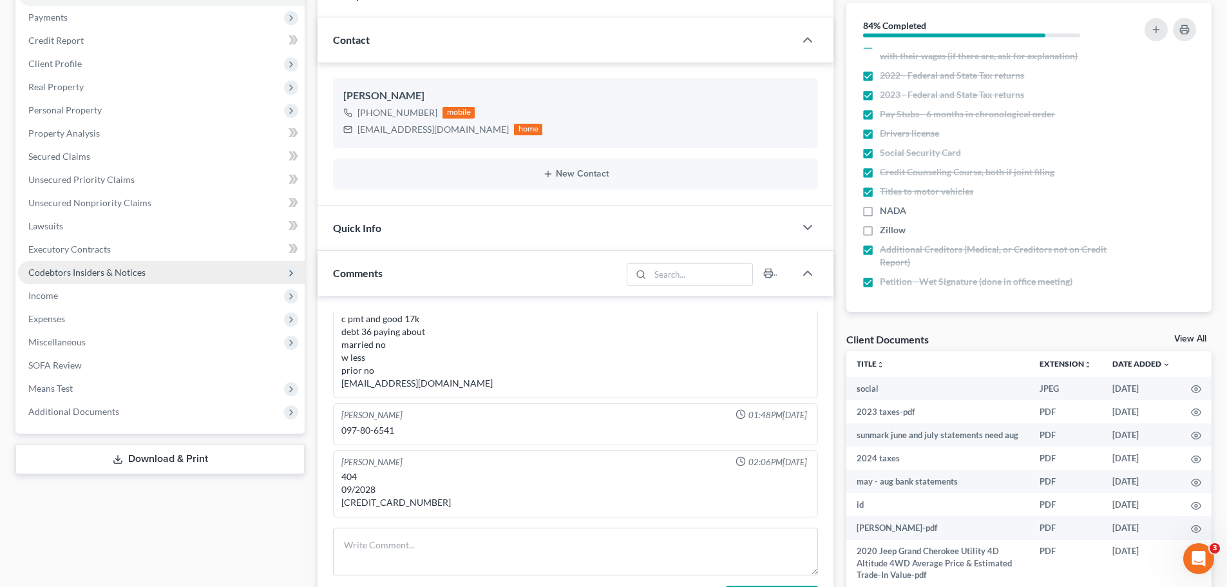
scroll to position [129, 0]
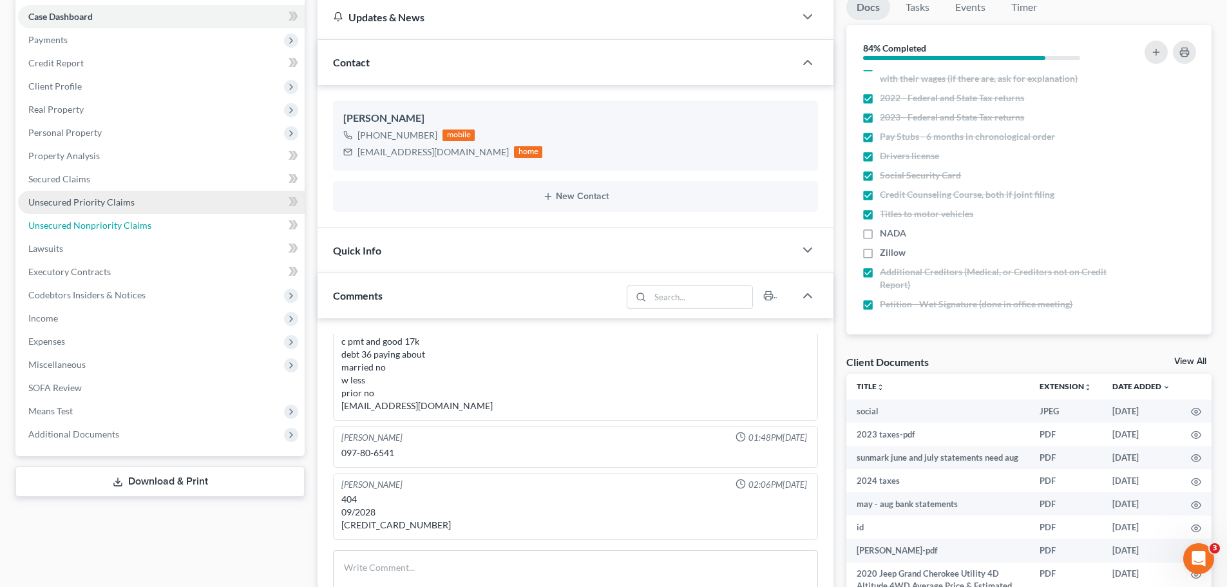
drag, startPoint x: 155, startPoint y: 233, endPoint x: 176, endPoint y: 231, distance: 21.4
click at [155, 233] on link "Unsecured Nonpriority Claims" at bounding box center [161, 225] width 287 height 23
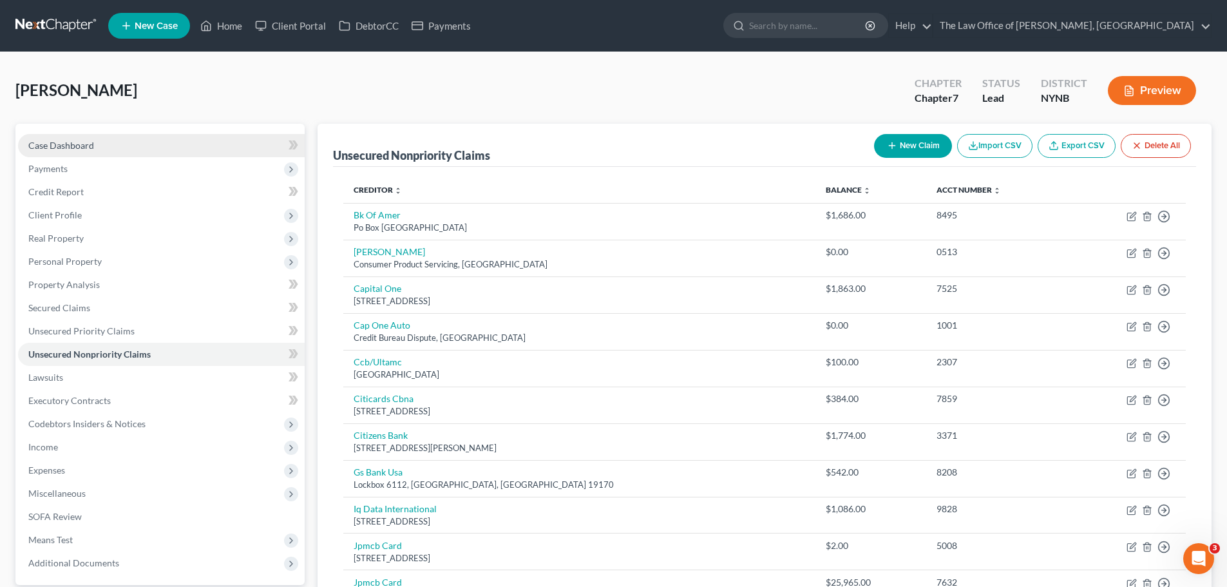
click at [75, 151] on link "Case Dashboard" at bounding box center [161, 145] width 287 height 23
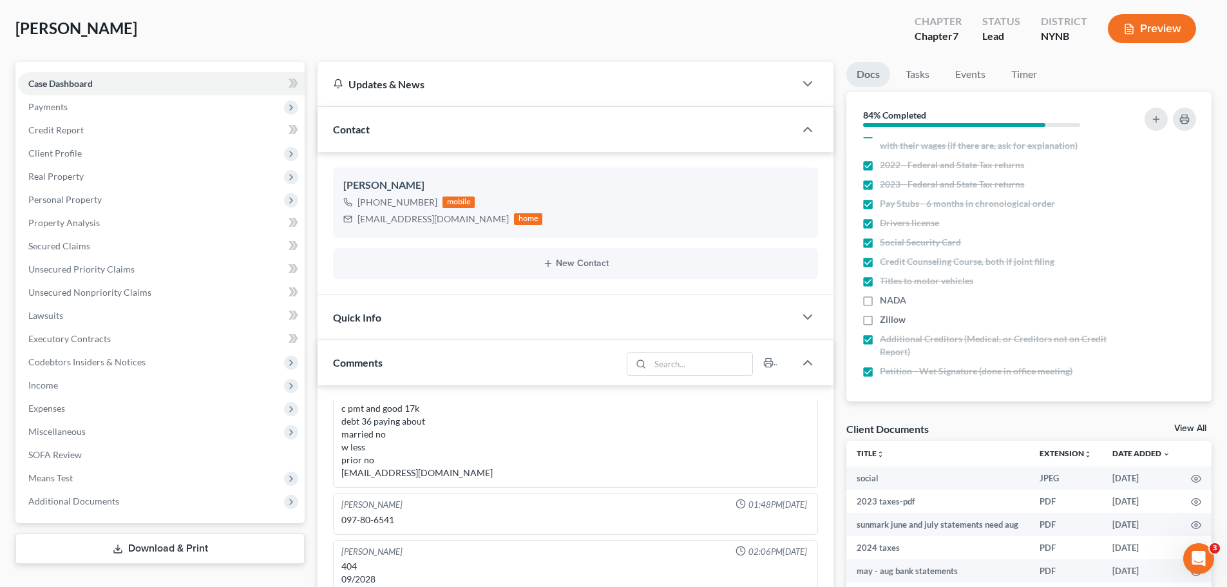
scroll to position [193, 0]
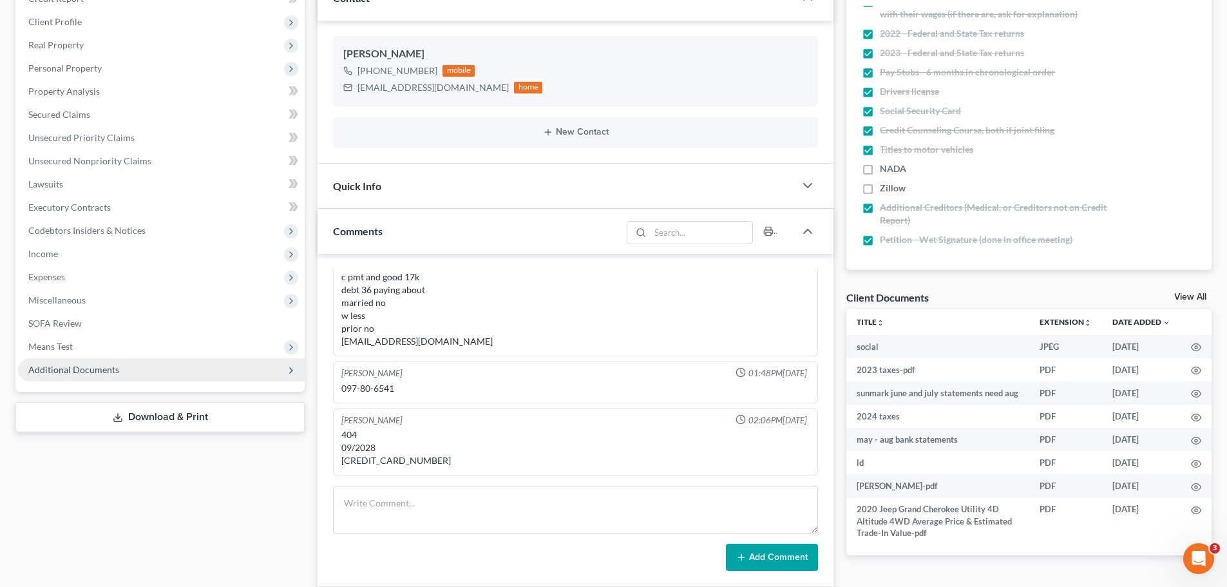
click at [222, 365] on span "Additional Documents" at bounding box center [161, 369] width 287 height 23
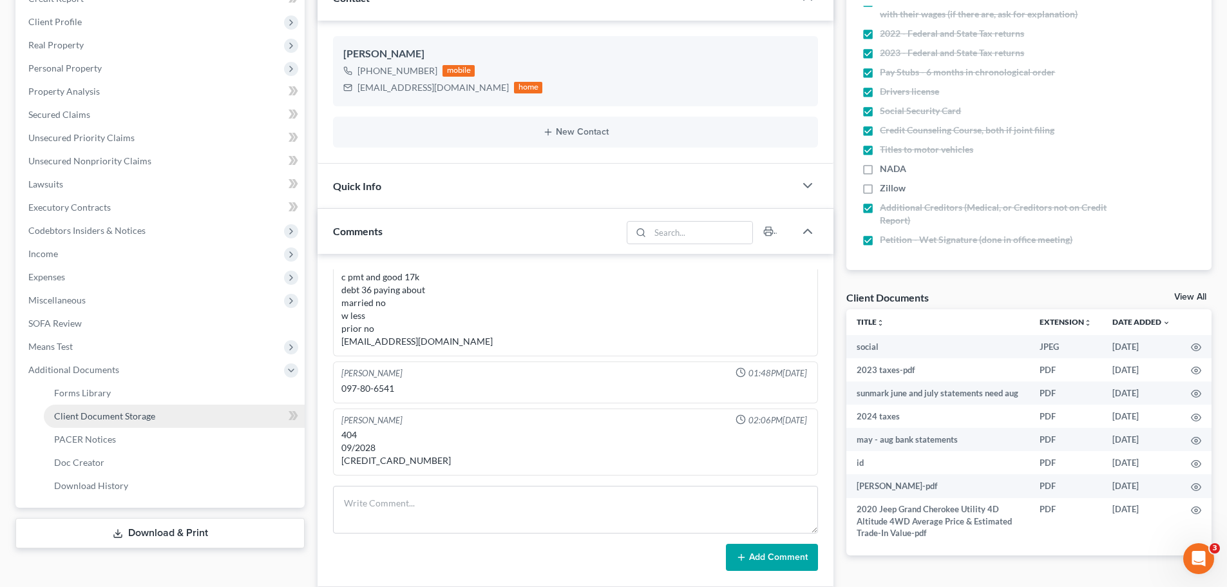
click at [229, 414] on link "Client Document Storage" at bounding box center [174, 416] width 261 height 23
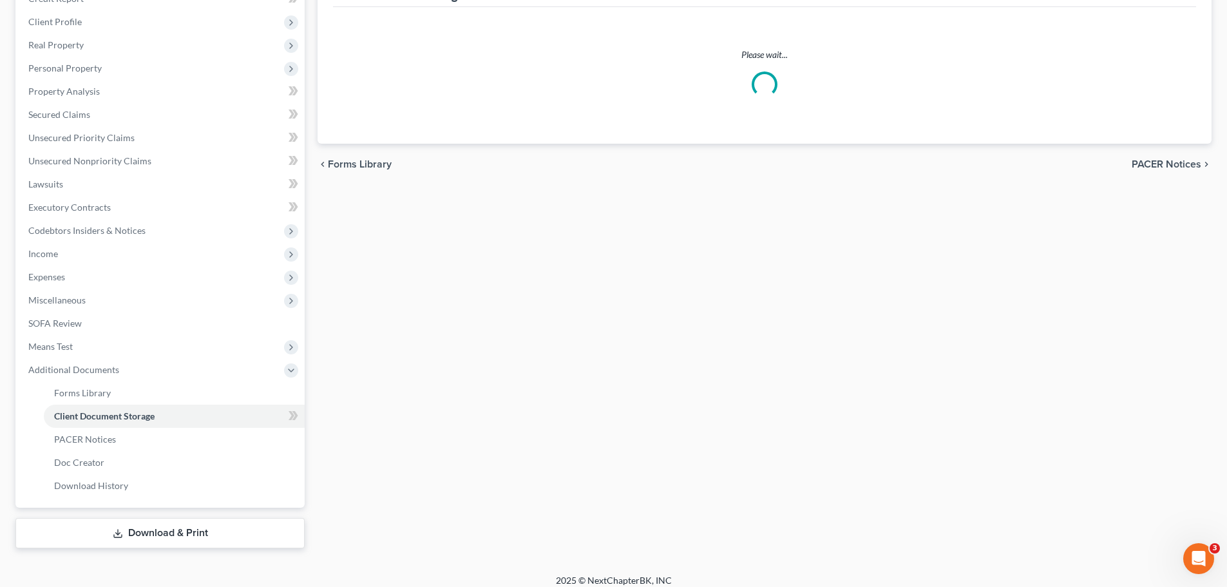
scroll to position [185, 0]
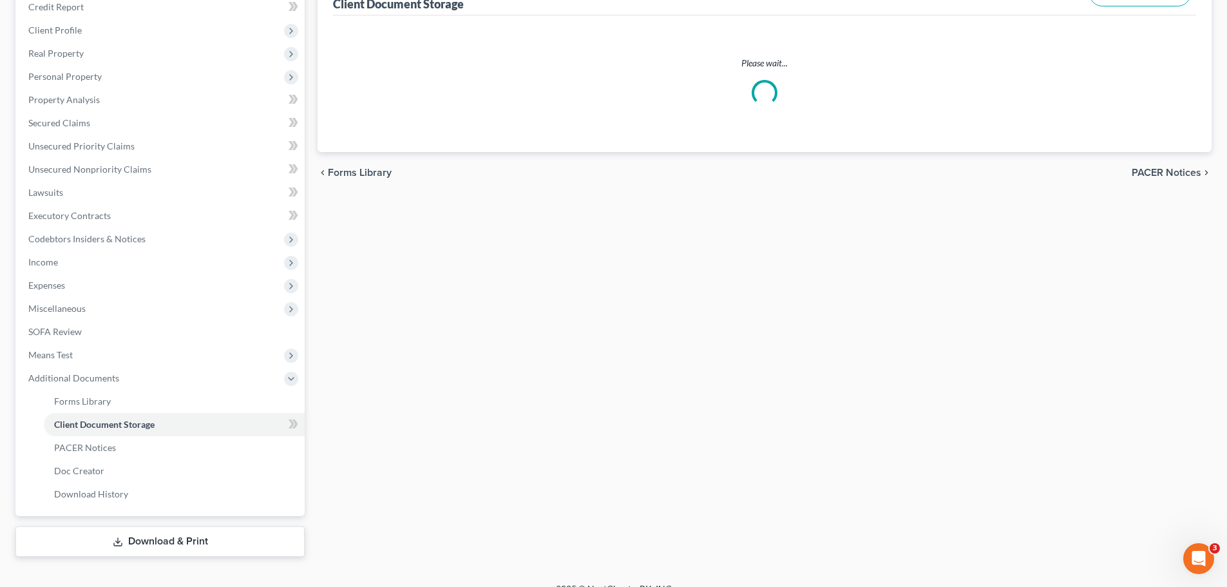
select select "1"
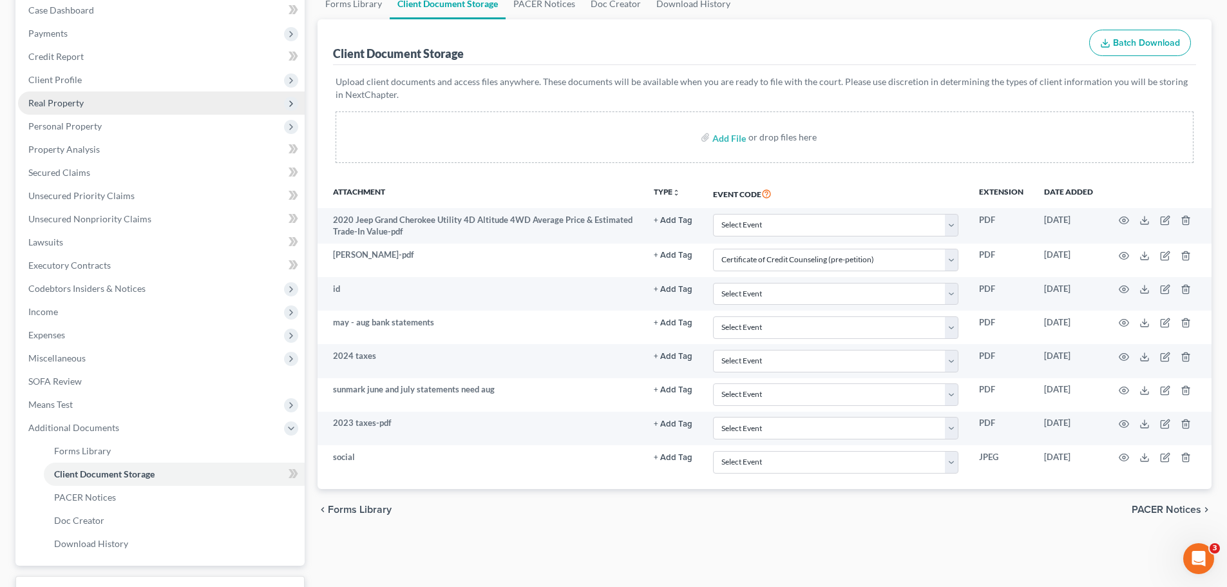
scroll to position [0, 0]
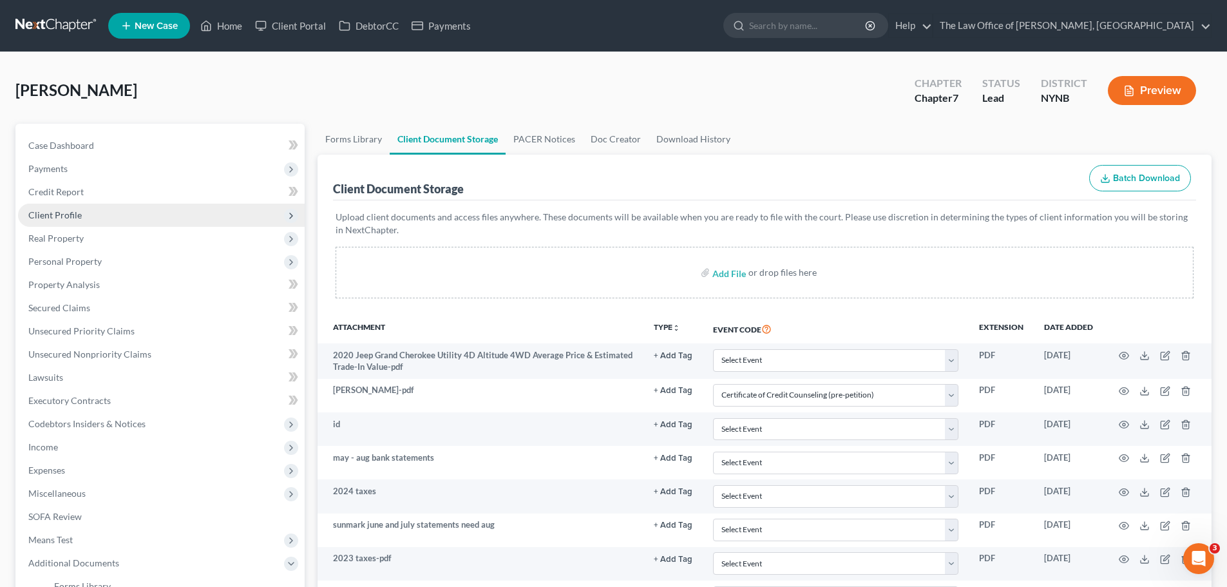
click at [135, 222] on span "Client Profile" at bounding box center [161, 215] width 287 height 23
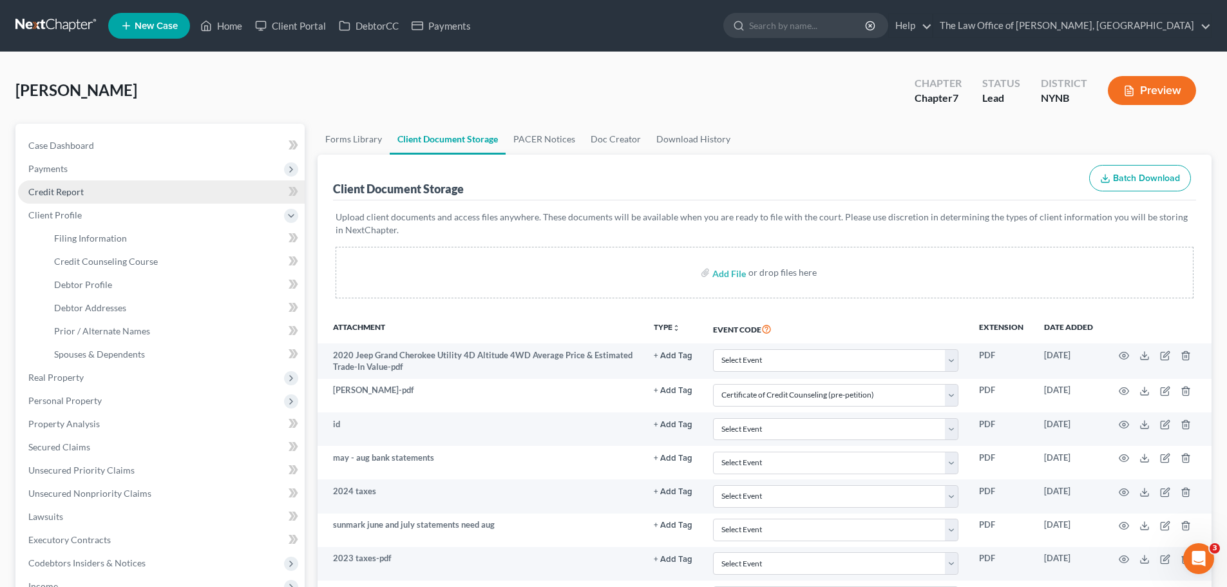
click at [117, 196] on link "Credit Report" at bounding box center [161, 191] width 287 height 23
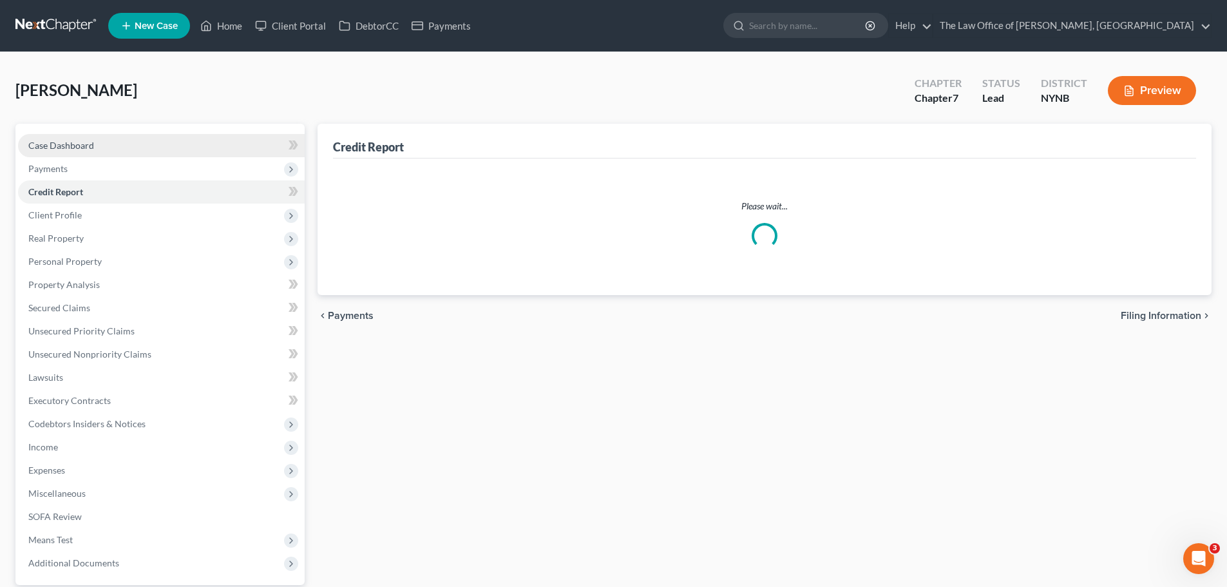
click at [119, 149] on link "Case Dashboard" at bounding box center [161, 145] width 287 height 23
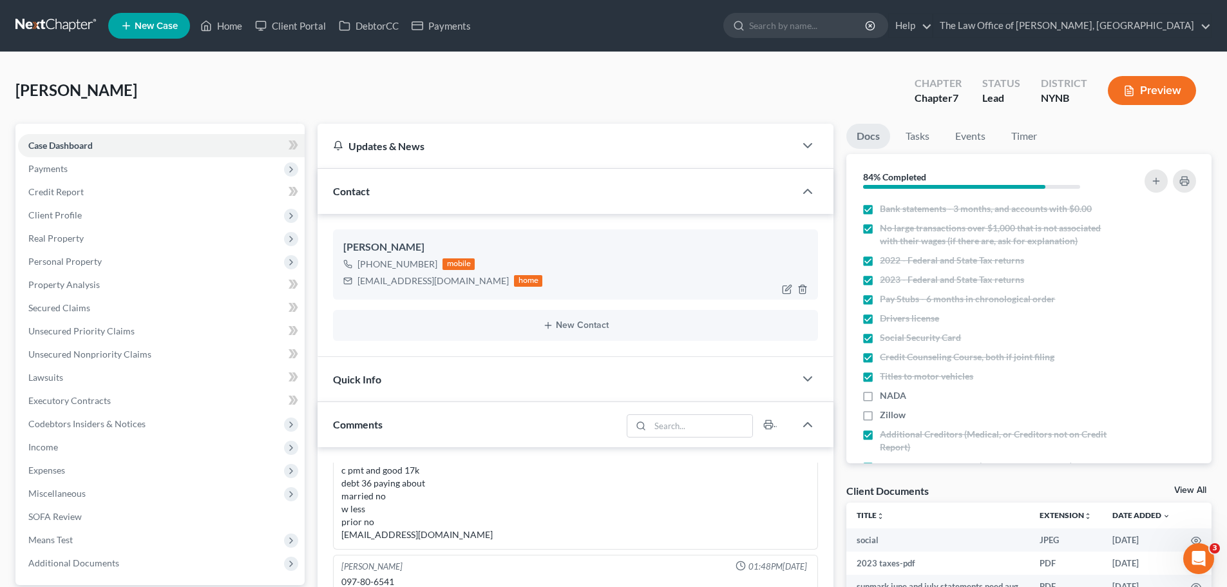
scroll to position [353, 0]
click at [422, 275] on div "ggreco313@yahoo.com" at bounding box center [433, 280] width 151 height 13
click at [426, 278] on div "ggreco313@yahoo.com" at bounding box center [433, 280] width 151 height 13
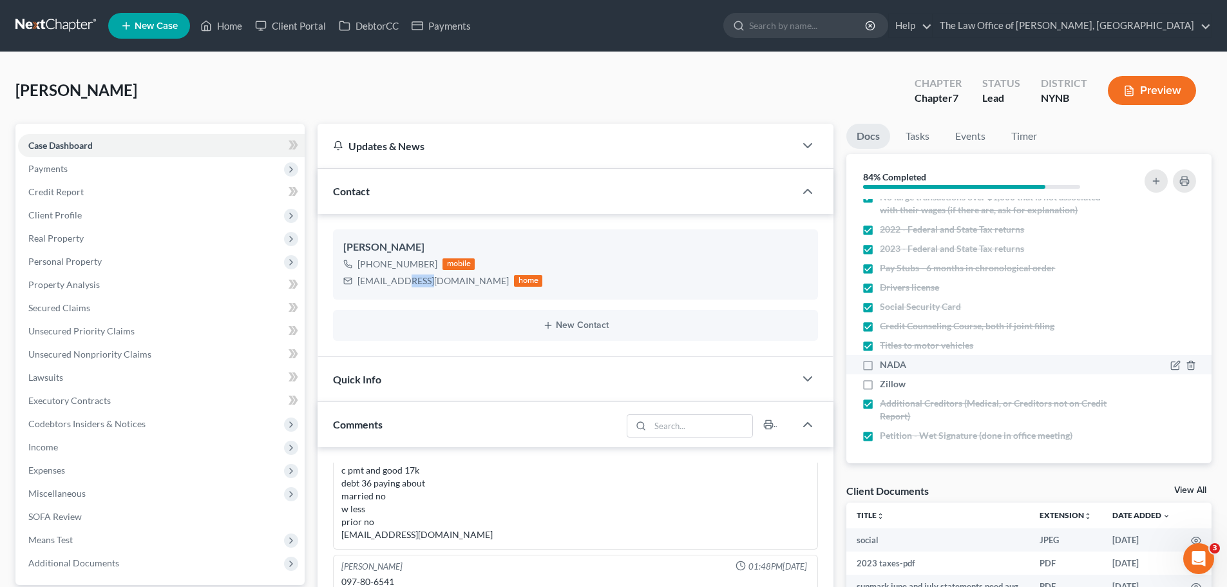
scroll to position [46, 0]
click at [921, 371] on li "NADA" at bounding box center [1029, 361] width 365 height 19
click at [880, 363] on label "NADA" at bounding box center [893, 362] width 26 height 13
click at [885, 363] on input "NADA" at bounding box center [889, 360] width 8 height 8
checkbox input "true"
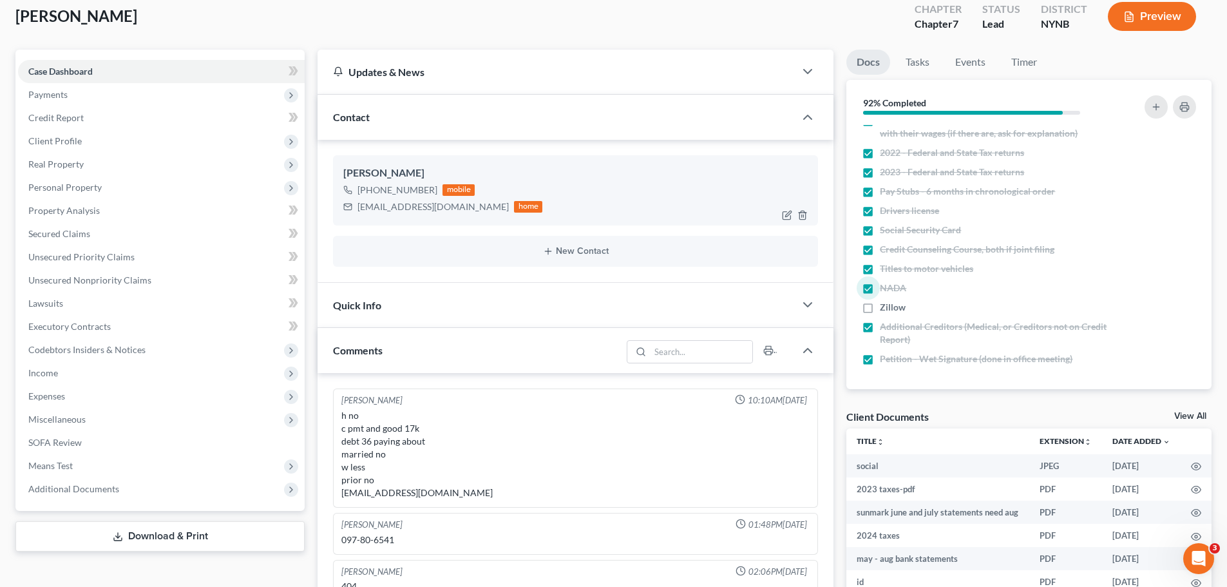
scroll to position [0, 0]
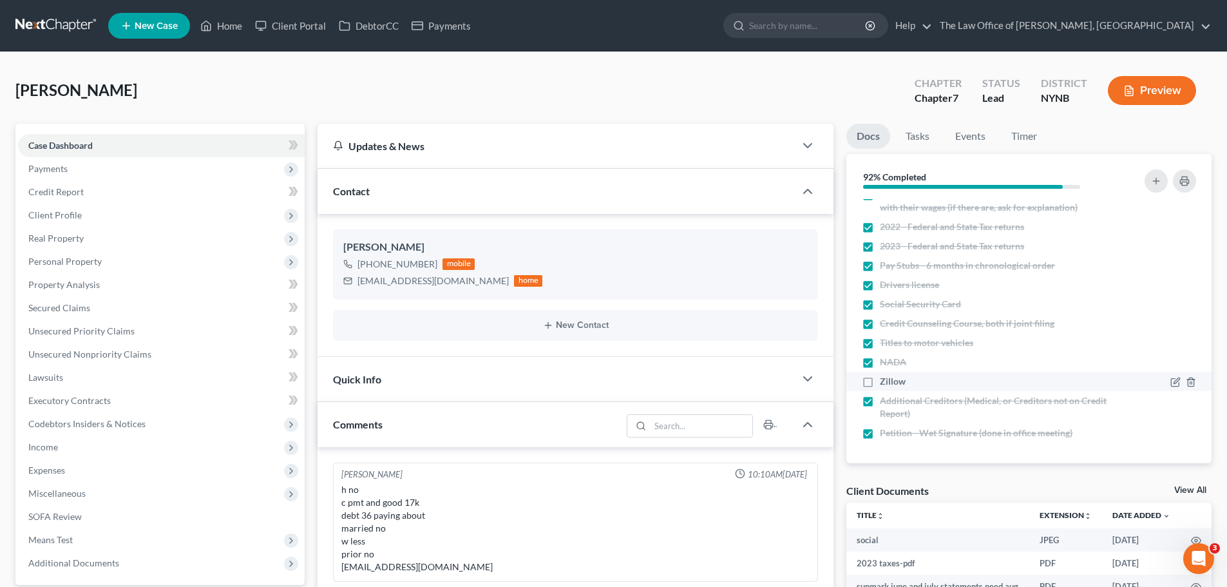
click at [914, 385] on div "Zillow" at bounding box center [985, 381] width 247 height 13
click at [880, 384] on label "Zillow" at bounding box center [893, 381] width 26 height 13
click at [885, 383] on input "Zillow" at bounding box center [889, 379] width 8 height 8
checkbox input "true"
click at [423, 284] on div "ggreco313@yahoo.com" at bounding box center [433, 280] width 151 height 13
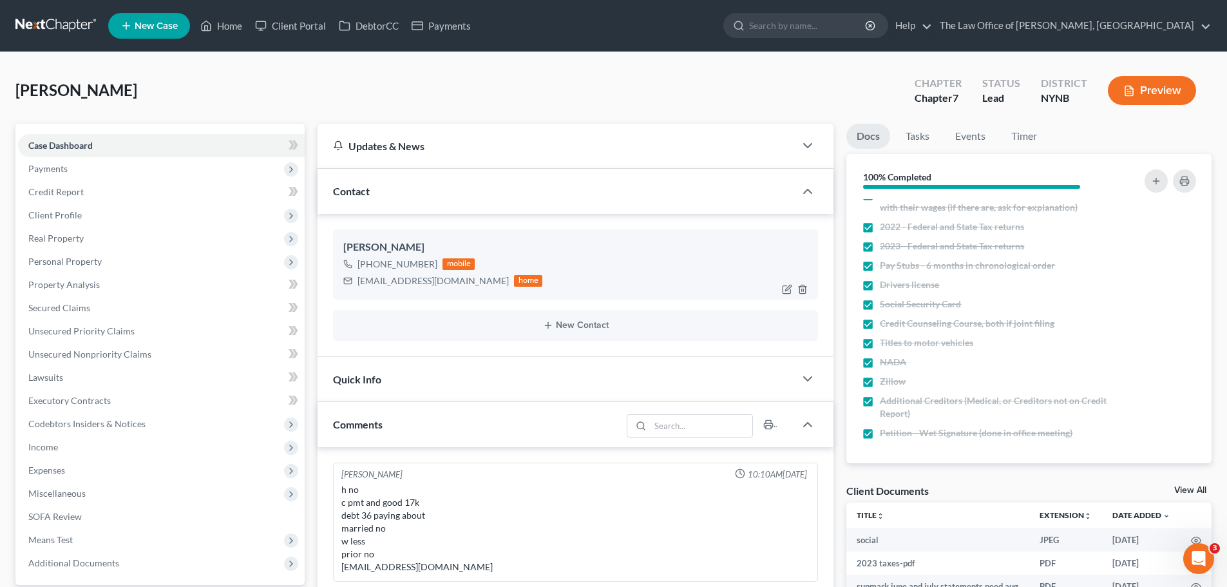
click at [423, 284] on div "ggreco313@yahoo.com" at bounding box center [433, 280] width 151 height 13
copy div "ggreco313@yahoo.com"
click at [47, 20] on link at bounding box center [56, 25] width 82 height 23
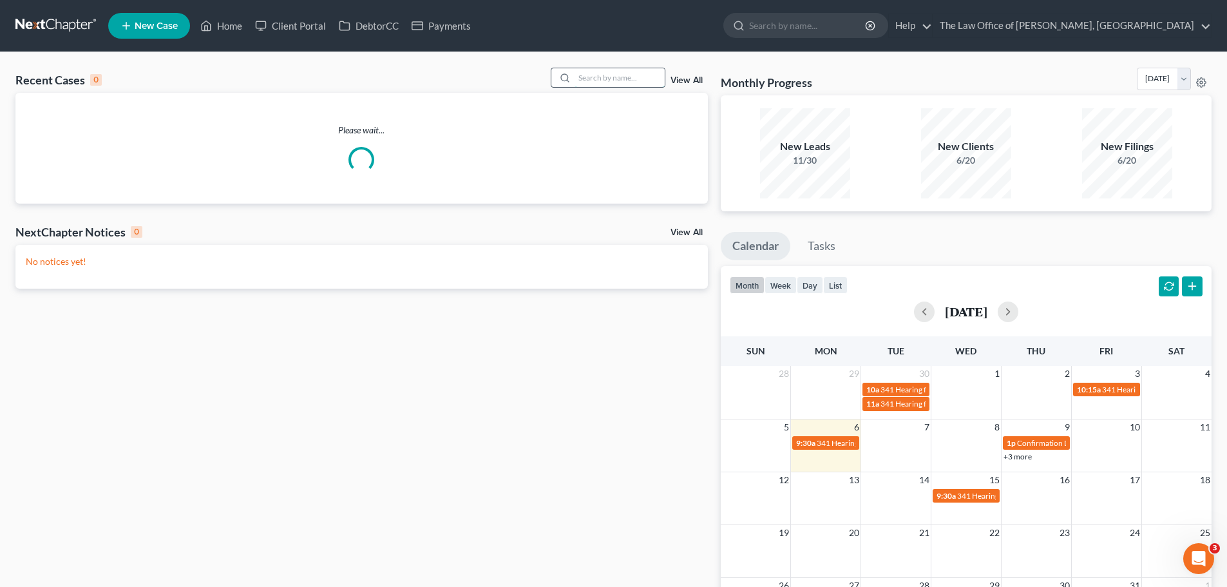
click at [579, 73] on input "search" at bounding box center [620, 77] width 90 height 19
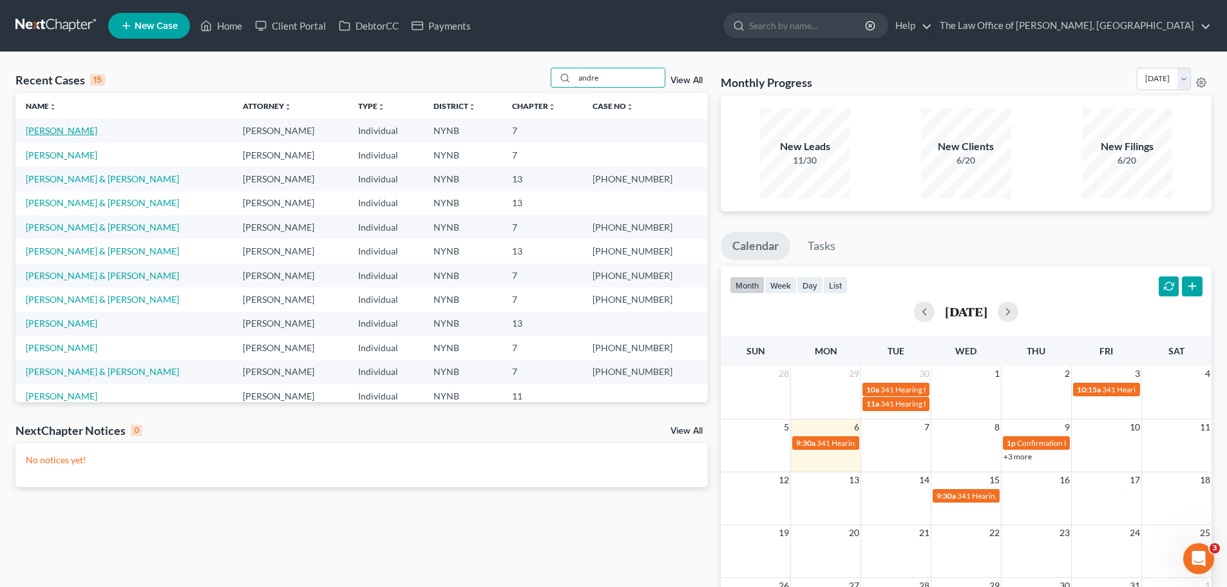
type input "andre"
click at [51, 132] on link "[PERSON_NAME]" at bounding box center [62, 130] width 72 height 11
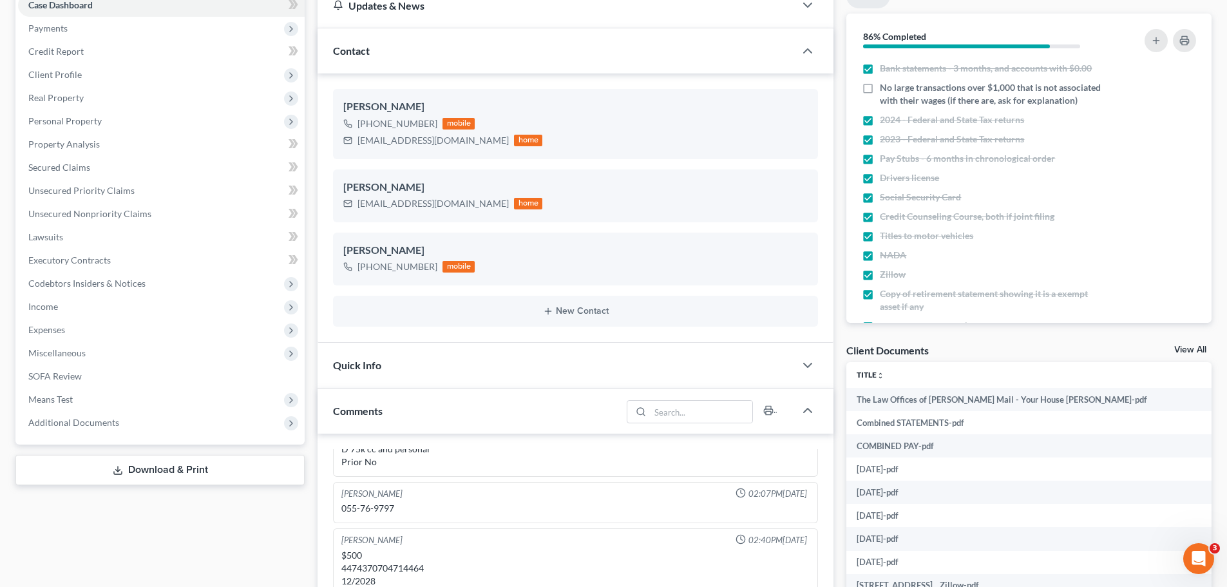
scroll to position [258, 0]
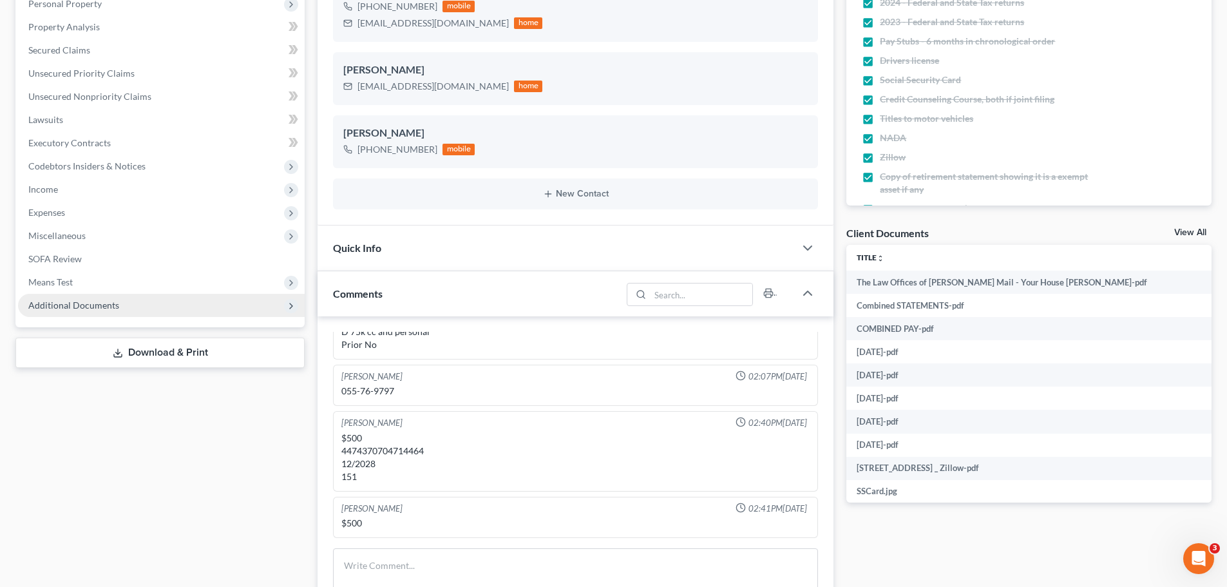
click at [105, 311] on span "Additional Documents" at bounding box center [161, 305] width 287 height 23
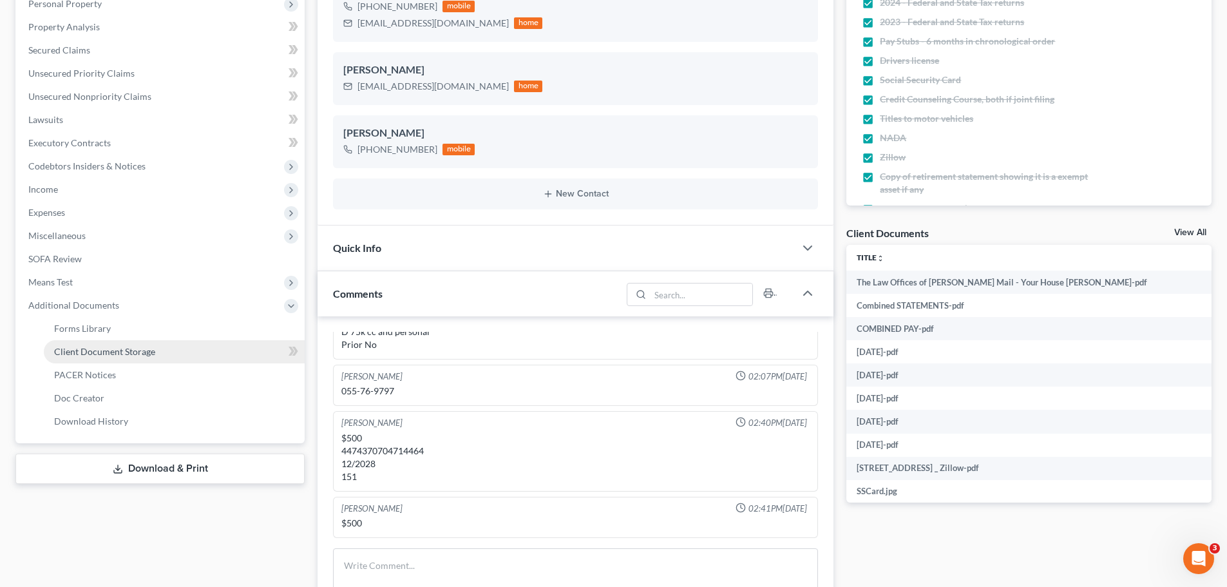
click at [164, 345] on link "Client Document Storage" at bounding box center [174, 351] width 261 height 23
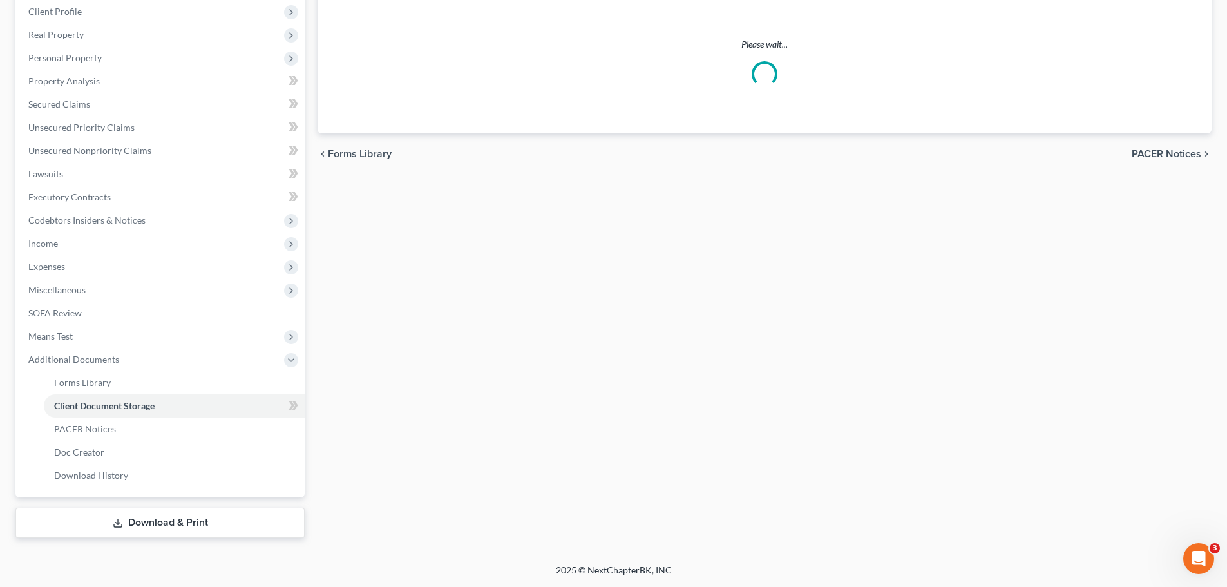
scroll to position [98, 0]
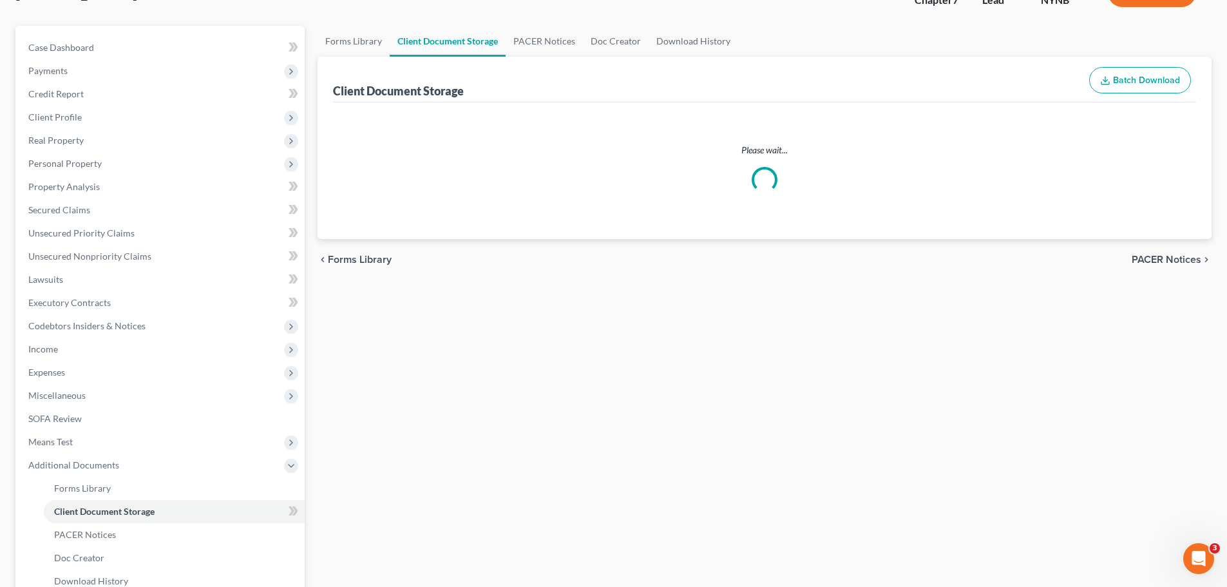
select select "1"
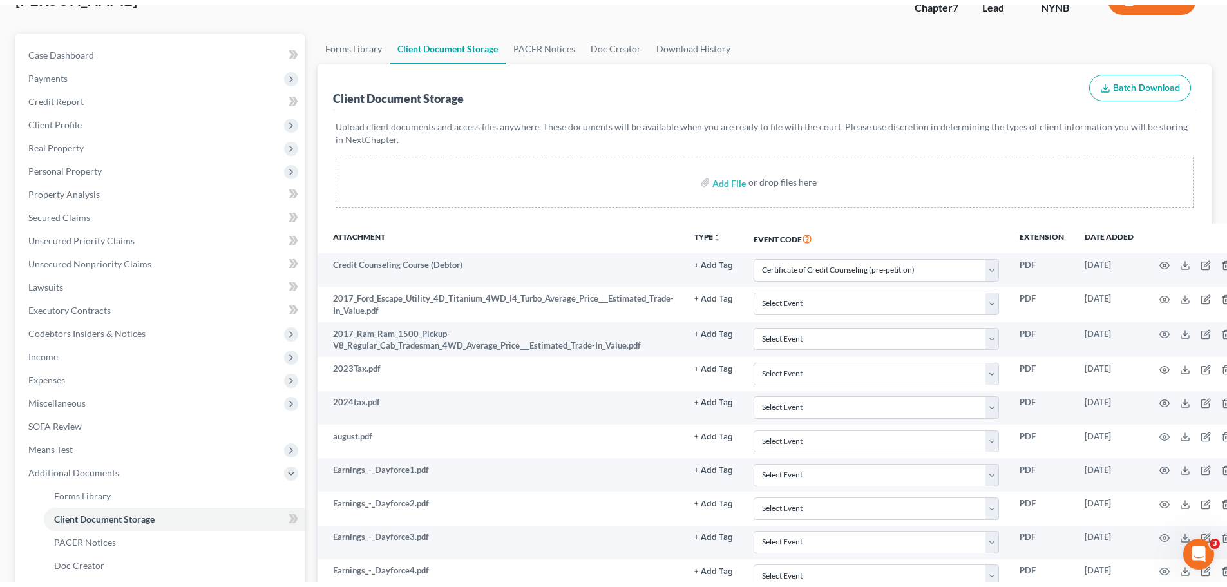
scroll to position [0, 0]
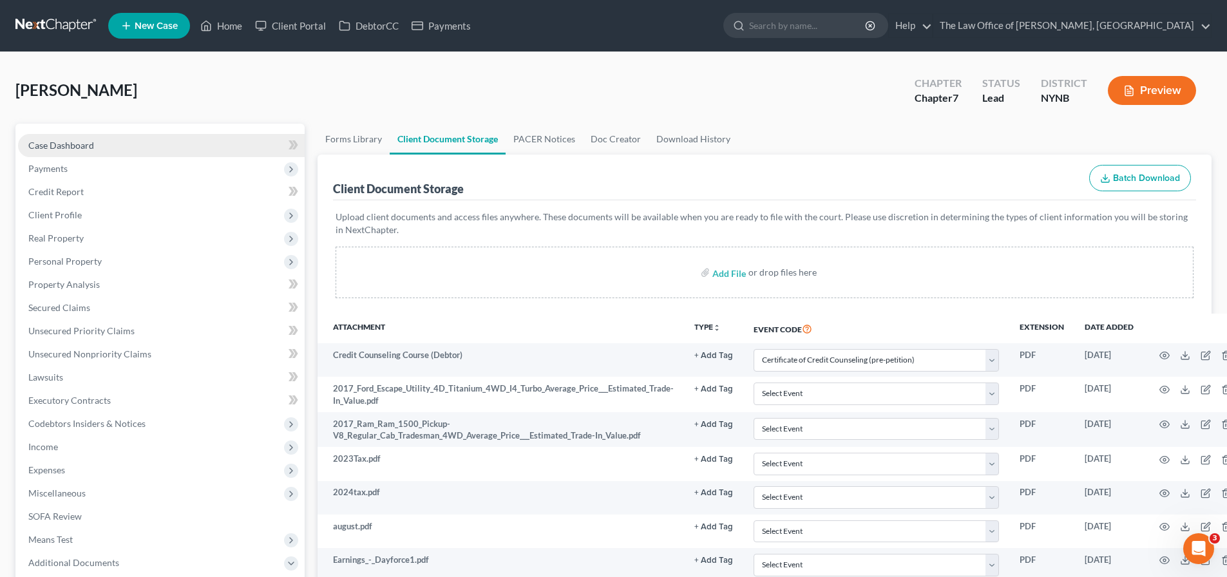
click at [126, 147] on link "Case Dashboard" at bounding box center [161, 145] width 287 height 23
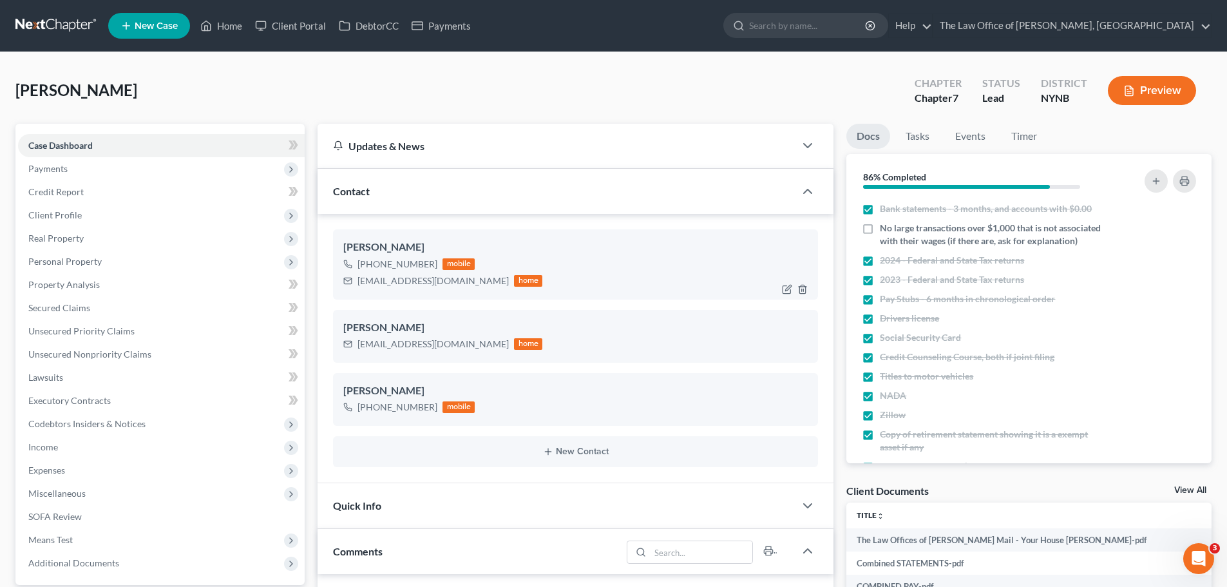
scroll to position [79, 0]
click at [407, 285] on div "annforu20@yahoo.com" at bounding box center [433, 280] width 151 height 13
copy div "annforu20@yahoo.com"
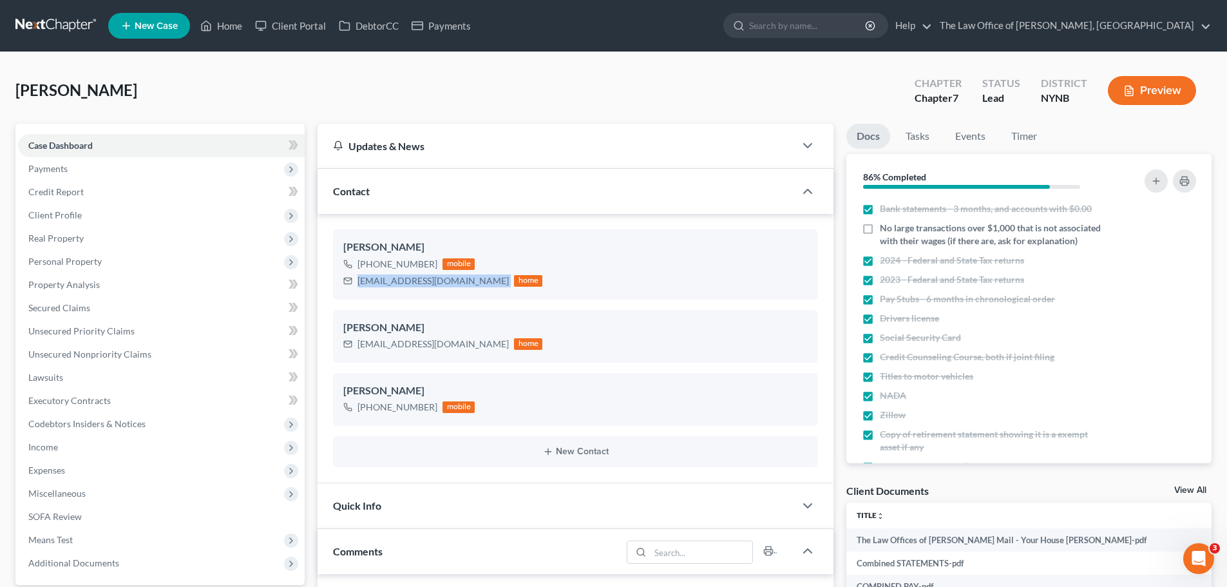
click at [74, 30] on link at bounding box center [56, 25] width 82 height 23
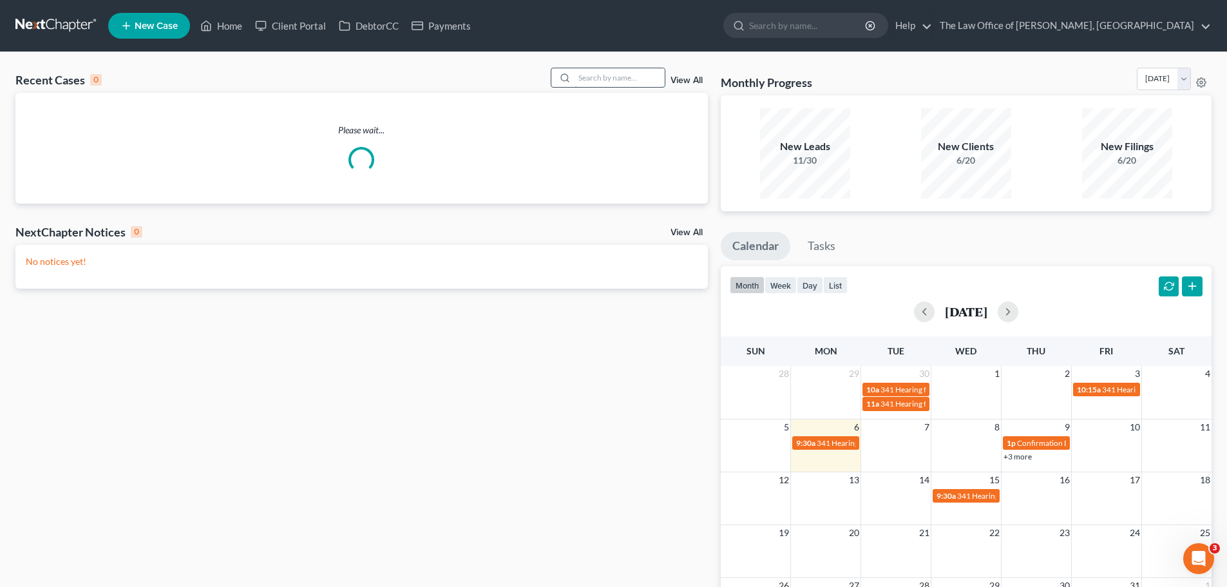
click at [600, 80] on input "search" at bounding box center [620, 77] width 90 height 19
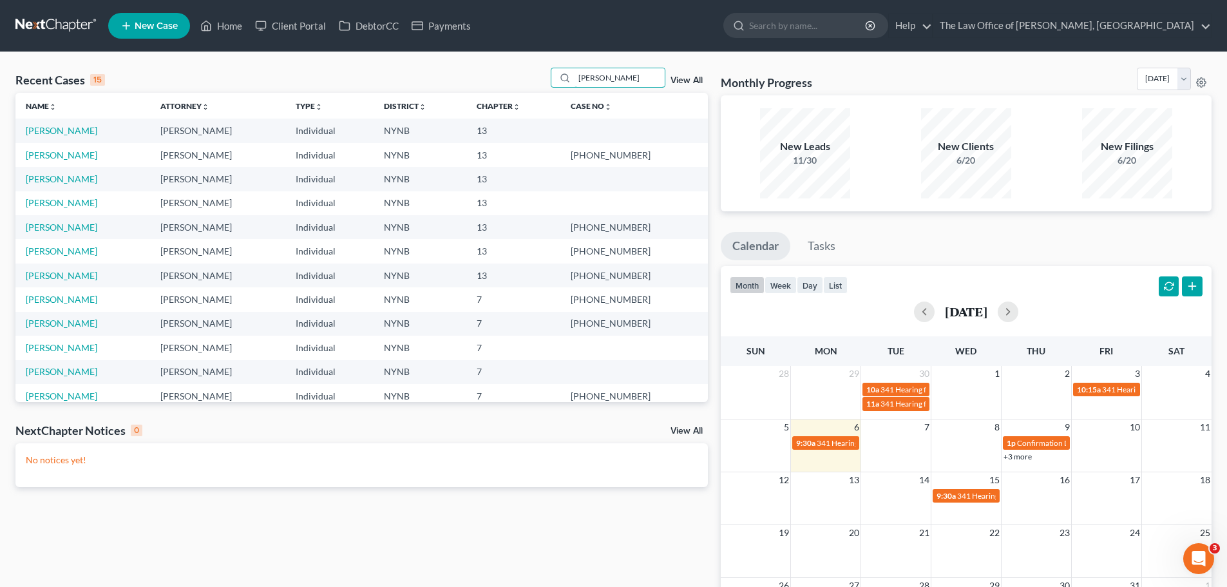
type input "[PERSON_NAME]"
click at [104, 135] on td "[PERSON_NAME]" at bounding box center [82, 131] width 135 height 24
click at [79, 135] on link "[PERSON_NAME]" at bounding box center [62, 130] width 72 height 11
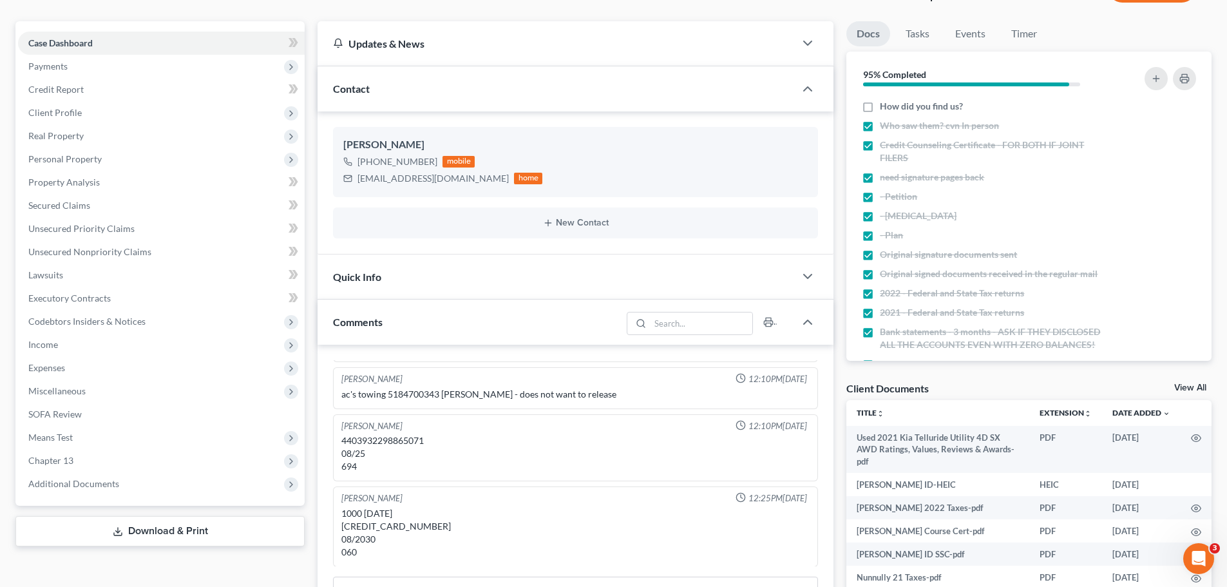
scroll to position [193, 0]
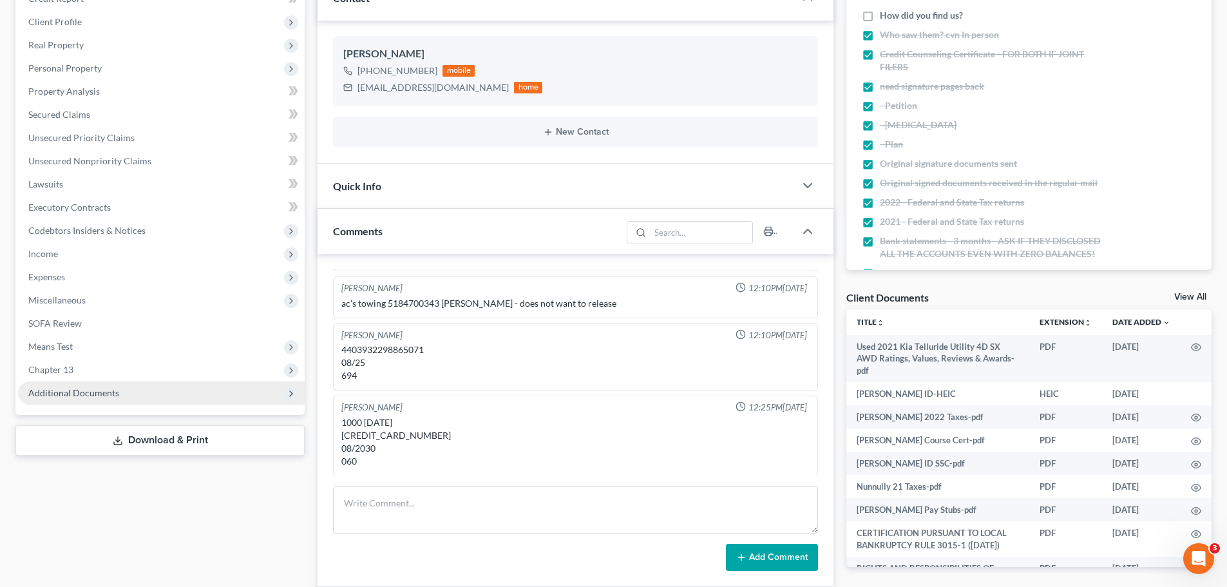
click at [113, 395] on span "Additional Documents" at bounding box center [73, 392] width 91 height 11
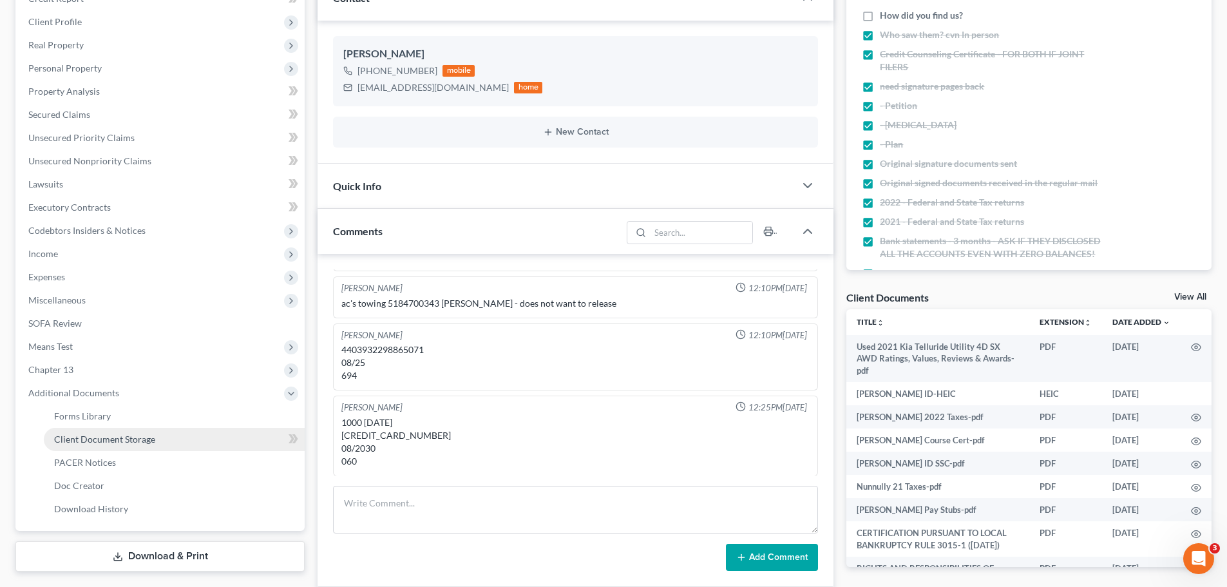
drag, startPoint x: 118, startPoint y: 443, endPoint x: 139, endPoint y: 442, distance: 20.7
click at [118, 443] on span "Client Document Storage" at bounding box center [104, 439] width 101 height 11
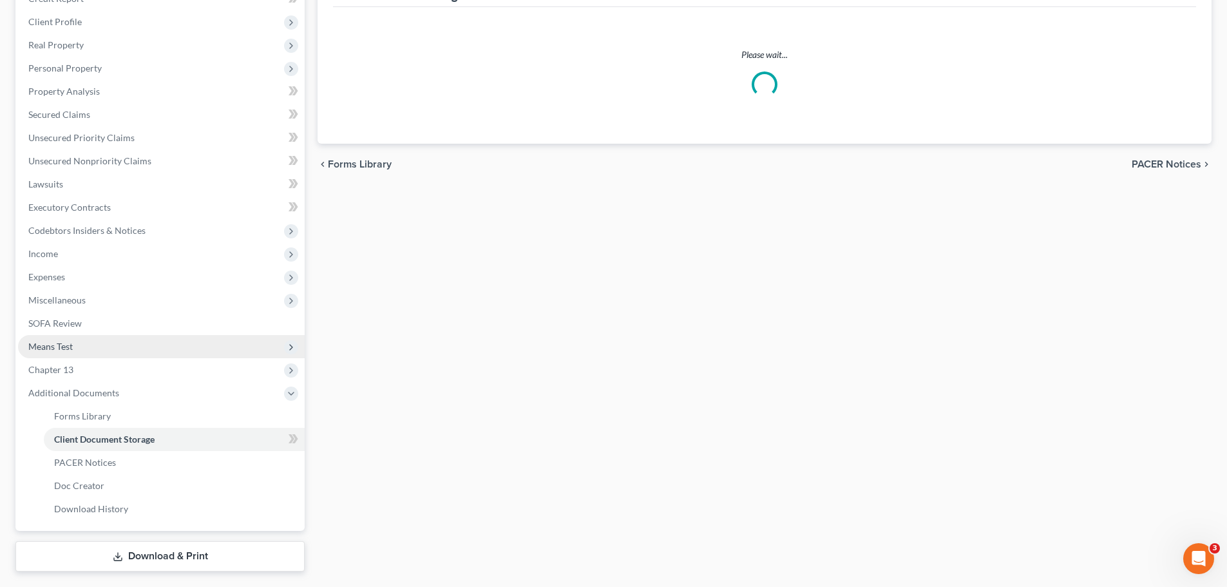
select select "6"
select select "2"
select select "5"
select select "1"
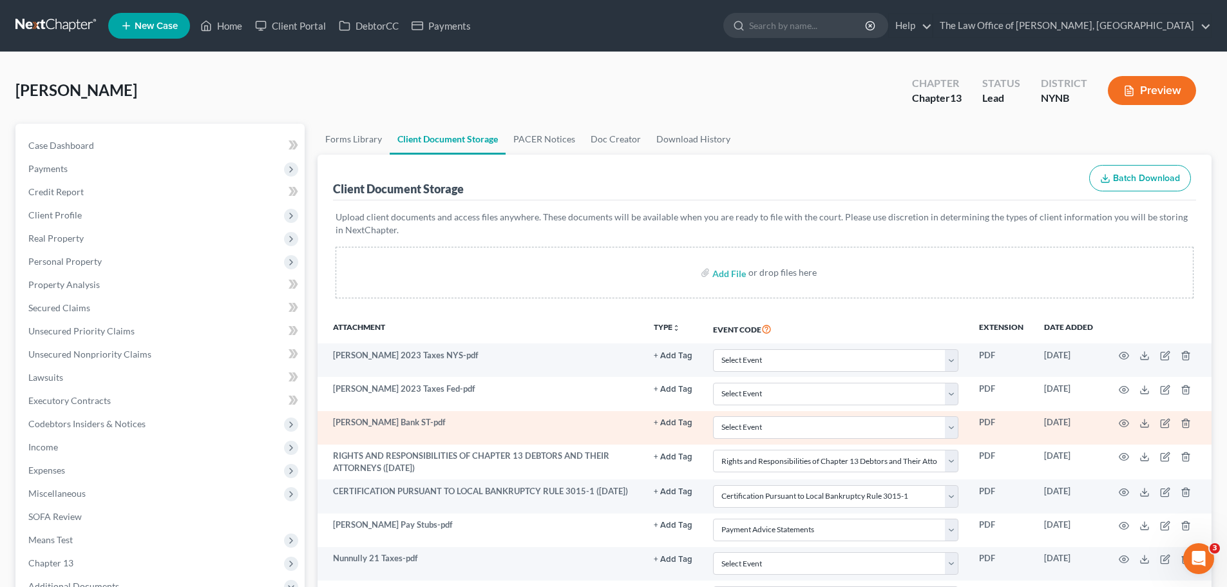
scroll to position [265, 0]
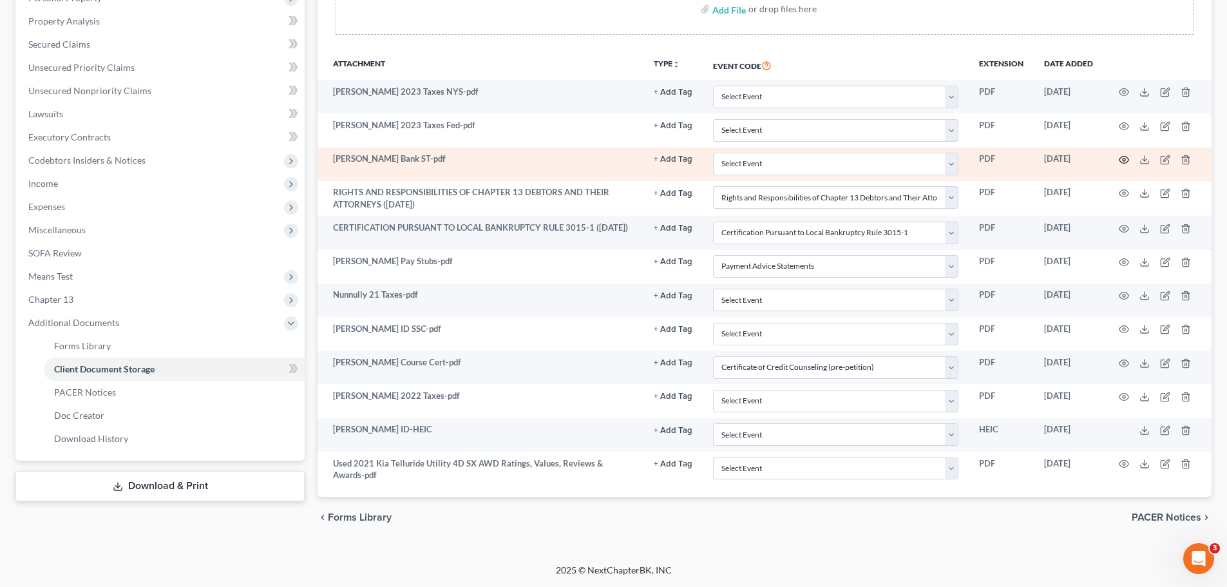
click at [1124, 159] on circle "button" at bounding box center [1124, 160] width 3 height 3
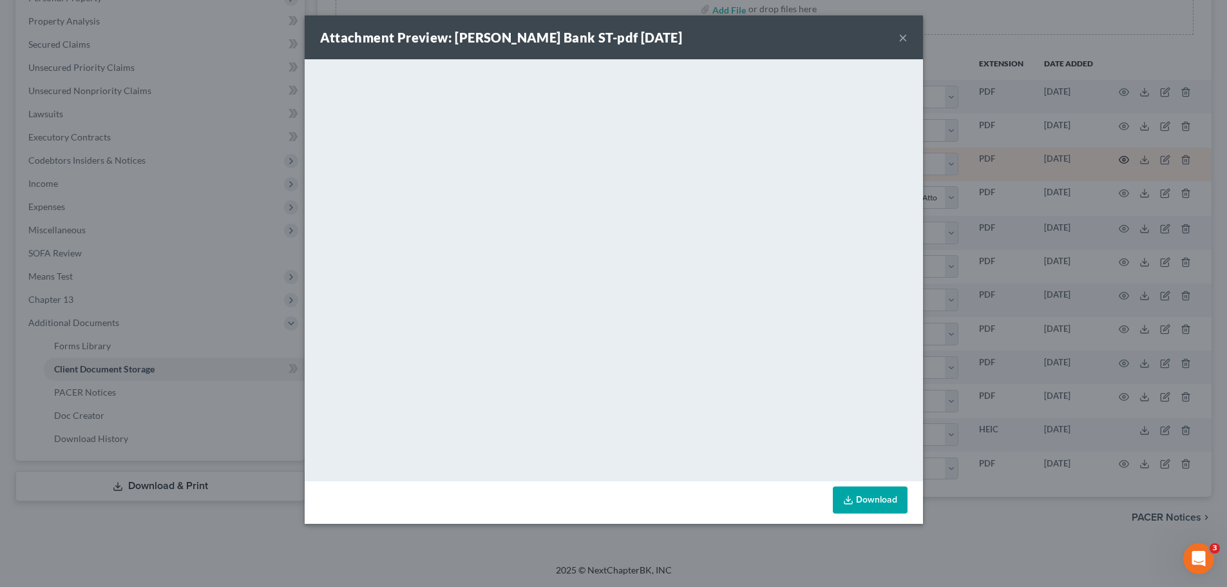
scroll to position [264, 0]
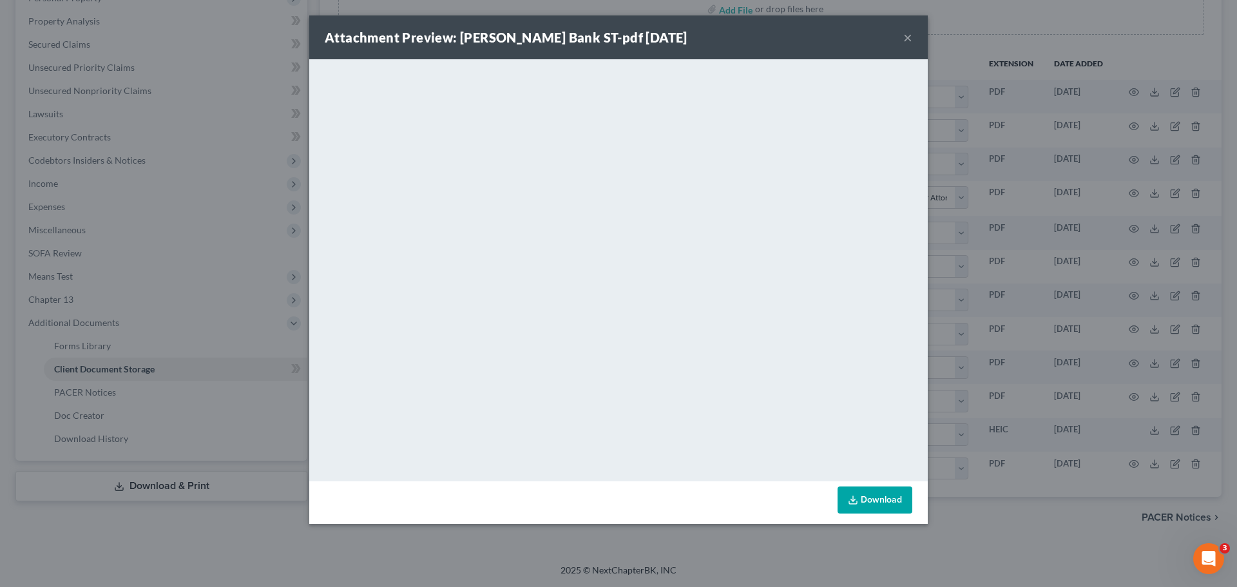
click at [905, 35] on button "×" at bounding box center [907, 37] width 9 height 15
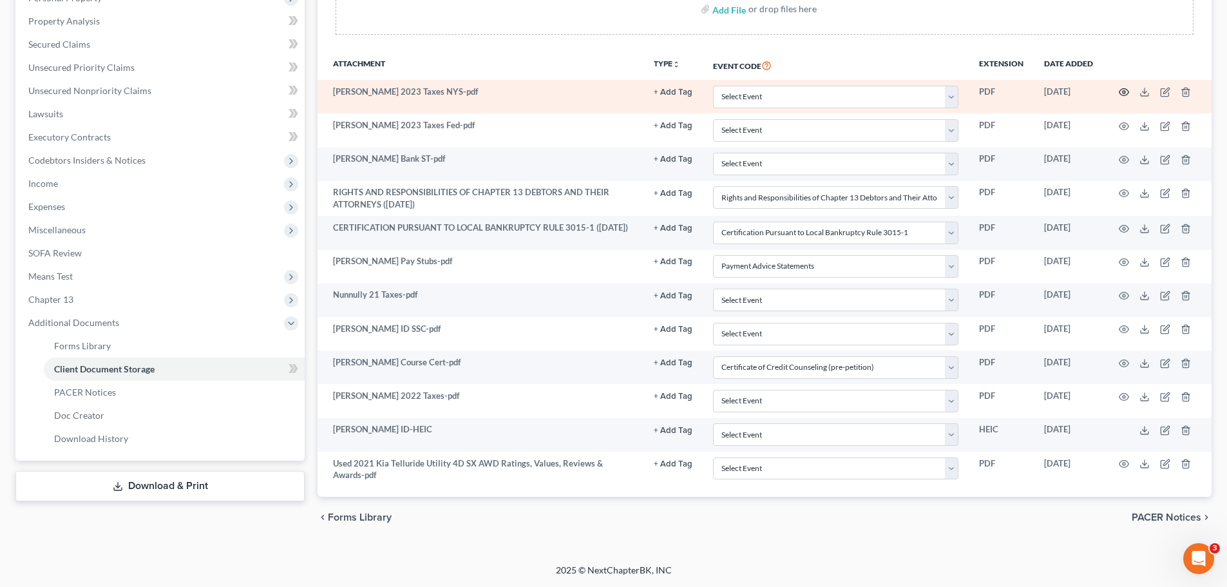
click at [1129, 93] on icon "button" at bounding box center [1125, 92] width 10 height 7
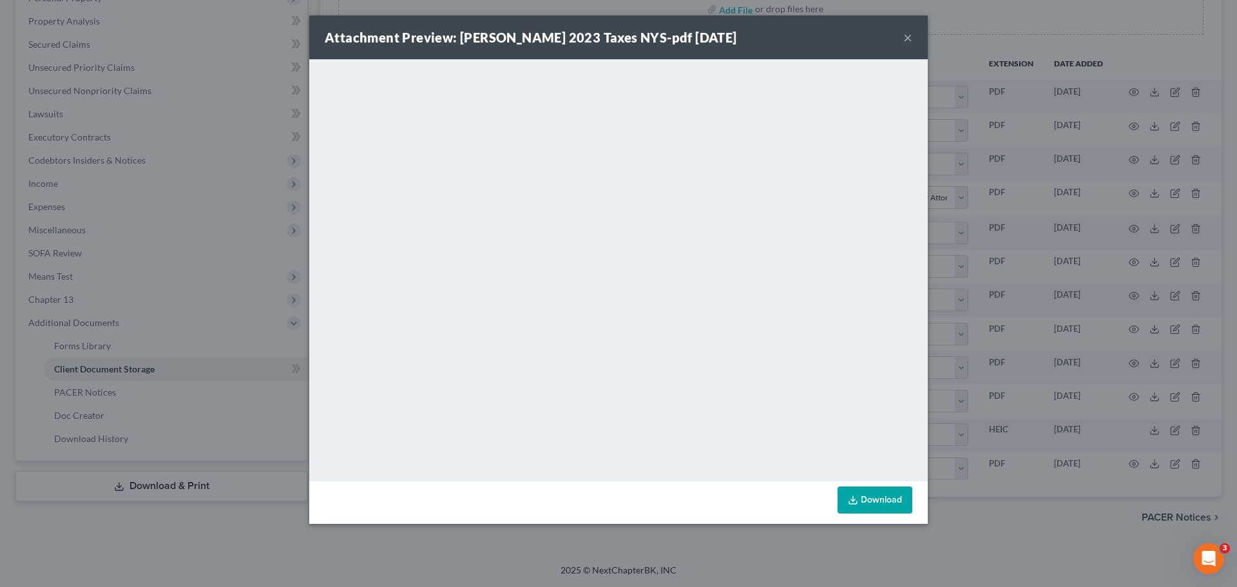
click at [912, 34] on div "Attachment Preview: [PERSON_NAME] 2023 Taxes NYS-pdf [DATE] ×" at bounding box center [618, 37] width 619 height 44
click at [910, 35] on button "×" at bounding box center [907, 37] width 9 height 15
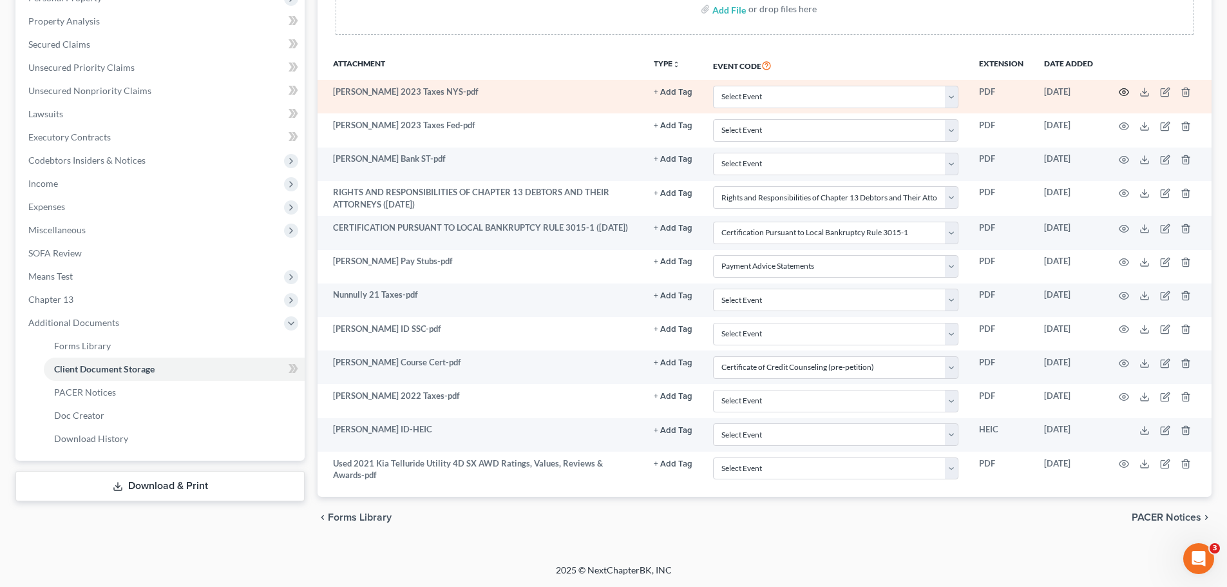
click at [1119, 90] on icon "button" at bounding box center [1124, 92] width 10 height 10
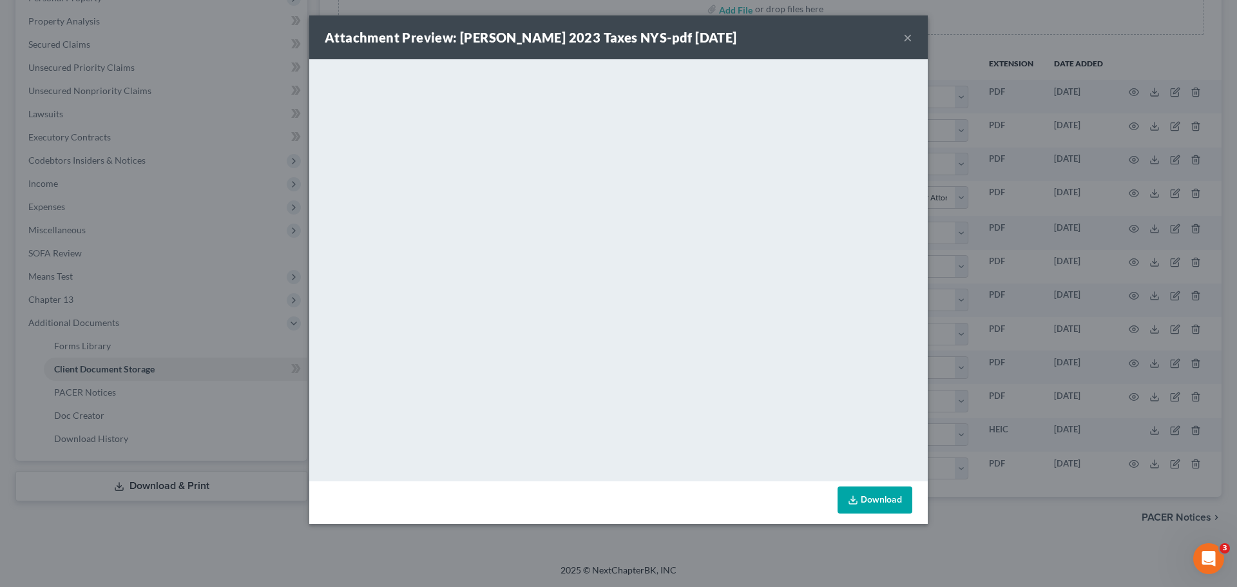
click at [907, 37] on button "×" at bounding box center [907, 37] width 9 height 15
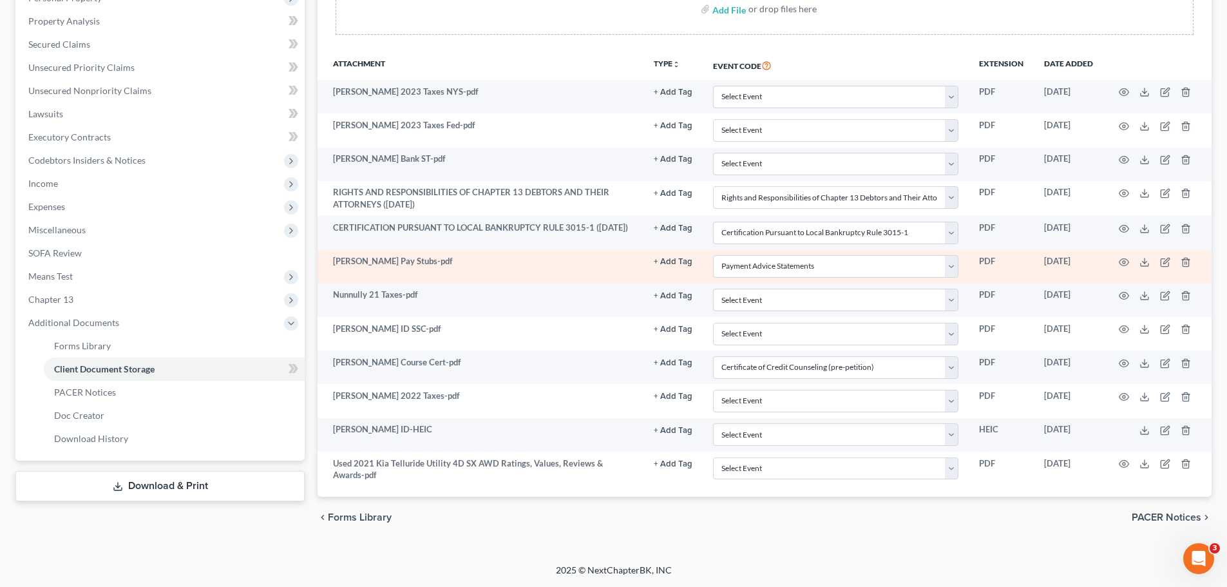
click at [1124, 258] on td at bounding box center [1158, 267] width 108 height 34
click at [1124, 262] on icon "button" at bounding box center [1124, 262] width 10 height 10
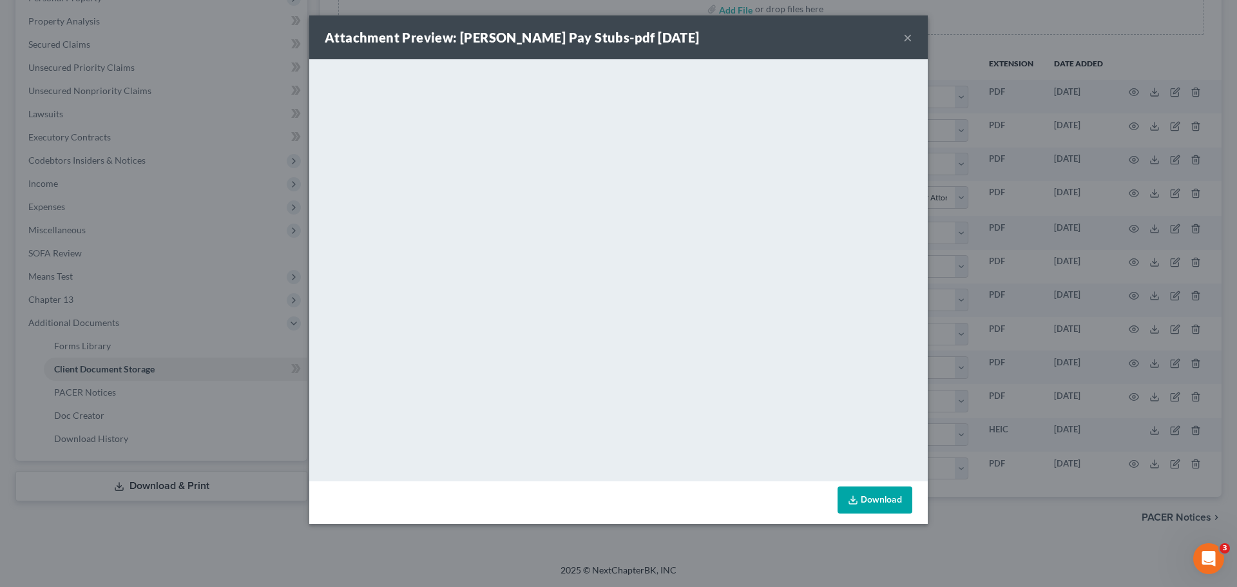
click at [912, 37] on button "×" at bounding box center [907, 37] width 9 height 15
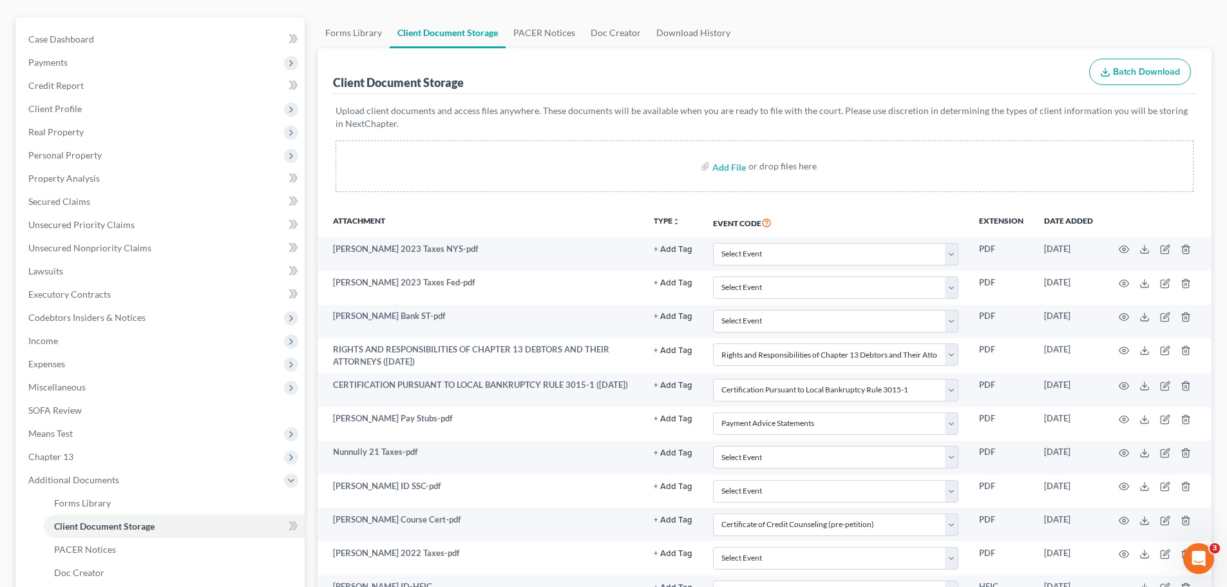
scroll to position [0, 0]
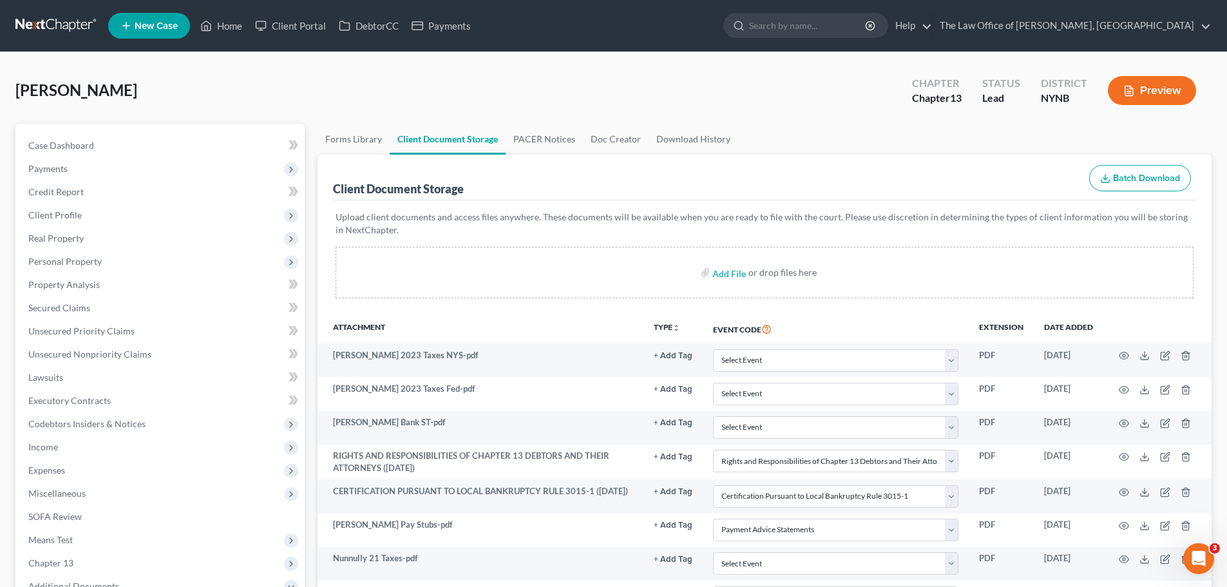
click at [73, 32] on link at bounding box center [56, 25] width 82 height 23
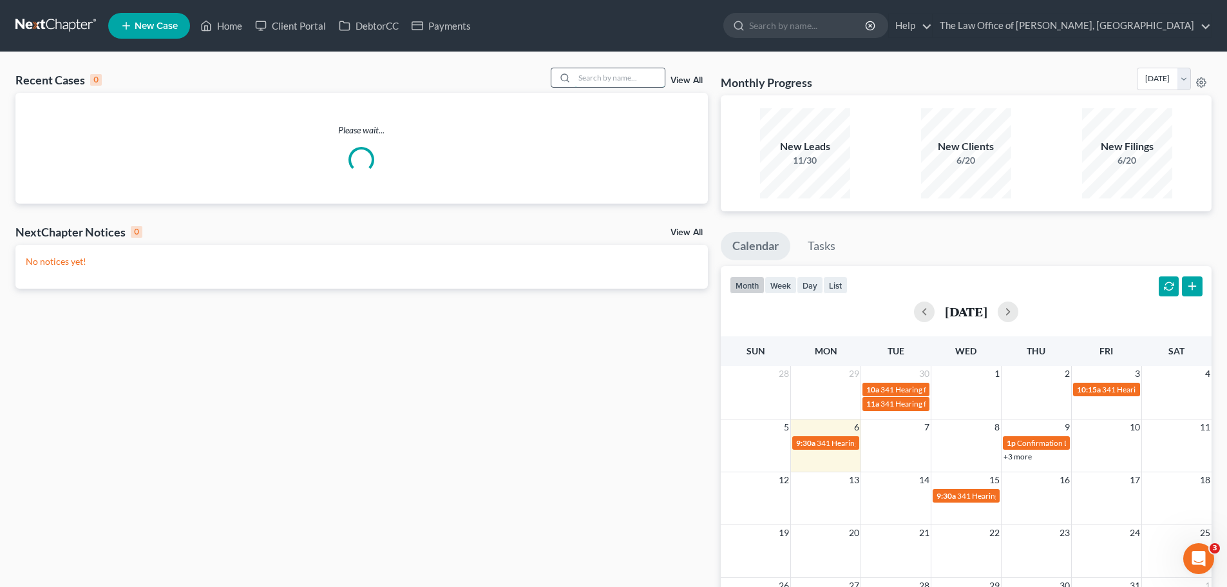
click at [588, 74] on input "search" at bounding box center [620, 77] width 90 height 19
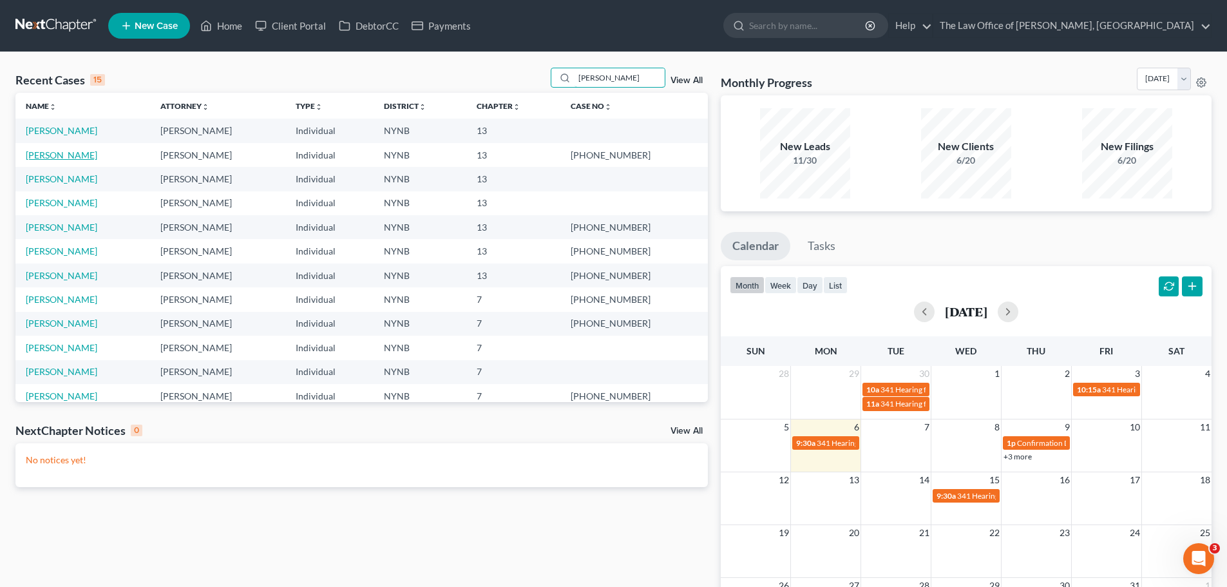
type input "[PERSON_NAME]"
click at [78, 155] on link "[PERSON_NAME]" at bounding box center [62, 154] width 72 height 11
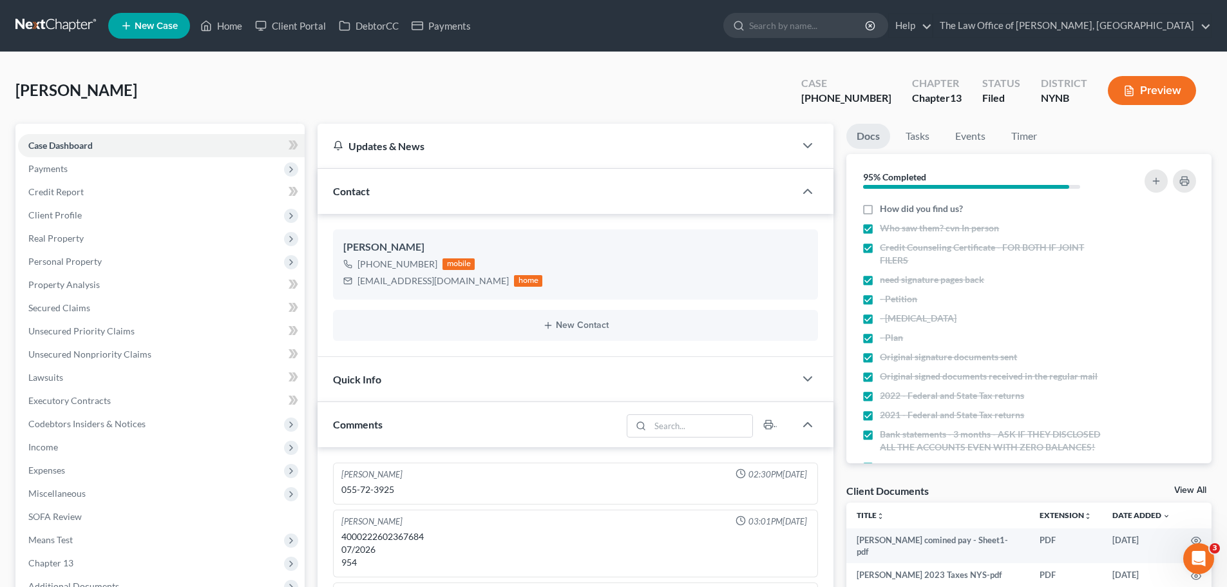
click at [57, 32] on link at bounding box center [56, 25] width 82 height 23
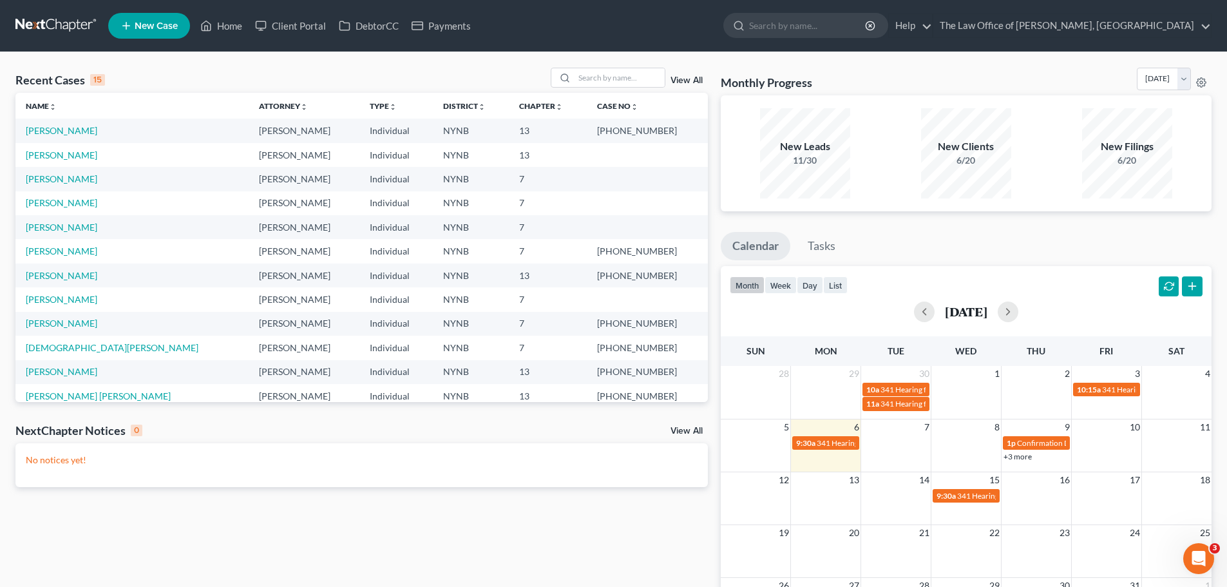
click at [67, 147] on td "[PERSON_NAME]" at bounding box center [131, 155] width 233 height 24
click at [71, 157] on link "[PERSON_NAME]" at bounding box center [62, 154] width 72 height 11
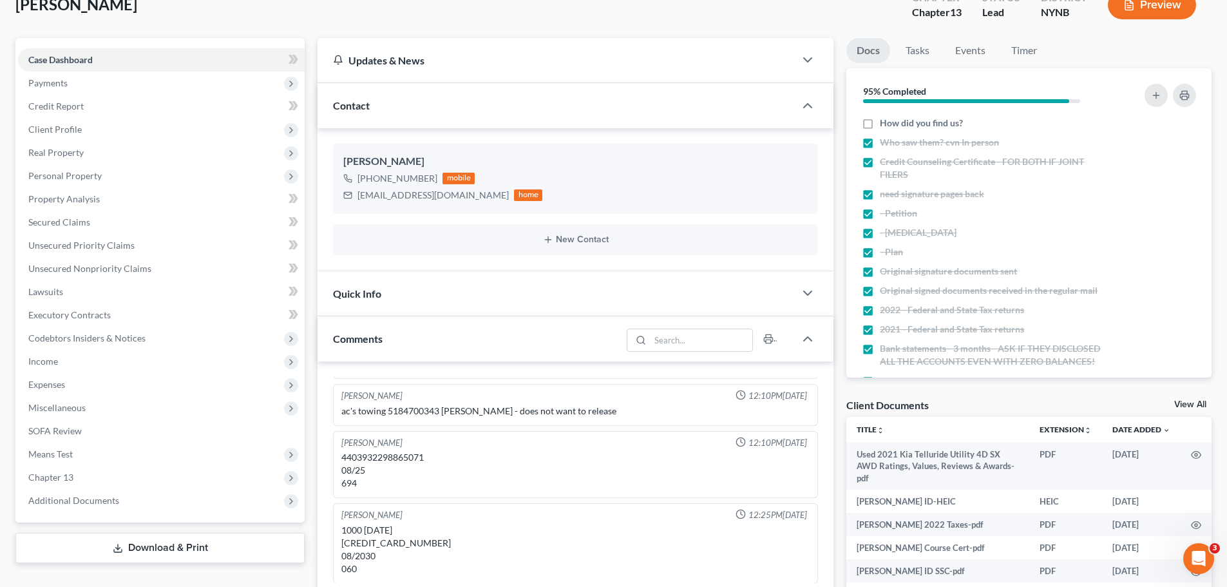
scroll to position [258, 0]
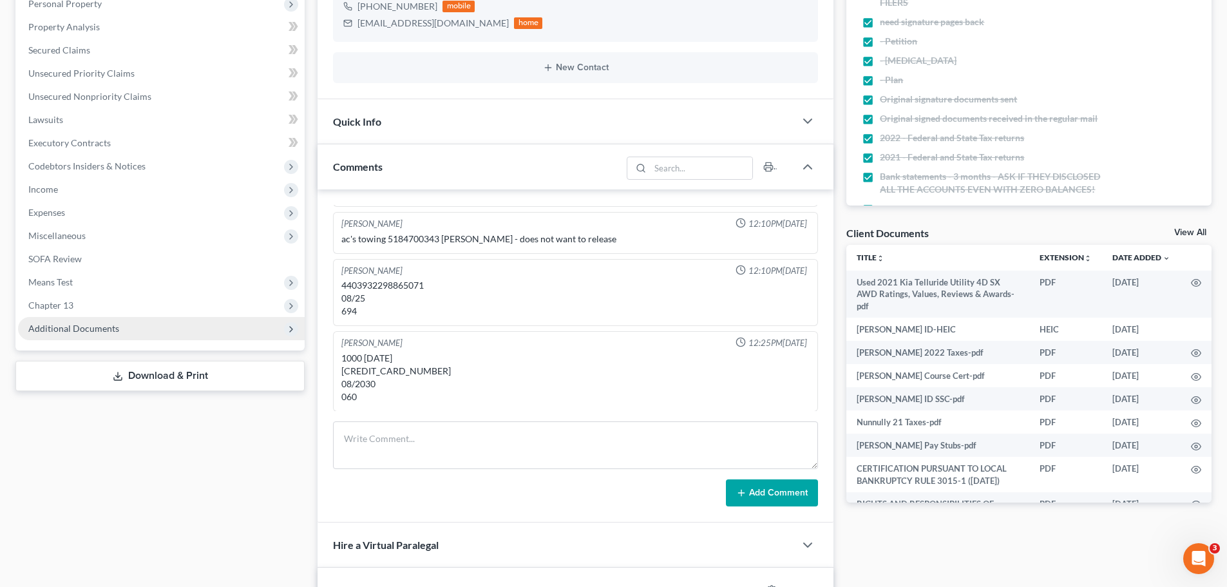
click at [147, 320] on span "Additional Documents" at bounding box center [161, 328] width 287 height 23
click at [147, 325] on span "Additional Documents" at bounding box center [161, 328] width 287 height 23
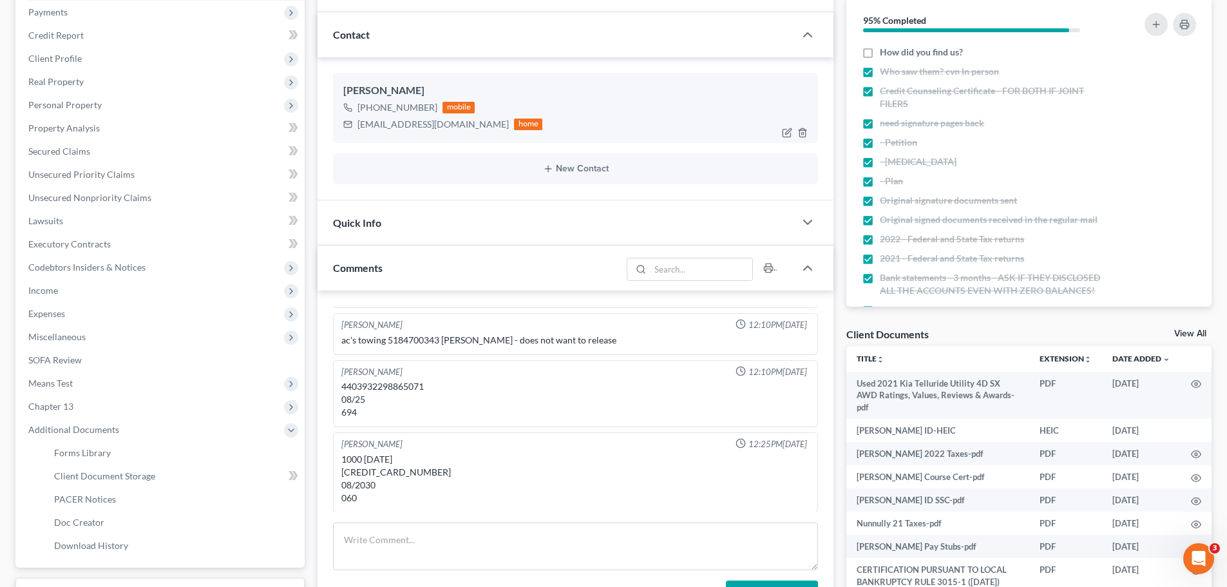
scroll to position [64, 0]
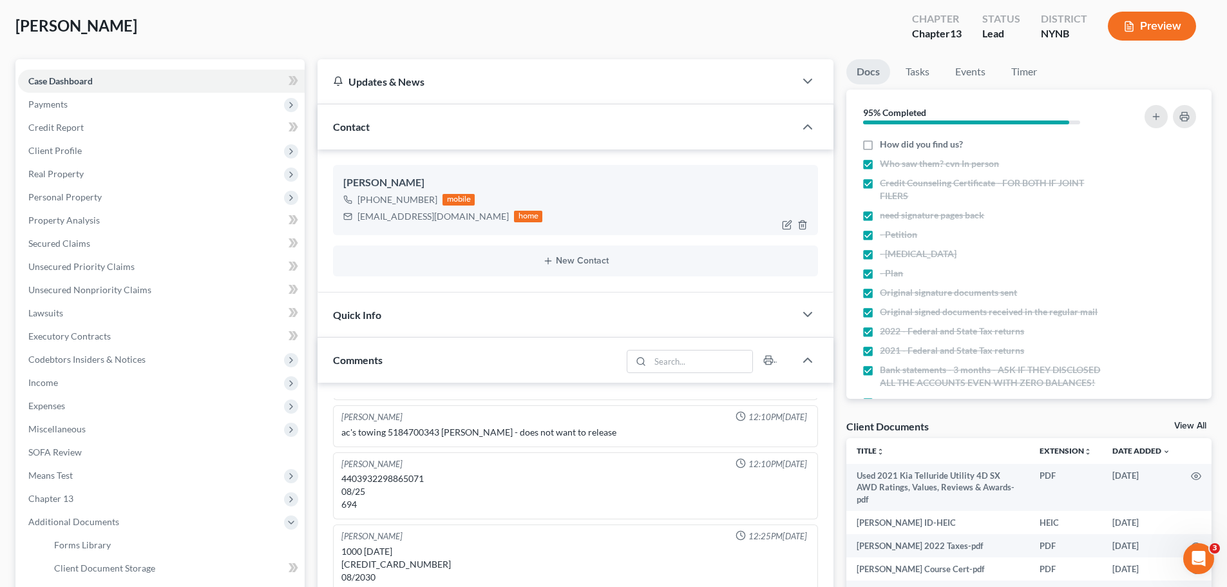
click at [390, 215] on div "Jdnunnally24@gmail.com" at bounding box center [433, 216] width 151 height 13
copy div "Jdnunnally24@gmail.com"
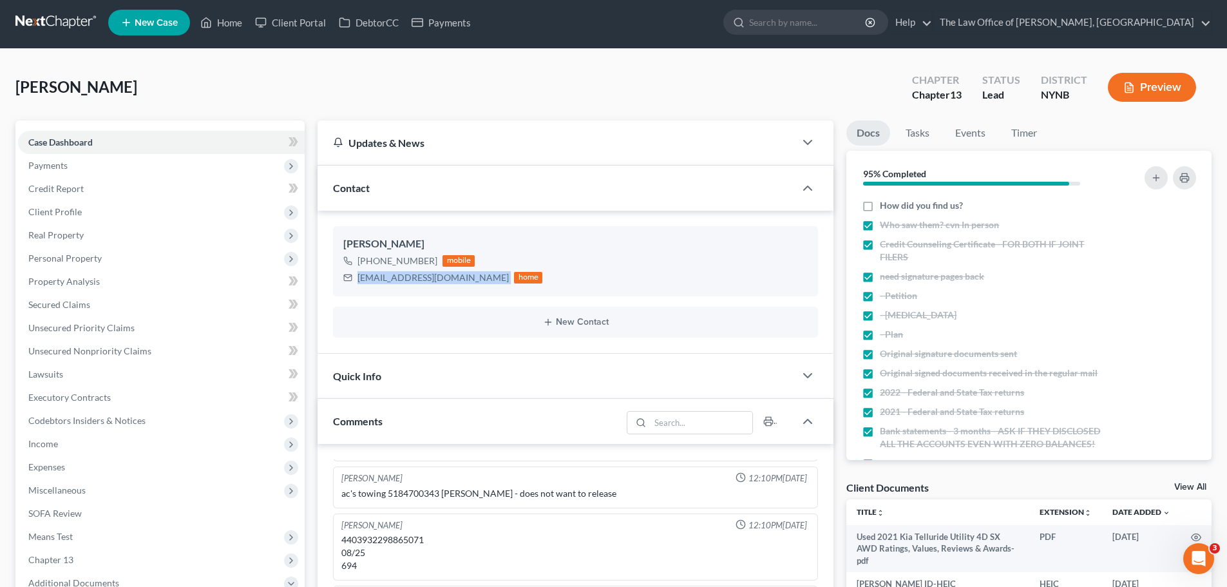
scroll to position [0, 0]
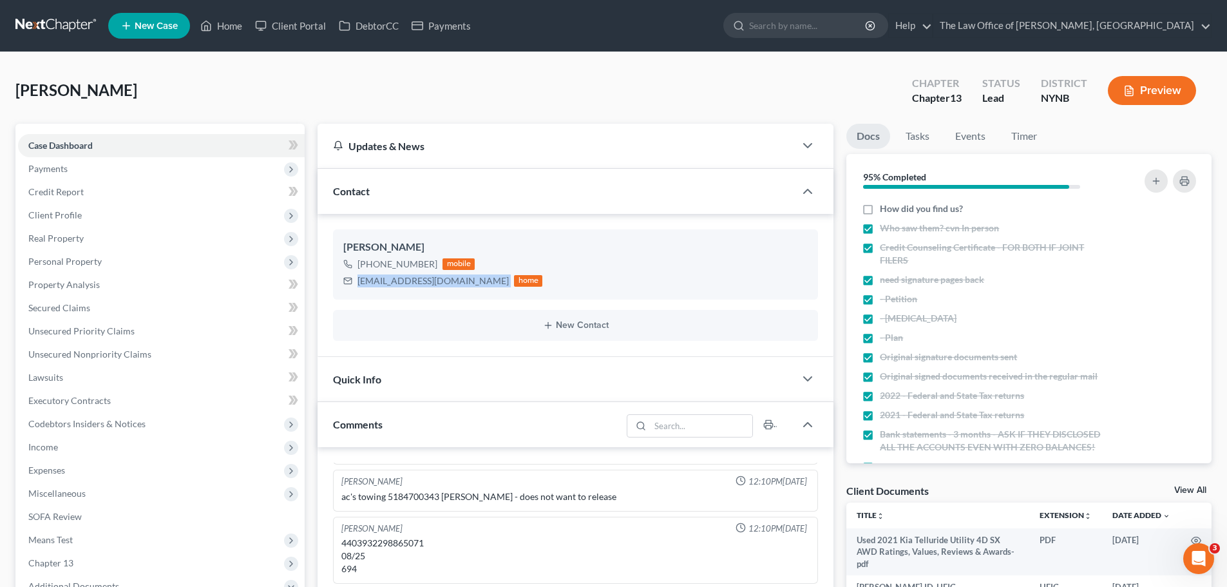
click at [79, 30] on link at bounding box center [56, 25] width 82 height 23
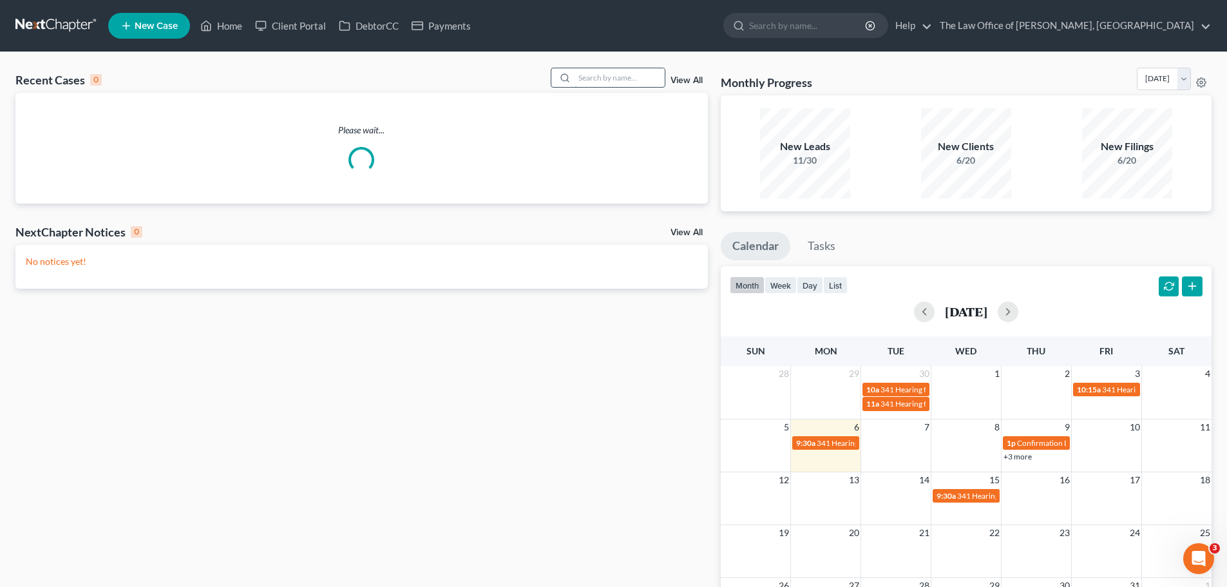
click at [601, 82] on input "search" at bounding box center [620, 77] width 90 height 19
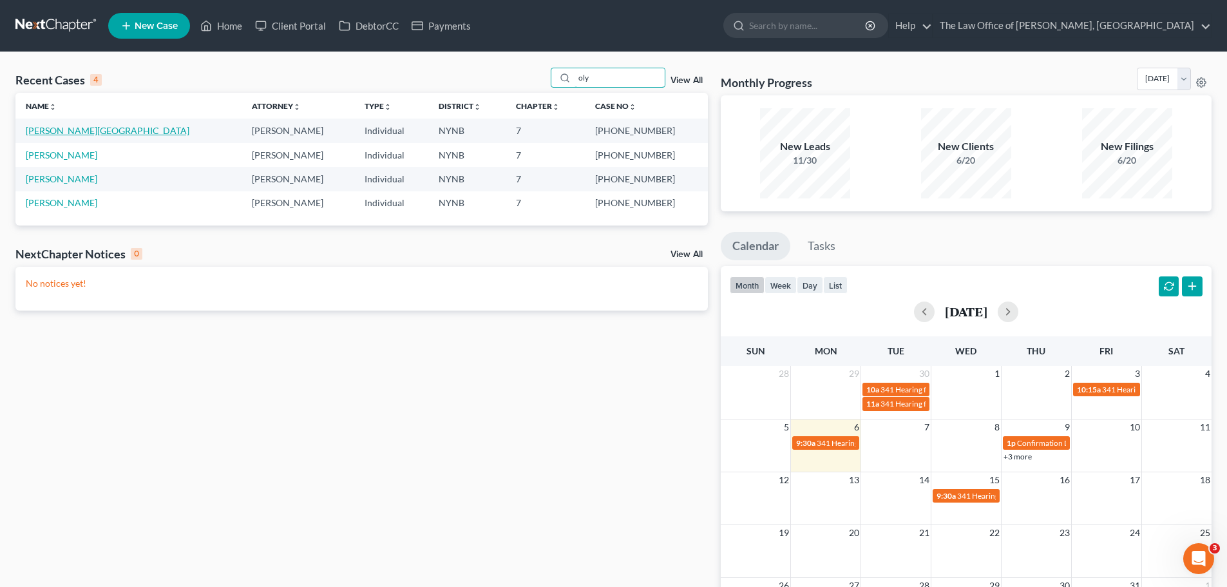
type input "oly"
click at [50, 130] on link "[PERSON_NAME][GEOGRAPHIC_DATA]" at bounding box center [108, 130] width 164 height 11
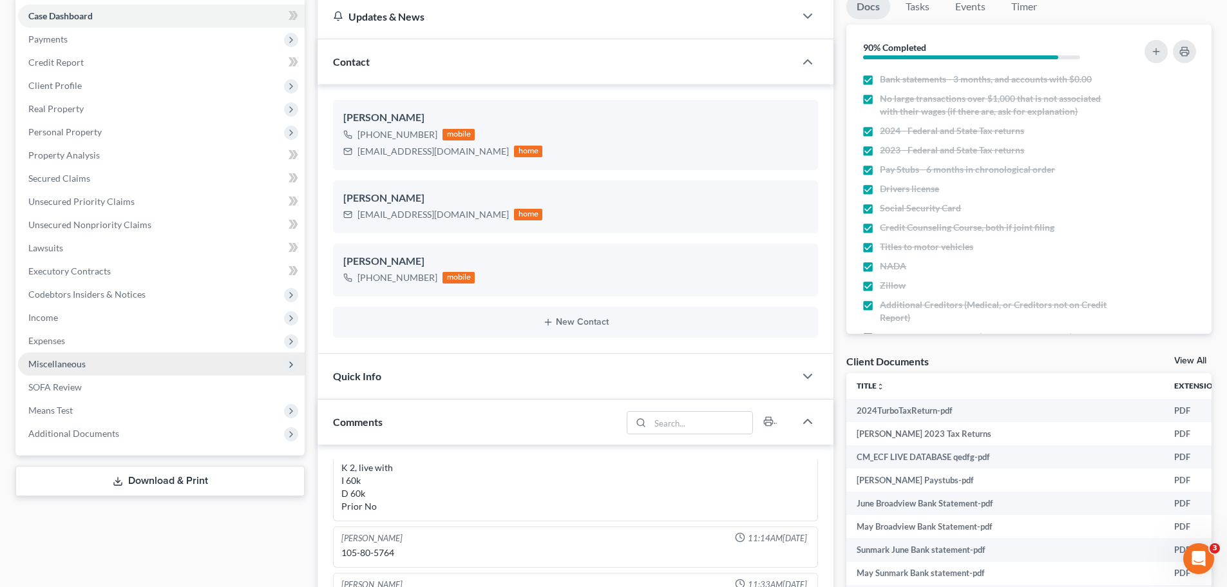
scroll to position [193, 0]
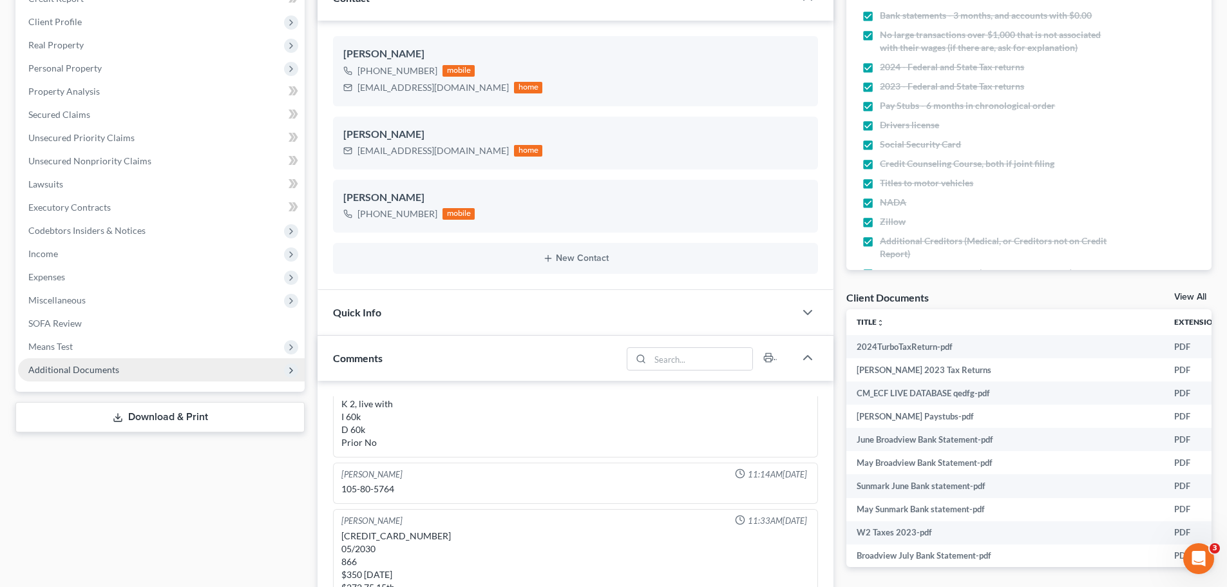
click at [164, 363] on span "Additional Documents" at bounding box center [161, 369] width 287 height 23
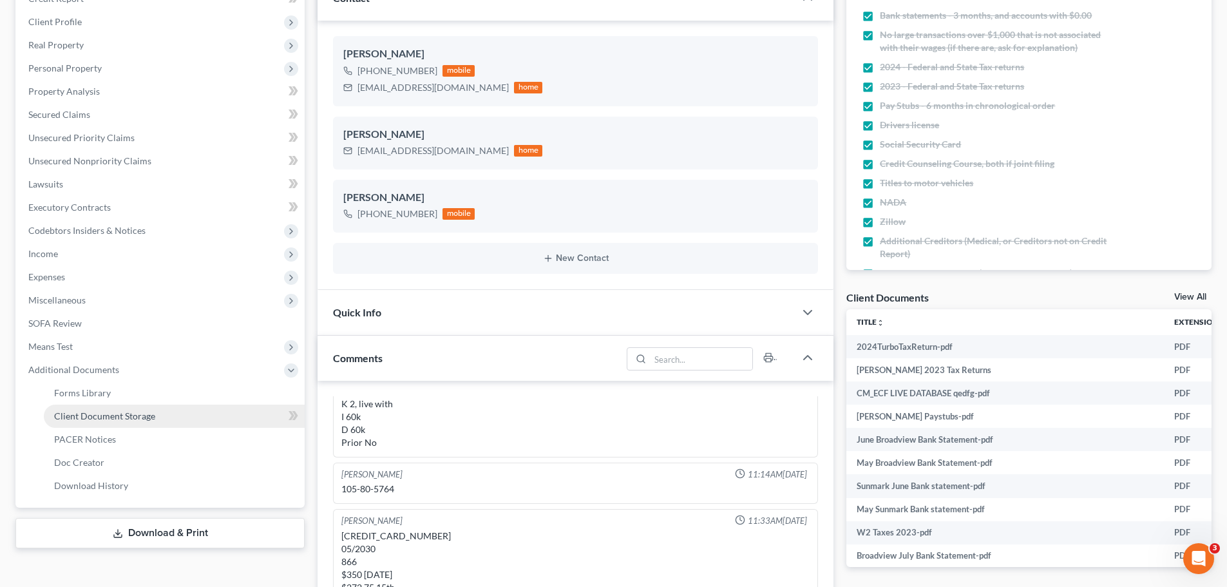
click at [188, 418] on link "Client Document Storage" at bounding box center [174, 416] width 261 height 23
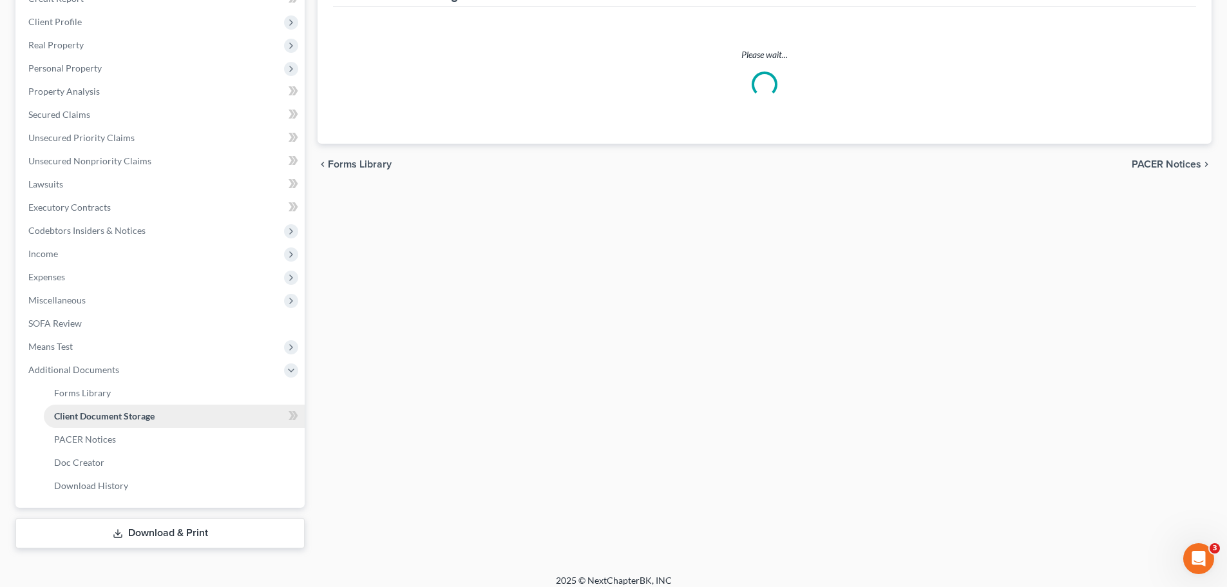
scroll to position [192, 0]
select select "1"
select select "5"
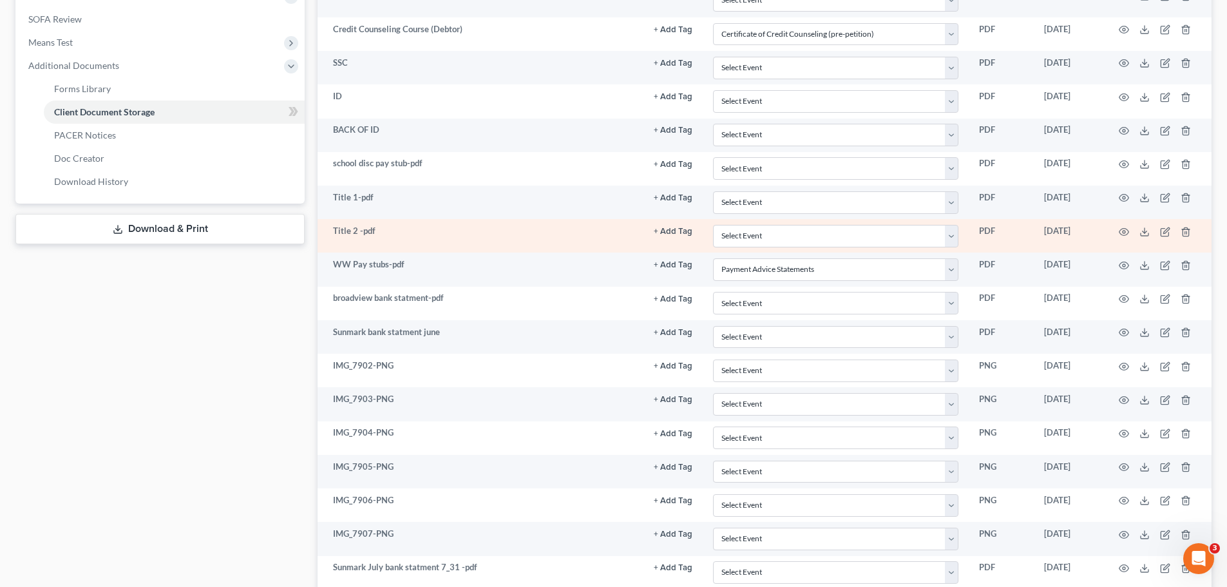
scroll to position [580, 0]
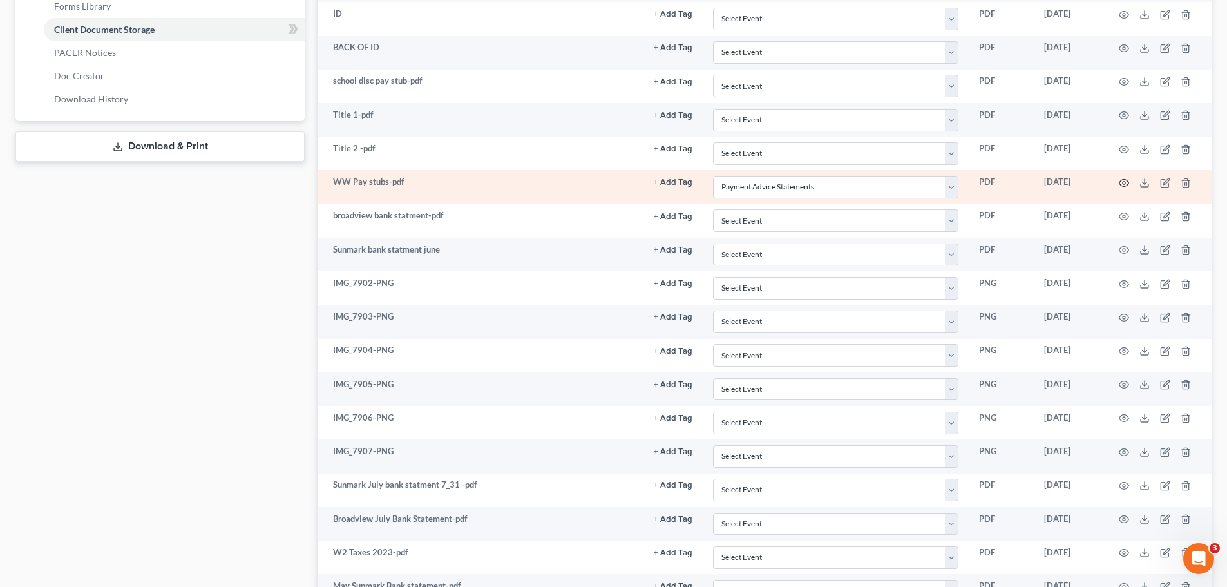
click at [1121, 180] on icon "button" at bounding box center [1125, 183] width 10 height 7
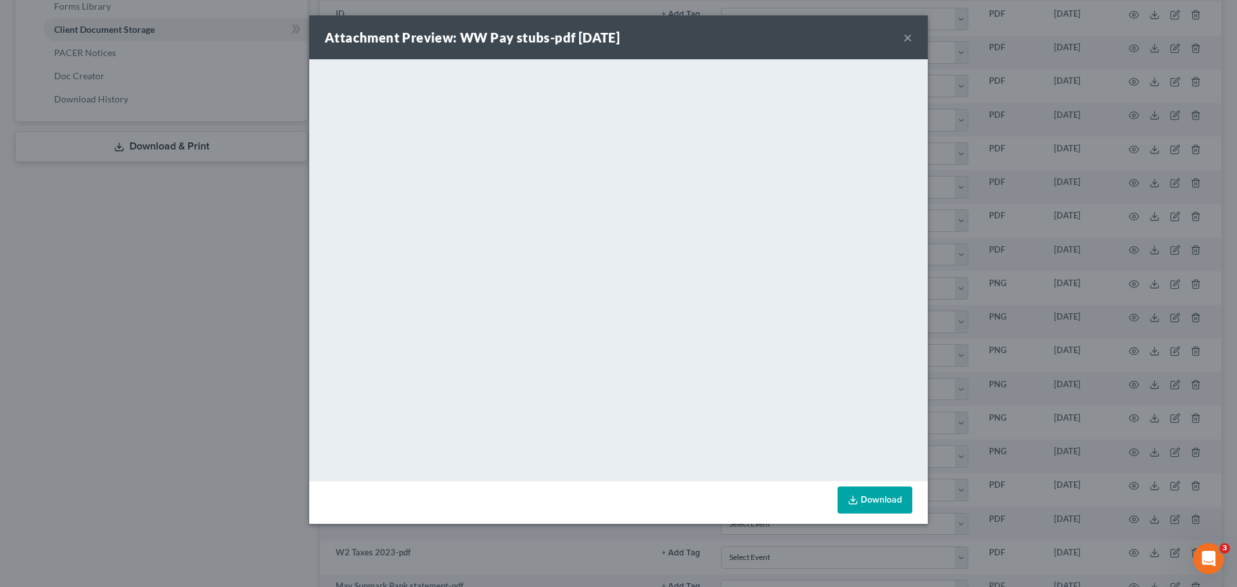
click at [907, 36] on button "×" at bounding box center [907, 37] width 9 height 15
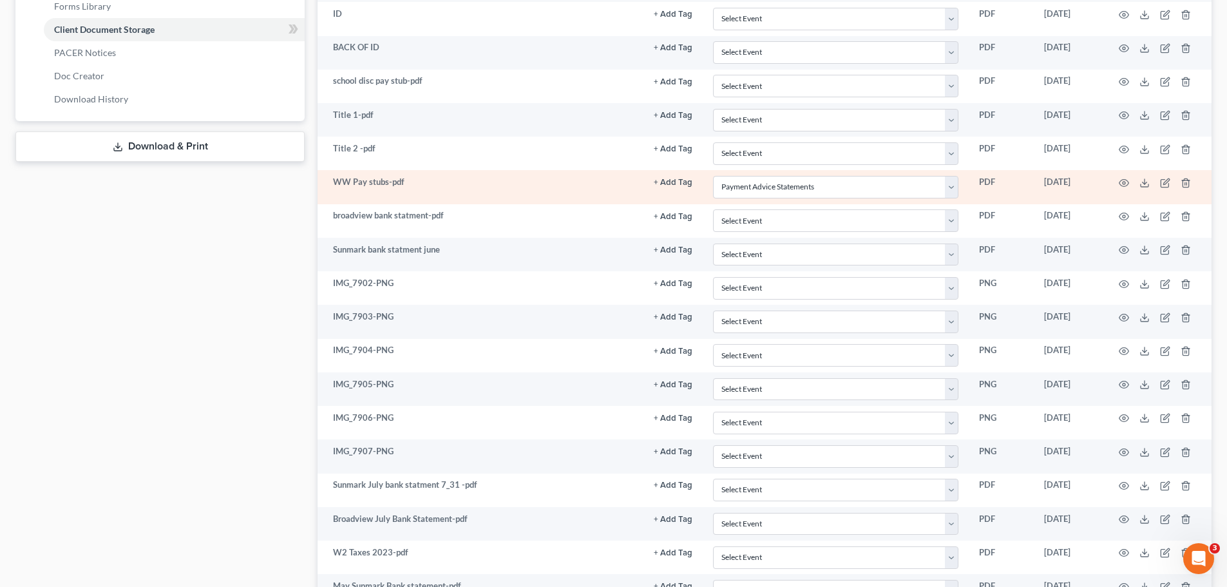
click at [1132, 182] on td at bounding box center [1158, 187] width 108 height 34
click at [1123, 184] on circle "button" at bounding box center [1124, 183] width 3 height 3
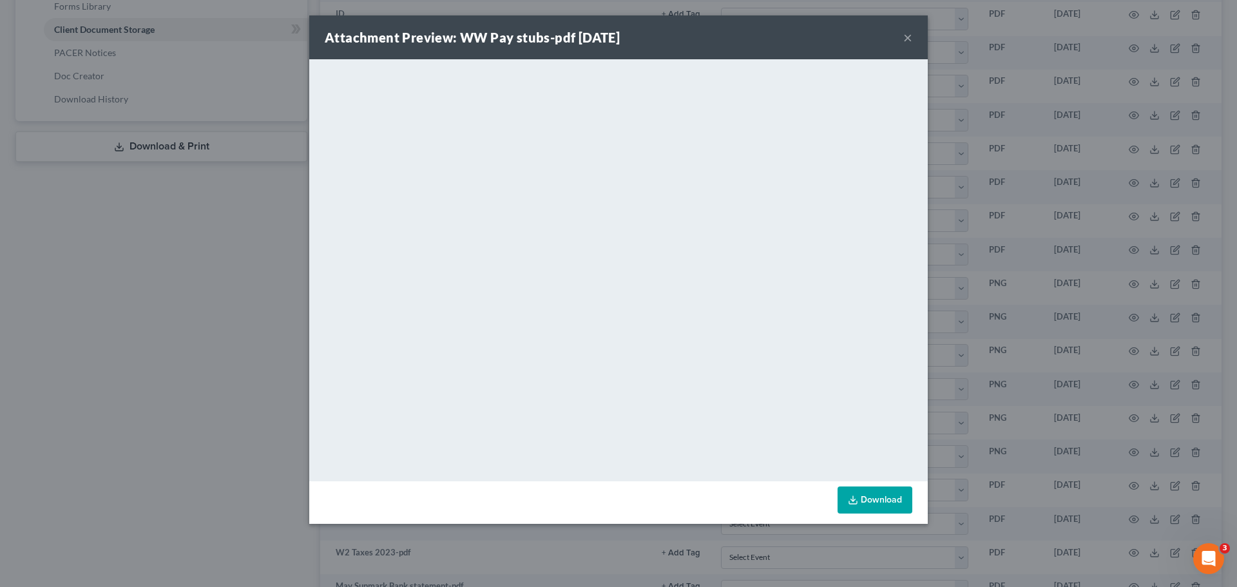
click at [903, 36] on button "×" at bounding box center [907, 37] width 9 height 15
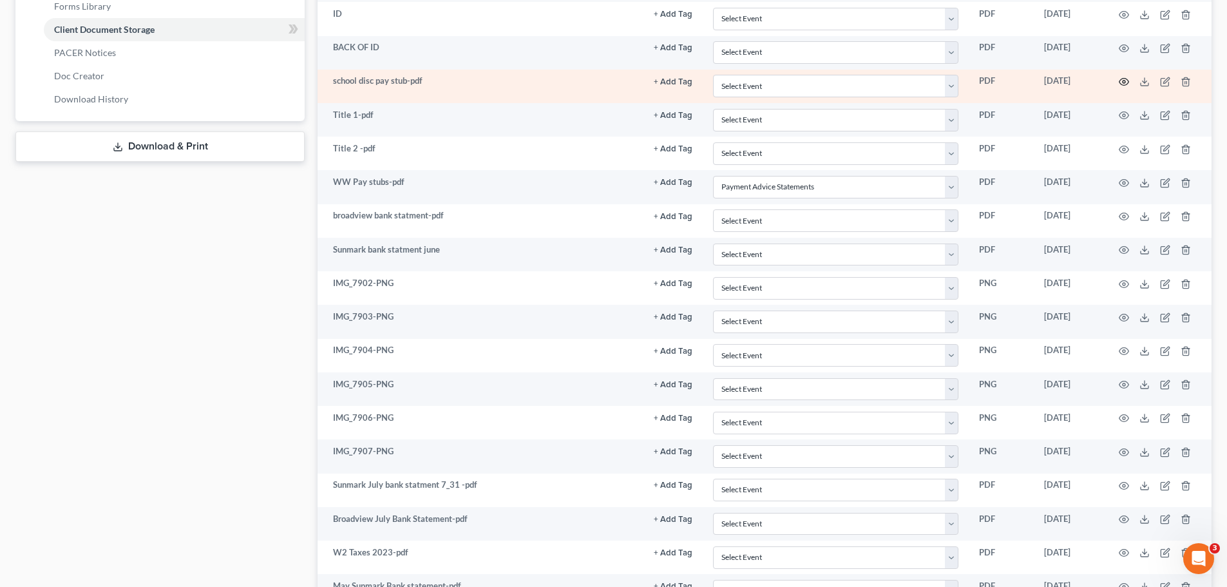
click at [1122, 79] on icon "button" at bounding box center [1125, 82] width 10 height 7
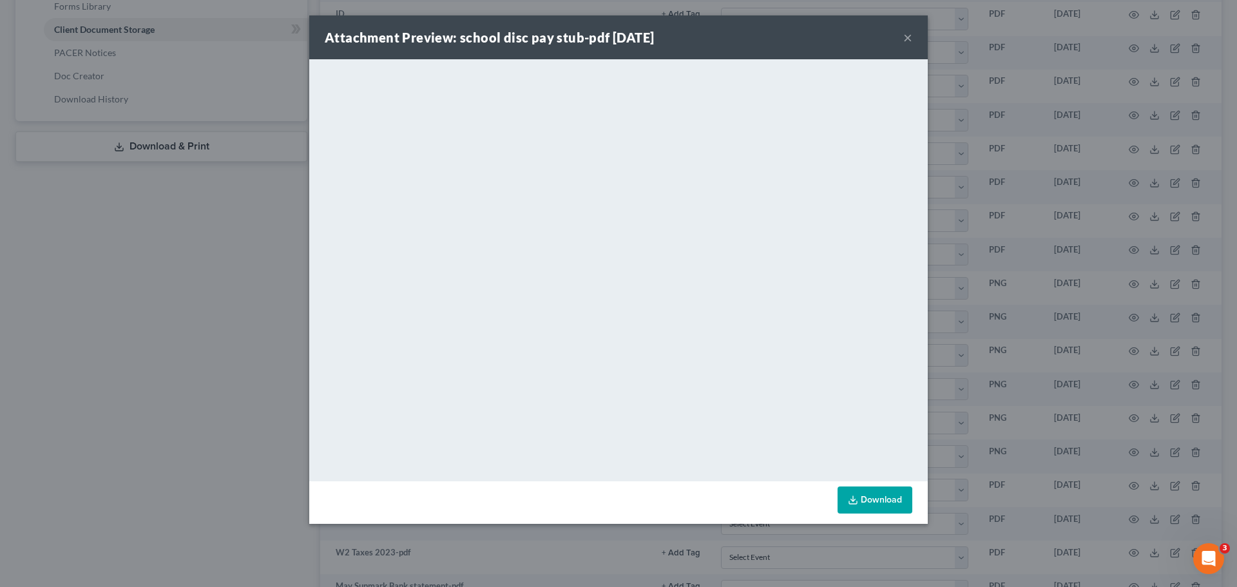
click at [908, 35] on button "×" at bounding box center [907, 37] width 9 height 15
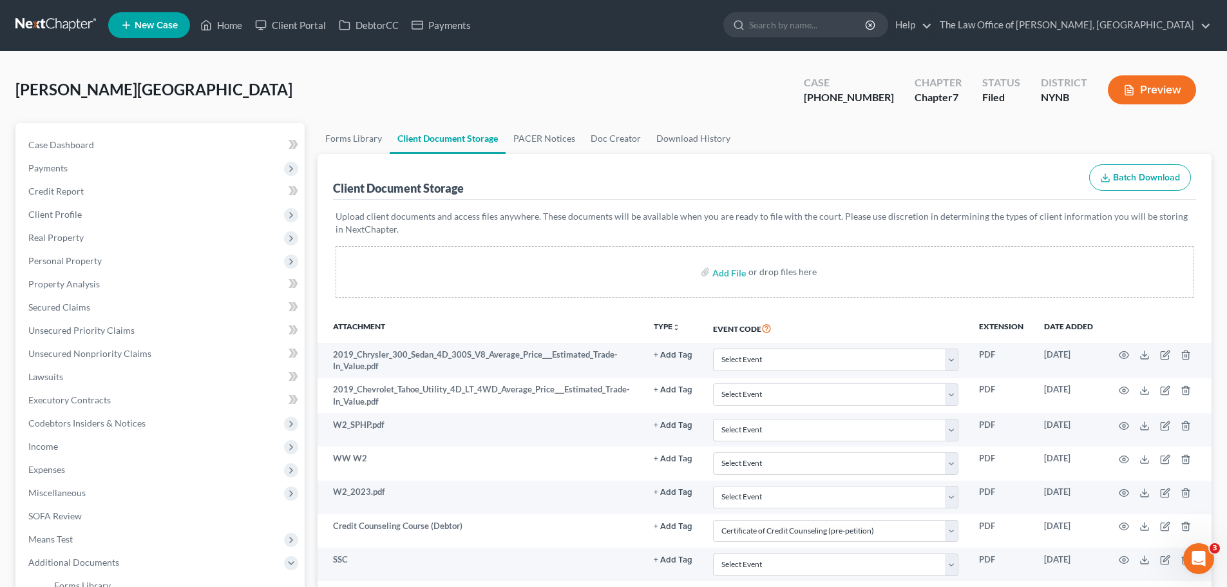
scroll to position [0, 0]
click at [88, 81] on span "[PERSON_NAME][GEOGRAPHIC_DATA]" at bounding box center [153, 90] width 277 height 19
copy span "Olyvia"
click at [129, 240] on span "Real Property" at bounding box center [161, 238] width 287 height 23
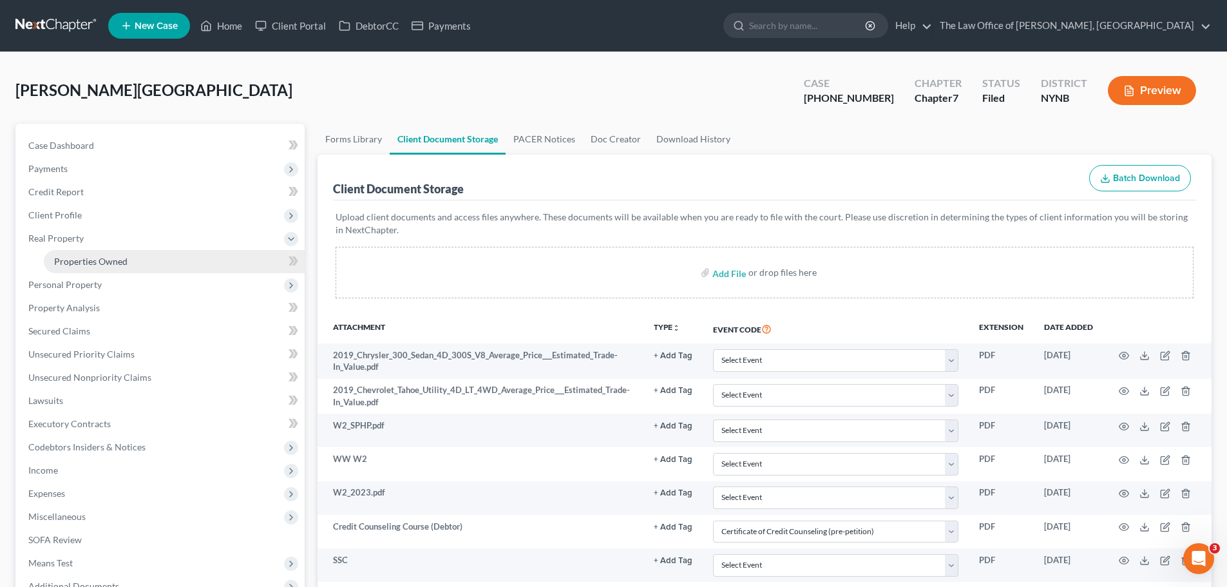
click at [135, 265] on link "Properties Owned" at bounding box center [174, 261] width 261 height 23
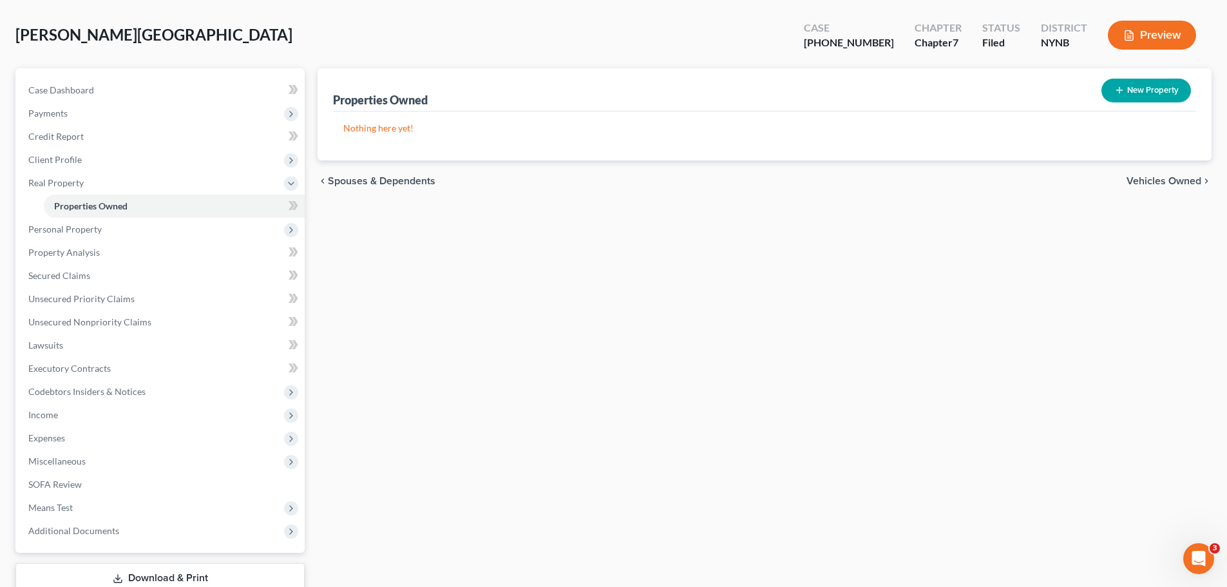
scroll to position [111, 0]
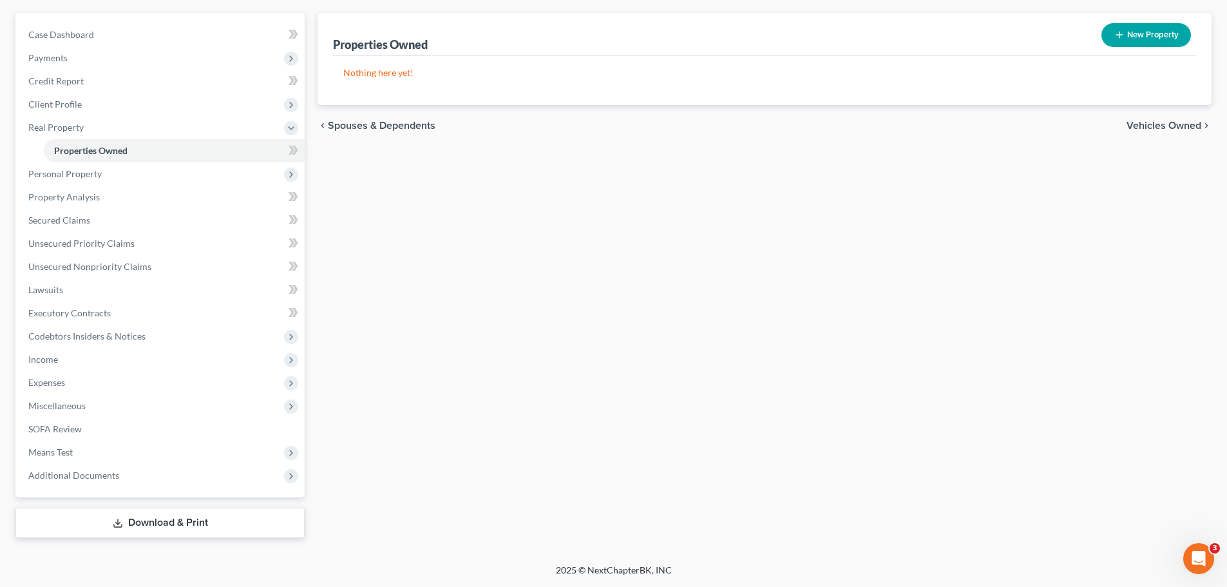
click at [140, 494] on div "Case Dashboard Payments Invoices Payments Payments Credit Report Client Profile…" at bounding box center [159, 255] width 289 height 485
click at [158, 483] on span "Additional Documents" at bounding box center [161, 475] width 287 height 23
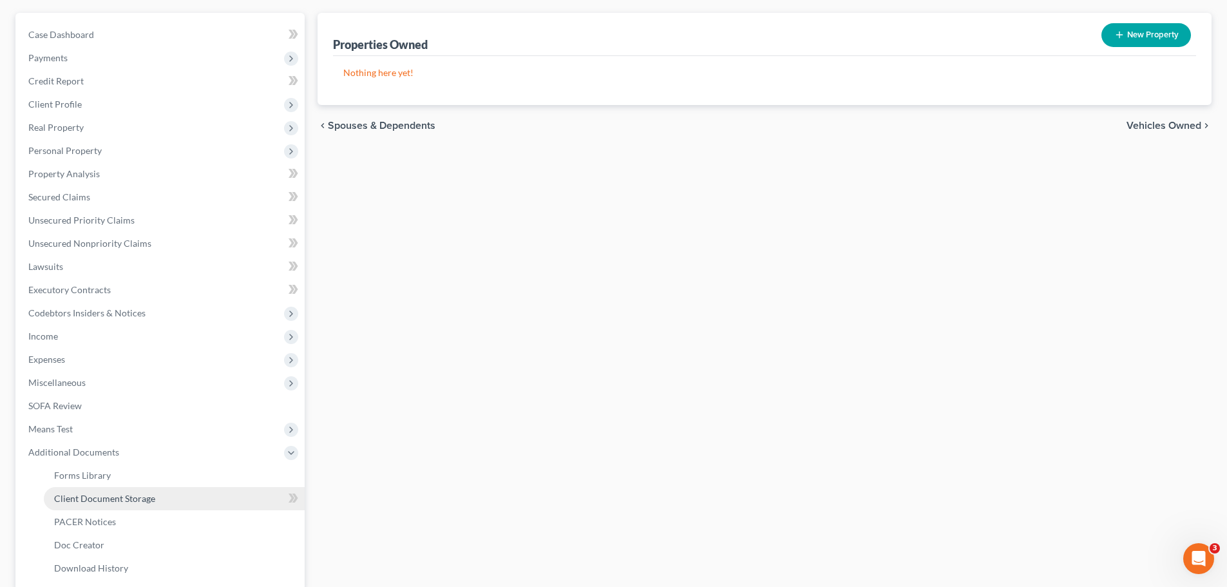
click at [169, 499] on link "Client Document Storage" at bounding box center [174, 498] width 261 height 23
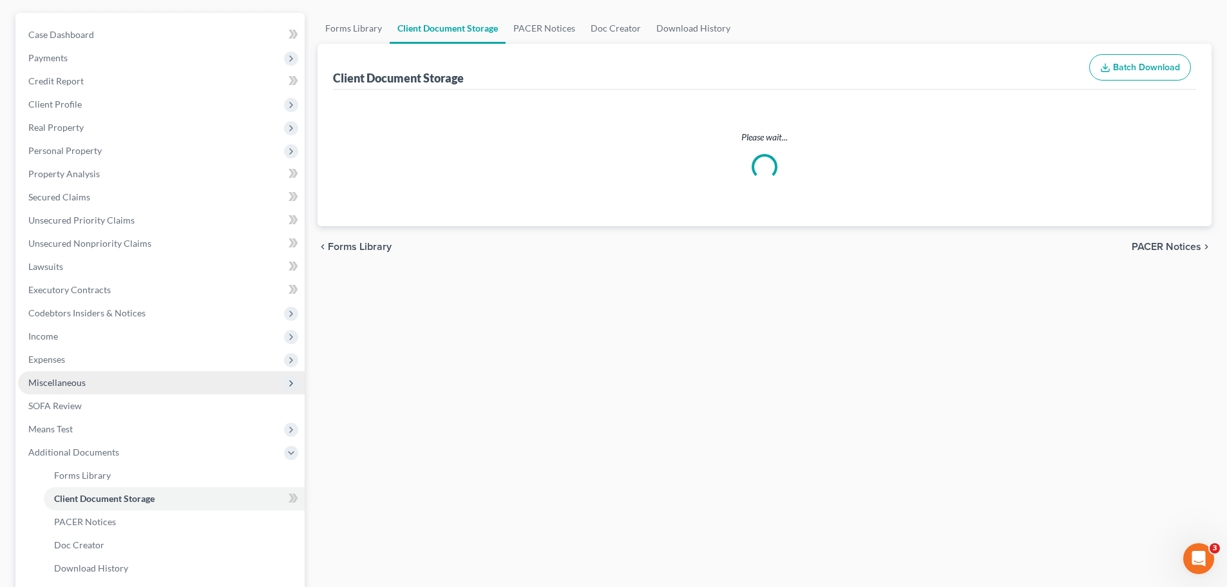
scroll to position [19, 0]
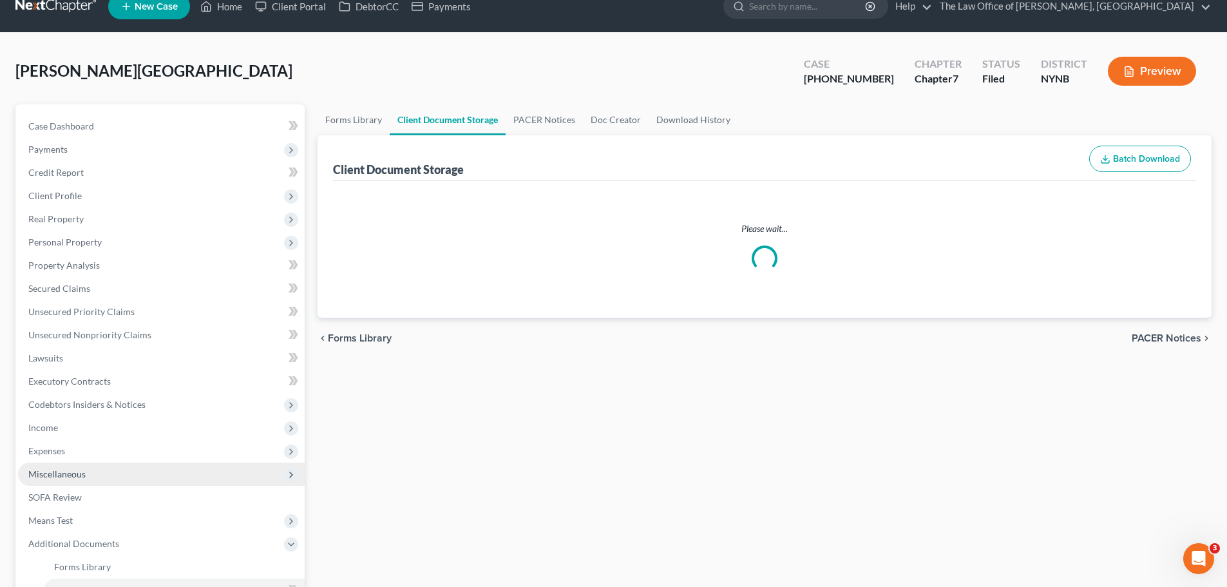
select select "1"
select select "5"
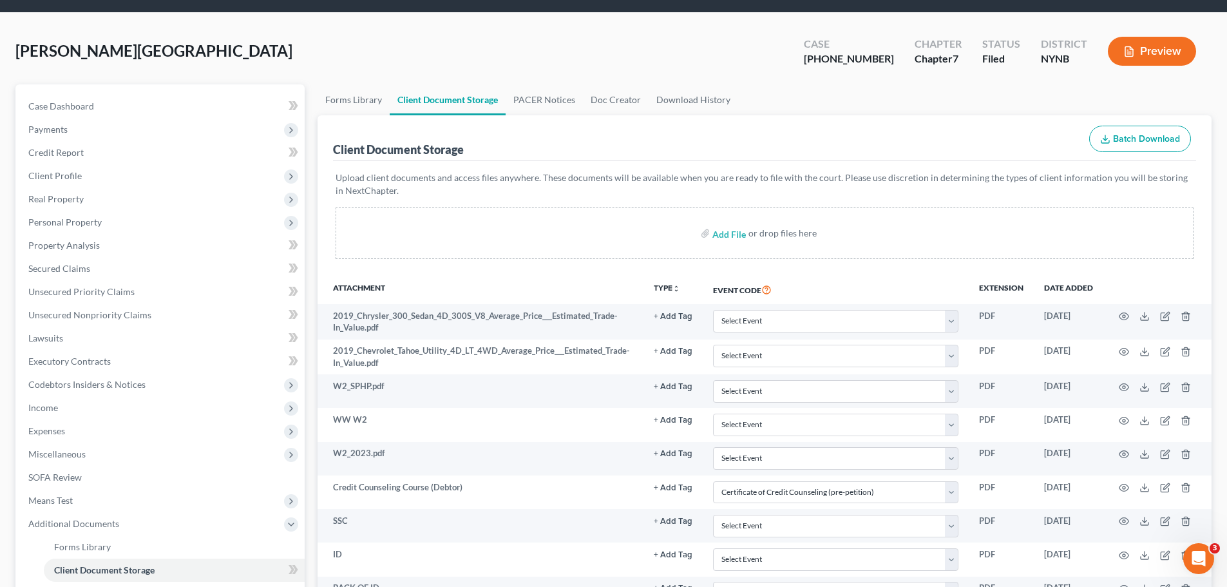
scroll to position [580, 0]
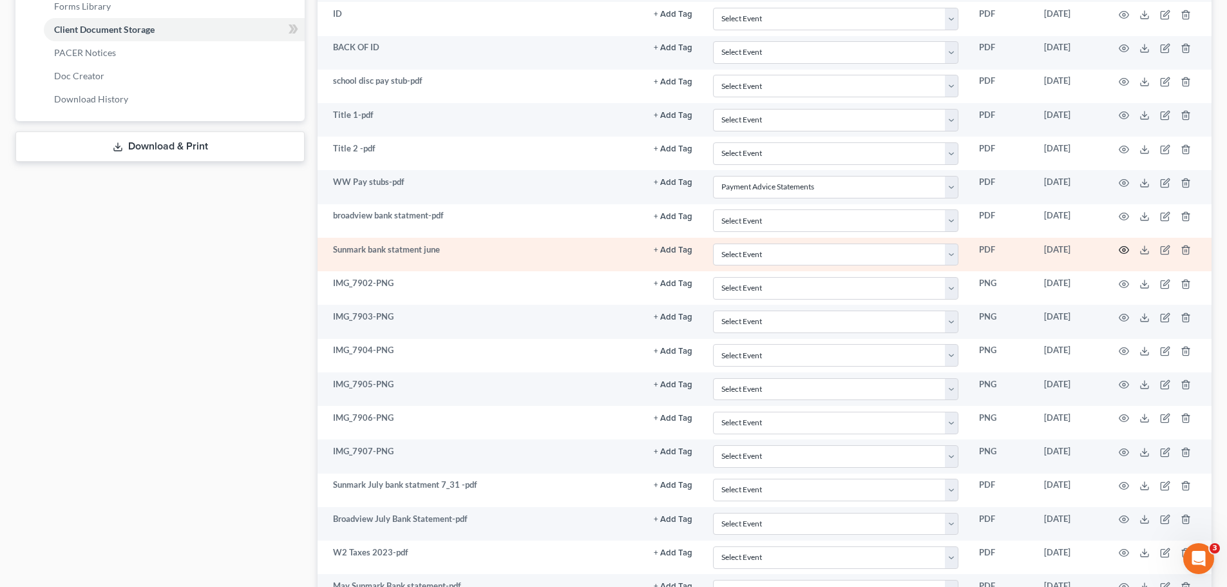
click at [1121, 252] on icon "button" at bounding box center [1125, 250] width 10 height 7
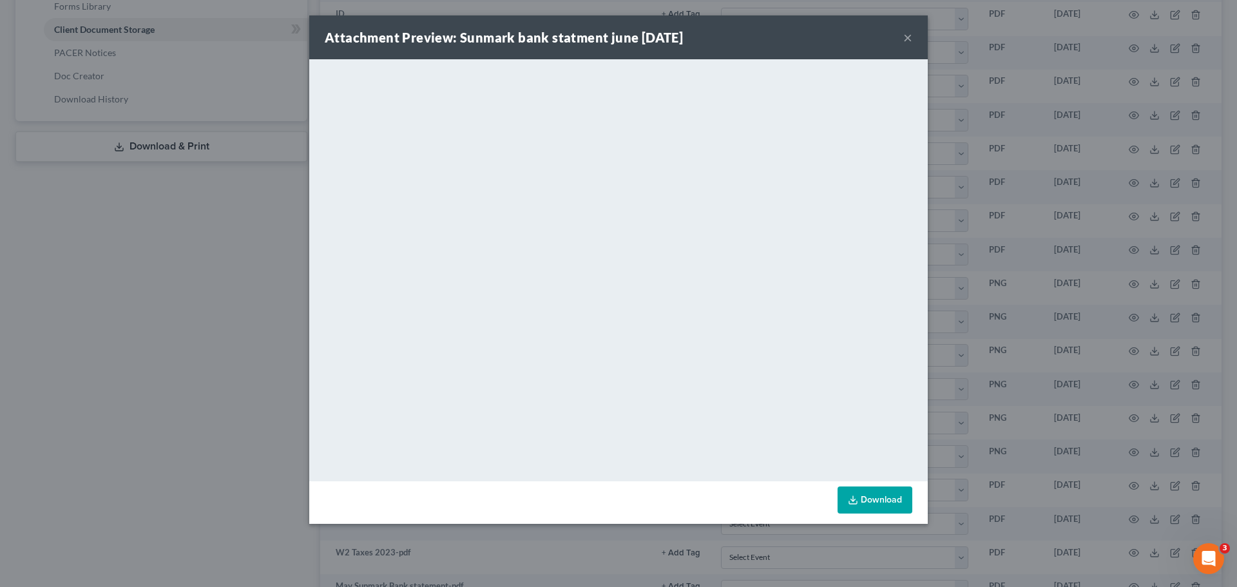
click at [156, 365] on div "Attachment Preview: Sunmark bank statment june [DATE] × <object ng-attr-data='[…" at bounding box center [618, 293] width 1237 height 587
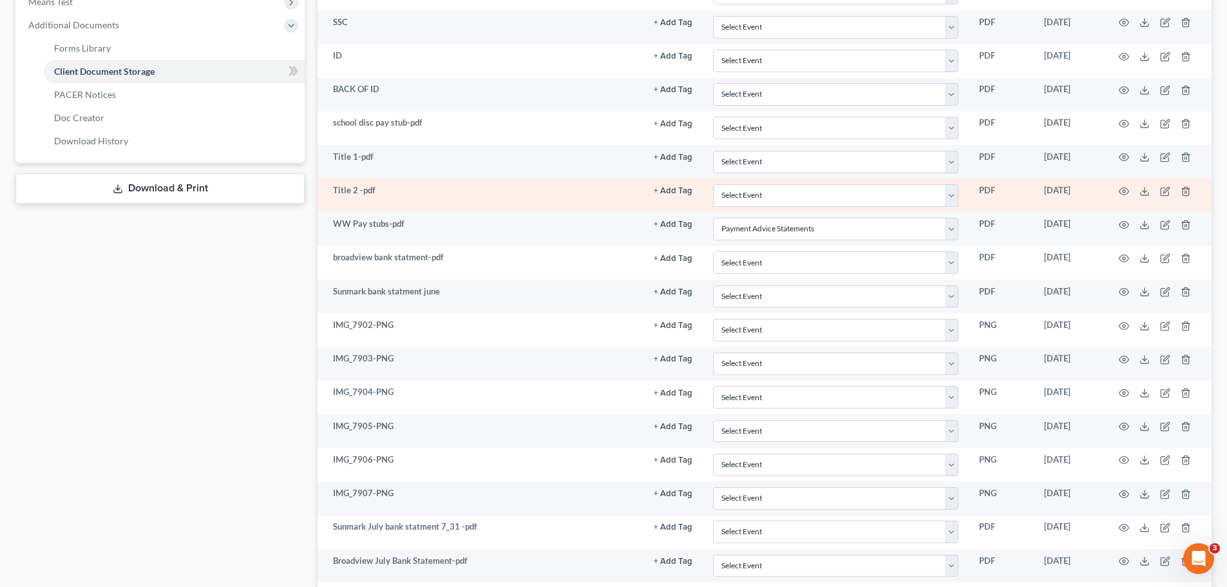
scroll to position [515, 0]
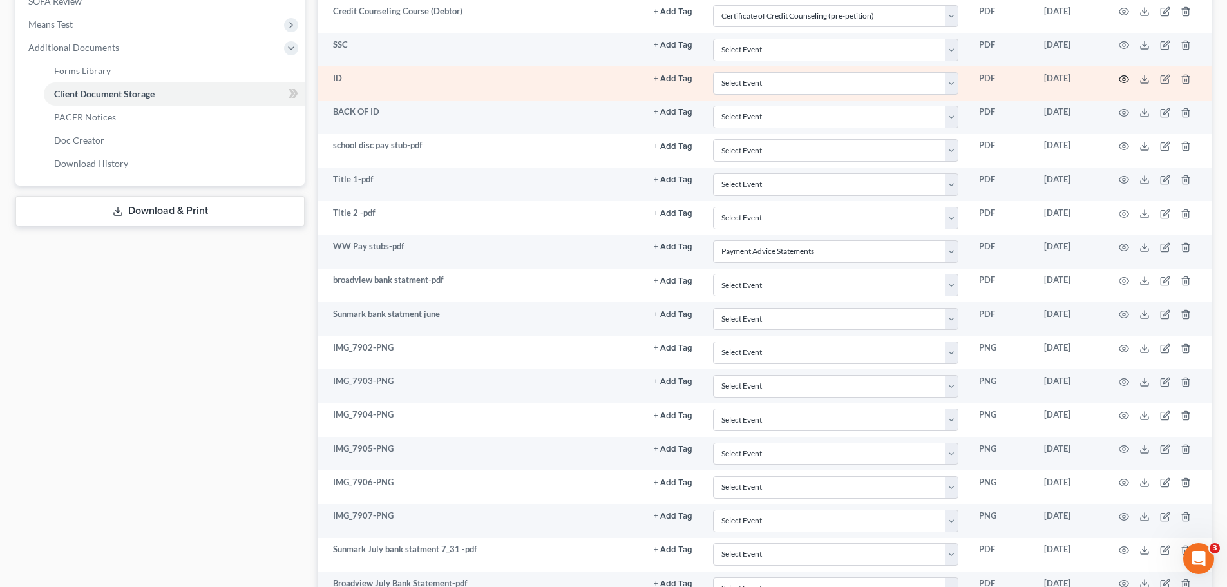
drag, startPoint x: 1135, startPoint y: 81, endPoint x: 1127, endPoint y: 82, distance: 7.8
click at [1134, 81] on td at bounding box center [1158, 83] width 108 height 34
click at [1126, 82] on icon "button" at bounding box center [1125, 78] width 10 height 7
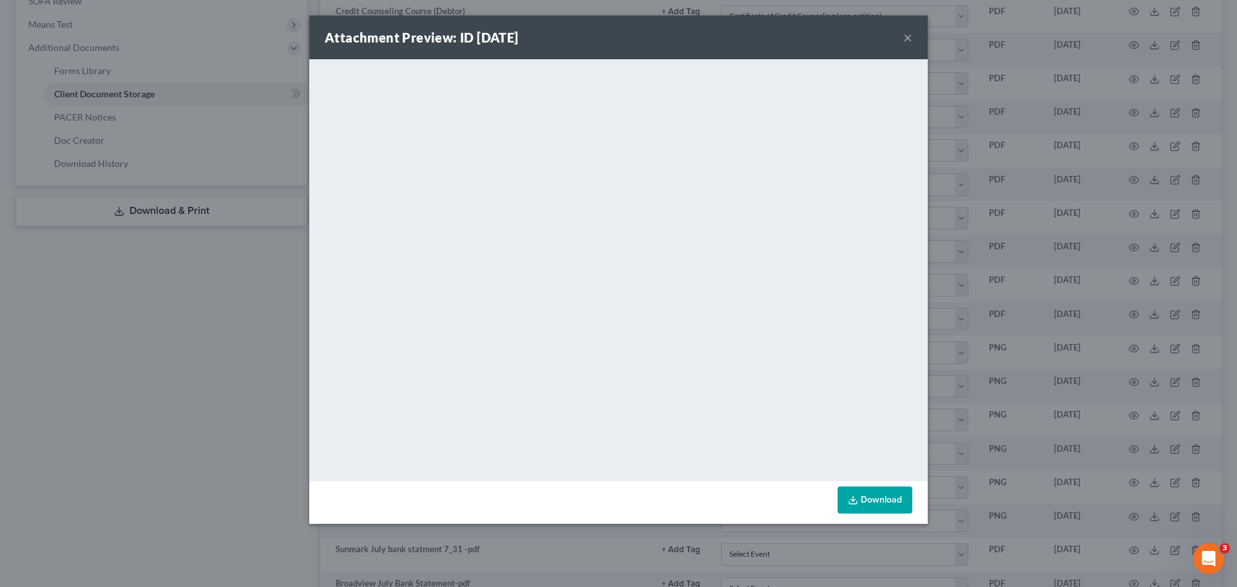
click at [909, 43] on button "×" at bounding box center [907, 37] width 9 height 15
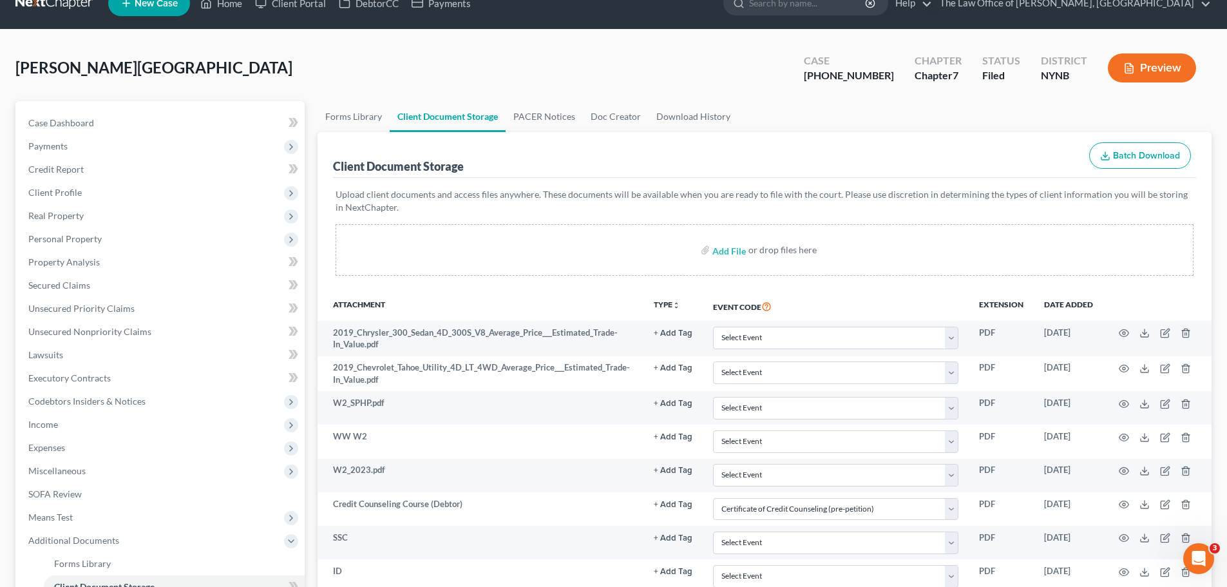
scroll to position [0, 0]
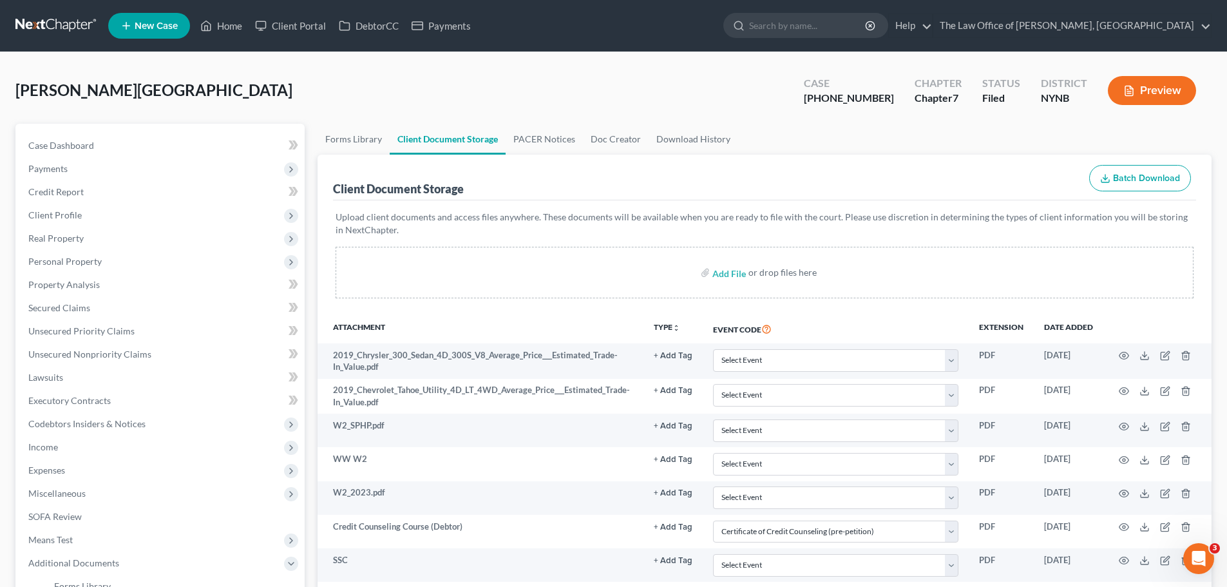
click at [84, 95] on span "[PERSON_NAME][GEOGRAPHIC_DATA]" at bounding box center [153, 90] width 277 height 19
copy div "[PERSON_NAME] Upgraded"
